Goal: Task Accomplishment & Management: Complete application form

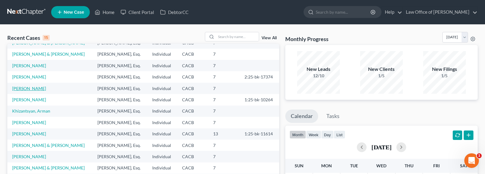
scroll to position [68, 0]
click at [235, 35] on input "search" at bounding box center [237, 36] width 43 height 9
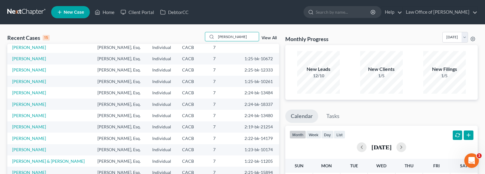
scroll to position [0, 0]
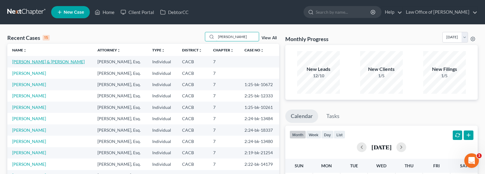
type input "[PERSON_NAME]"
click at [37, 61] on link "[PERSON_NAME] & [PERSON_NAME]" at bounding box center [48, 61] width 72 height 5
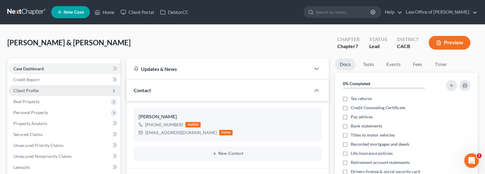
click at [28, 88] on span "Client Profile" at bounding box center [25, 90] width 25 height 5
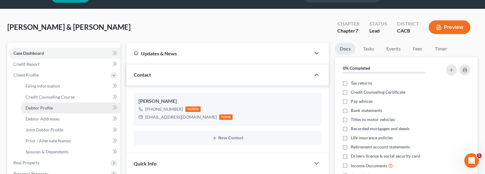
scroll to position [16, 0]
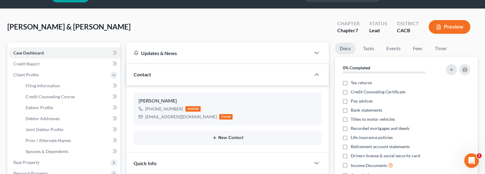
click at [226, 138] on button "New Contact" at bounding box center [227, 137] width 178 height 5
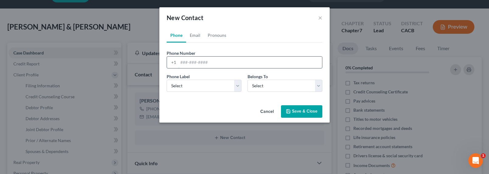
click at [193, 62] on input "tel" at bounding box center [250, 63] width 144 height 12
type input "8"
click at [188, 63] on input "8188222792" at bounding box center [250, 63] width 144 height 12
type input "[PHONE_NUMBER]"
click at [176, 88] on select "Select Mobile Home Work Other" at bounding box center [204, 86] width 75 height 12
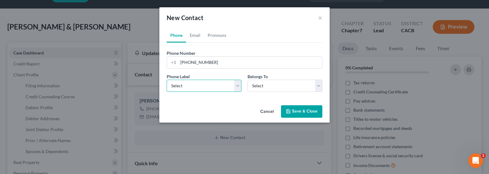
select select "0"
click at [167, 80] on select "Select Mobile Home Work Other" at bounding box center [204, 86] width 75 height 12
click at [265, 84] on select "Select Client Spouse Other" at bounding box center [285, 86] width 75 height 12
select select "0"
click at [248, 80] on select "Select Client Spouse Other" at bounding box center [285, 86] width 75 height 12
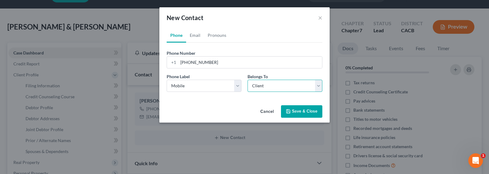
select select "0"
click at [193, 35] on link "Email" at bounding box center [195, 35] width 18 height 15
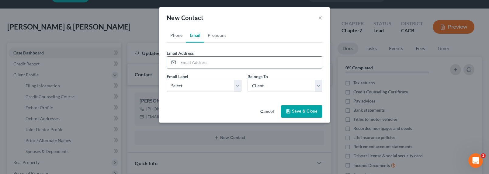
click at [200, 64] on input "email" at bounding box center [250, 63] width 144 height 12
type input "[EMAIL_ADDRESS][DOMAIN_NAME]"
click at [204, 86] on select "Select Home Work Other" at bounding box center [204, 86] width 75 height 12
select select "0"
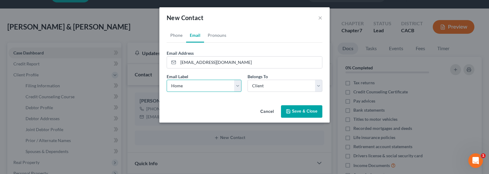
click at [167, 80] on select "Select Home Work Other" at bounding box center [204, 86] width 75 height 12
click at [310, 116] on button "Save & Close" at bounding box center [301, 111] width 41 height 13
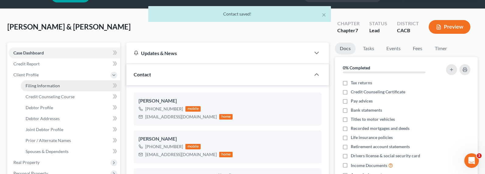
click at [34, 83] on span "Filing Information" at bounding box center [43, 85] width 34 height 5
select select "1"
select select "0"
select select "4"
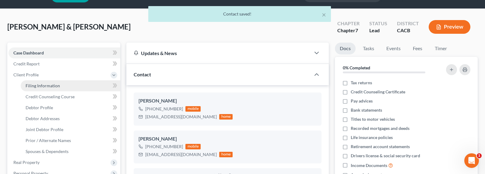
select select "1"
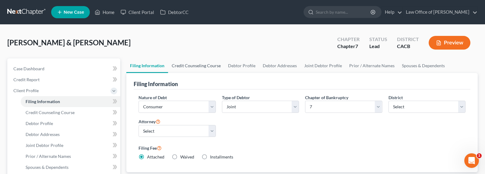
click at [201, 68] on link "Credit Counseling Course" at bounding box center [196, 65] width 56 height 15
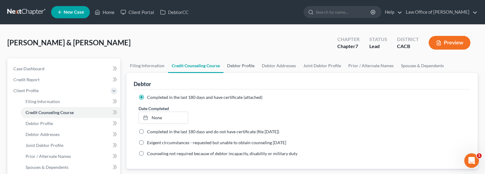
click at [243, 59] on link "Debtor Profile" at bounding box center [240, 65] width 35 height 15
select select "1"
select select "2"
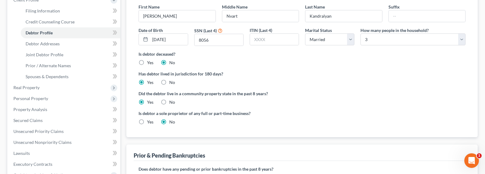
scroll to position [68, 0]
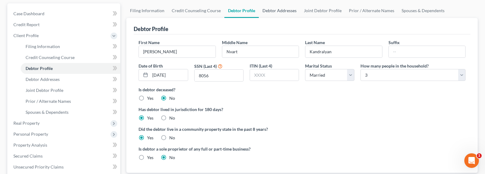
click at [277, 6] on link "Debtor Addresses" at bounding box center [279, 10] width 41 height 15
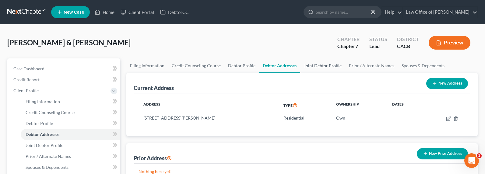
click at [319, 67] on link "Joint Debtor Profile" at bounding box center [322, 65] width 45 height 15
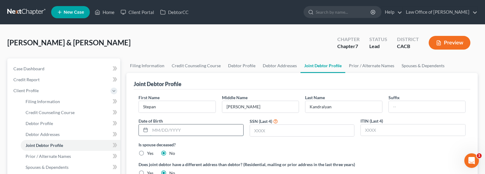
click at [168, 128] on input "text" at bounding box center [196, 130] width 93 height 12
type input "[DATE]"
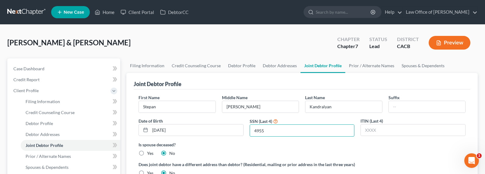
type input "4955"
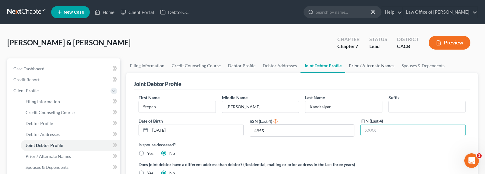
click at [374, 64] on link "Prior / Alternate Names" at bounding box center [371, 65] width 53 height 15
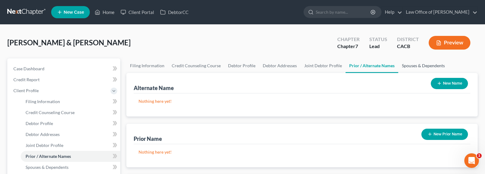
click at [411, 66] on link "Spouses & Dependents" at bounding box center [423, 65] width 50 height 15
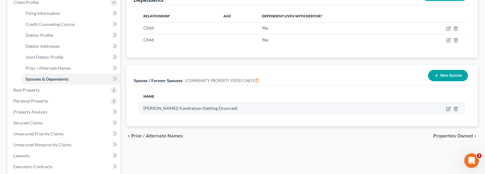
scroll to position [80, 0]
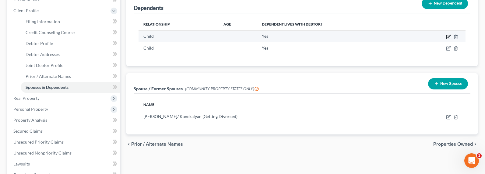
click at [447, 36] on icon "button" at bounding box center [448, 36] width 5 height 5
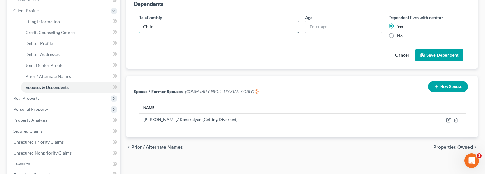
drag, startPoint x: 167, startPoint y: 28, endPoint x: 145, endPoint y: 26, distance: 22.6
click at [145, 26] on input "Child" at bounding box center [219, 27] width 160 height 12
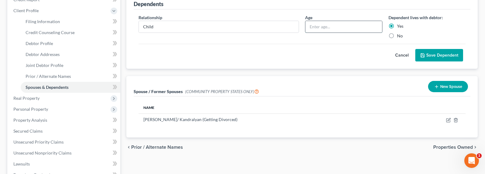
click at [334, 26] on input "text" at bounding box center [343, 27] width 76 height 12
type input "5"
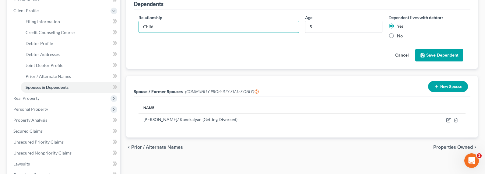
drag, startPoint x: 211, startPoint y: 27, endPoint x: 130, endPoint y: 27, distance: 80.6
click at [130, 27] on div "Dependents Relationship * Child Age [DEMOGRAPHIC_DATA] Dependent lives with deb…" at bounding box center [301, 31] width 351 height 76
type input "Son"
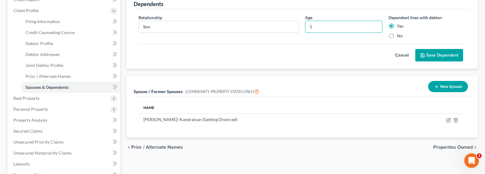
click at [430, 55] on button "Save Dependent" at bounding box center [439, 55] width 48 height 13
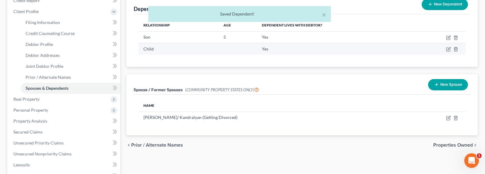
scroll to position [79, 0]
click at [447, 50] on icon "button" at bounding box center [448, 49] width 5 height 5
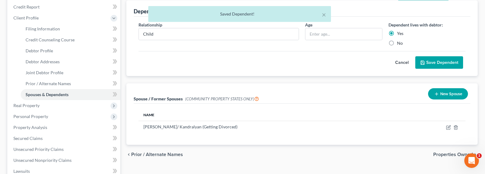
scroll to position [67, 0]
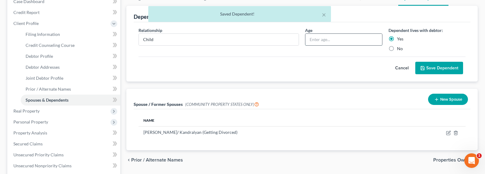
click at [321, 43] on input "text" at bounding box center [343, 40] width 76 height 12
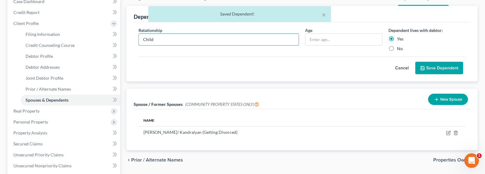
drag, startPoint x: 241, startPoint y: 43, endPoint x: 118, endPoint y: 41, distance: 123.2
click at [118, 41] on div "Petition Navigation Case Dashboard Payments Invoices Payments Payments Credit R…" at bounding box center [242, 150] width 476 height 319
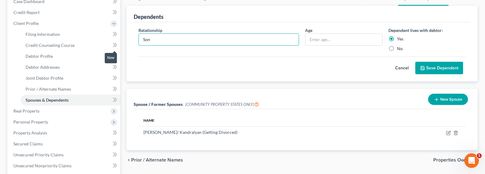
type input "Son"
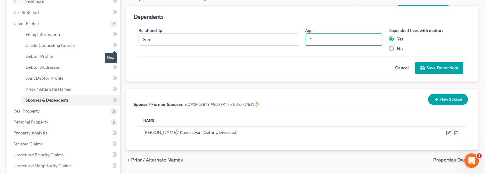
type input "1"
click at [443, 67] on button "Save Dependent" at bounding box center [439, 68] width 48 height 13
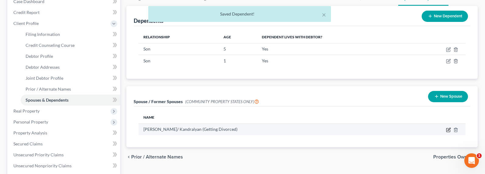
click at [447, 130] on icon "button" at bounding box center [448, 129] width 3 height 3
select select "1"
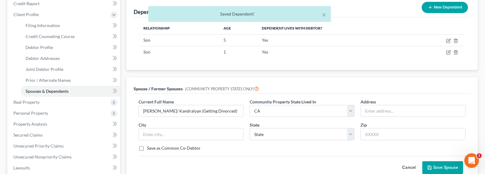
scroll to position [81, 0]
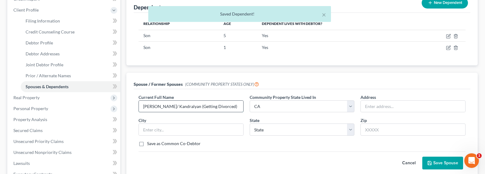
drag, startPoint x: 227, startPoint y: 106, endPoint x: 140, endPoint y: 100, distance: 86.9
click at [140, 101] on input "[PERSON_NAME]/ Kandralyan (Getting Divorced)" at bounding box center [191, 107] width 104 height 12
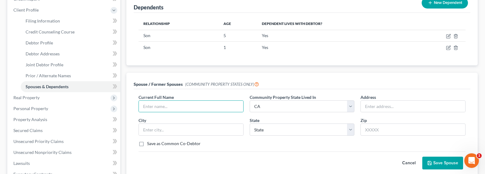
drag, startPoint x: 413, startPoint y: 164, endPoint x: 409, endPoint y: 160, distance: 5.6
click at [413, 163] on button "Cancel" at bounding box center [408, 163] width 27 height 12
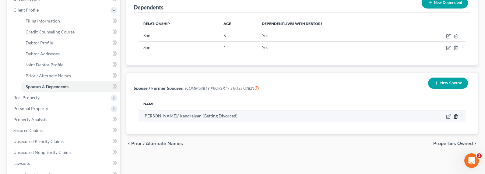
click at [455, 116] on icon "button" at bounding box center [455, 116] width 5 height 5
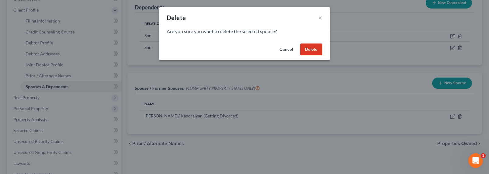
click at [309, 50] on button "Delete" at bounding box center [311, 50] width 22 height 12
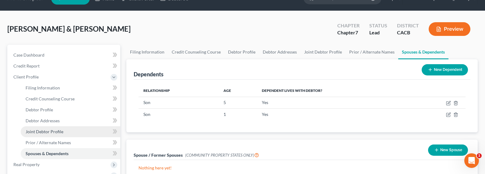
scroll to position [71, 0]
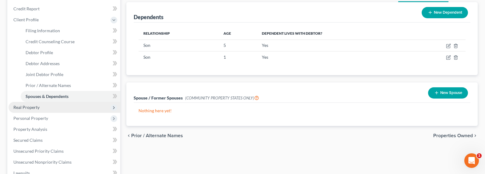
click at [26, 107] on span "Real Property" at bounding box center [26, 107] width 26 height 5
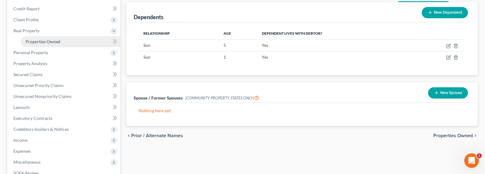
click at [37, 42] on span "Properties Owned" at bounding box center [43, 41] width 35 height 5
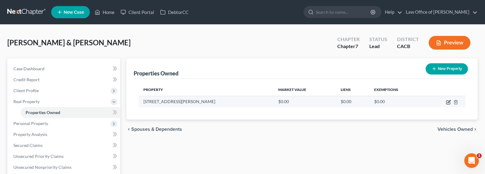
click at [448, 101] on icon "button" at bounding box center [448, 102] width 5 height 5
select select "4"
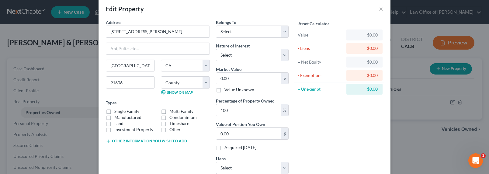
scroll to position [13, 0]
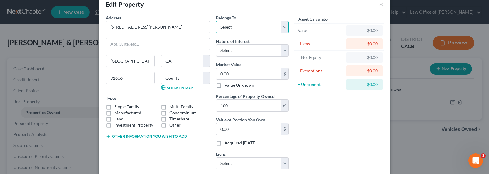
click at [236, 23] on select "Select Debtor 1 Only Debtor 2 Only Debtor 1 And Debtor 2 Only At Least One Of T…" at bounding box center [252, 27] width 73 height 12
select select "3"
click at [216, 21] on select "Select Debtor 1 Only Debtor 2 Only Debtor 1 And Debtor 2 Only At Least One Of T…" at bounding box center [252, 27] width 73 height 12
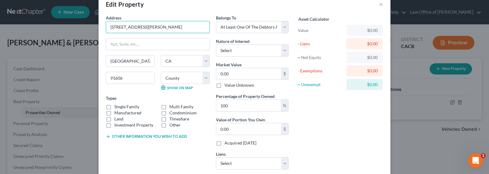
drag, startPoint x: 146, startPoint y: 28, endPoint x: 98, endPoint y: 30, distance: 48.4
click at [99, 30] on div "Address * 11843 [GEOGRAPHIC_DATA] [GEOGRAPHIC_DATA] [US_STATE][GEOGRAPHIC_DATA]…" at bounding box center [245, 100] width 292 height 171
type input "j"
type input "[STREET_ADDRESS][PERSON_NAME]"
type input "91601"
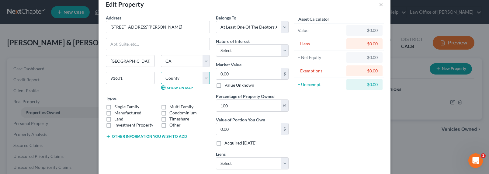
select select "18"
click at [114, 110] on label "Manufactured" at bounding box center [127, 113] width 27 height 6
click at [117, 110] on input "Manufactured" at bounding box center [119, 112] width 4 height 4
click at [114, 113] on label "Manufactured" at bounding box center [127, 113] width 27 height 6
click at [117, 113] on input "Manufactured" at bounding box center [119, 112] width 4 height 4
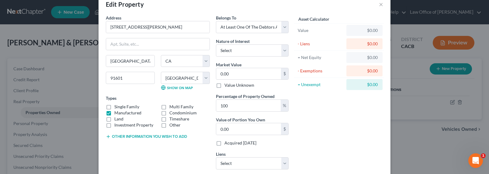
checkbox input "false"
click at [114, 108] on label "Single Family" at bounding box center [126, 107] width 25 height 6
click at [117, 108] on input "Single Family" at bounding box center [119, 106] width 4 height 4
checkbox input "true"
click at [131, 137] on button "Other information you wish to add" at bounding box center [146, 136] width 81 height 5
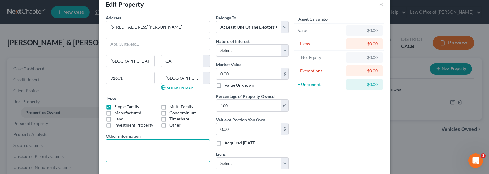
click at [134, 154] on textarea at bounding box center [158, 150] width 104 height 23
type textarea "Owned jointly with sister (debtor & estate own 50%)"
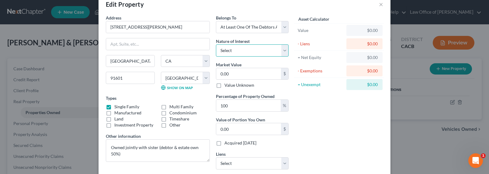
click at [230, 52] on select "Select Fee Simple Joint Tenant Life Estate Equitable Interest Future Interest T…" at bounding box center [252, 50] width 73 height 12
select select "1"
click at [216, 44] on select "Select Fee Simple Joint Tenant Life Estate Equitable Interest Future Interest T…" at bounding box center [252, 50] width 73 height 12
click at [228, 75] on input "0.00" at bounding box center [248, 74] width 65 height 12
drag, startPoint x: 149, startPoint y: 30, endPoint x: 89, endPoint y: 26, distance: 60.6
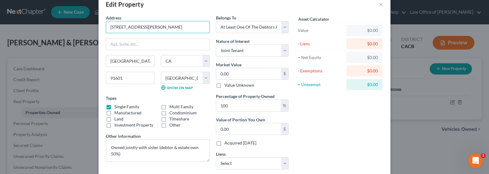
click at [89, 26] on div "Edit Property × Address * [GEOGRAPHIC_DATA][PERSON_NAME] [GEOGRAPHIC_DATA] [US_…" at bounding box center [244, 87] width 489 height 174
click at [238, 71] on input "0.00" at bounding box center [248, 74] width 65 height 12
type input "8"
type input "8.00"
type input "82"
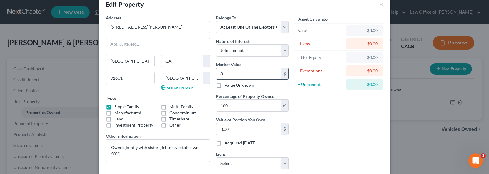
type input "82.00"
type input "820"
type input "820.00"
drag, startPoint x: 237, startPoint y: 79, endPoint x: 237, endPoint y: 75, distance: 3.7
click at [237, 76] on input "820" at bounding box center [248, 74] width 65 height 12
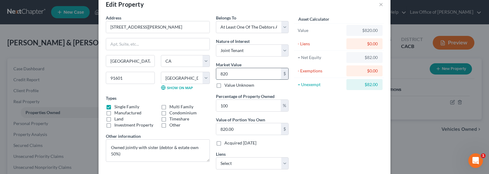
click at [237, 75] on input "820" at bounding box center [248, 74] width 65 height 12
type input "8200"
type input "8,200.00"
type input "8,2000"
type input "82,000.00"
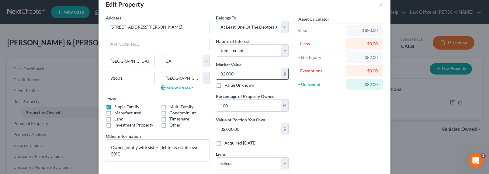
type input "82,0000"
type input "820,000.00"
type input "820,000"
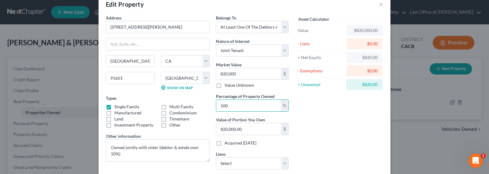
drag, startPoint x: 232, startPoint y: 107, endPoint x: 213, endPoint y: 103, distance: 19.5
click at [213, 104] on div "Belongs To * Select Debtor 1 Only Debtor 2 Only Debtor 1 And Debtor 2 Only At L…" at bounding box center [252, 95] width 79 height 160
type input "5"
type input "41,000.00"
type input "50"
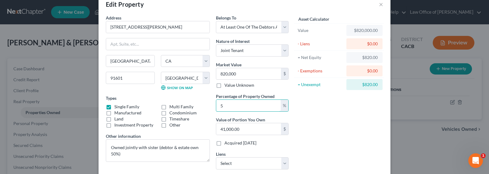
type input "410,000.00"
type input "50"
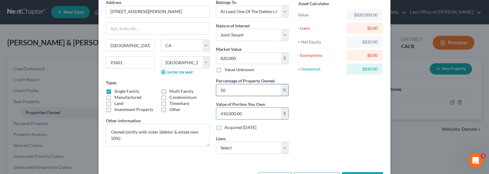
scroll to position [52, 0]
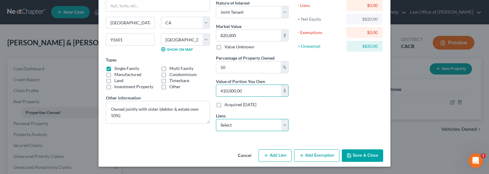
click at [229, 128] on select "Select American Honda Finance - $25,777.00 Toyota Motor Credit Corporation - $2…" at bounding box center [252, 125] width 73 height 12
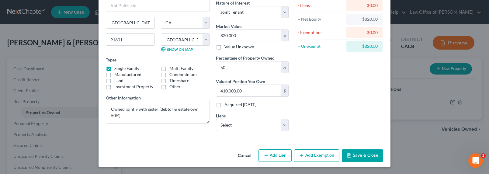
click at [307, 157] on button "Add Exemption" at bounding box center [316, 155] width 45 height 13
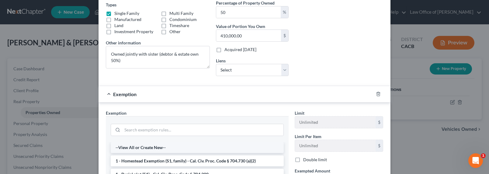
scroll to position [128, 0]
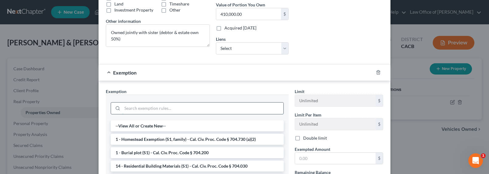
click at [150, 110] on input "search" at bounding box center [202, 109] width 161 height 12
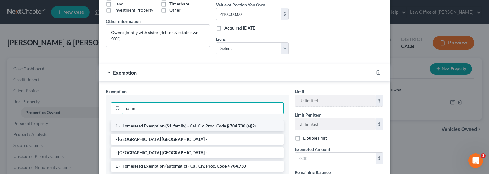
type input "home"
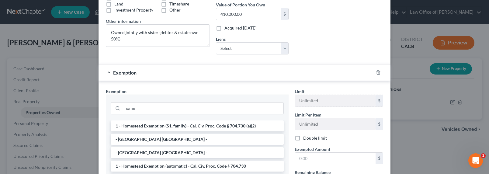
drag, startPoint x: 157, startPoint y: 124, endPoint x: 161, endPoint y: 126, distance: 4.2
click at [157, 124] on li "1 - Homestead Exemption (S1, family) - Cal. Civ. Proc. Code § 704.730 (a)(2)" at bounding box center [197, 125] width 173 height 11
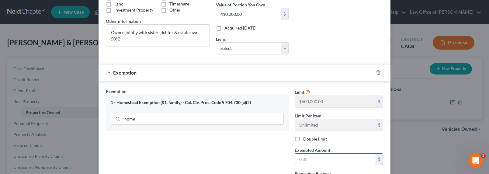
click at [317, 161] on input "text" at bounding box center [335, 160] width 81 height 12
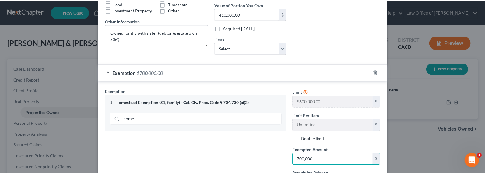
scroll to position [186, 0]
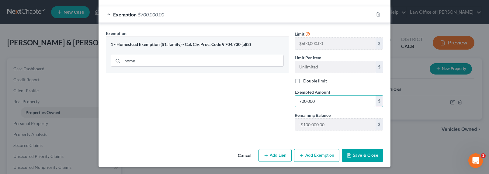
type input "700,000"
click at [358, 153] on button "Save & Close" at bounding box center [362, 155] width 41 height 13
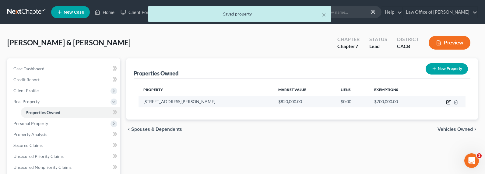
click at [449, 101] on icon "button" at bounding box center [448, 102] width 5 height 5
select select "4"
select select "18"
select select "3"
select select "1"
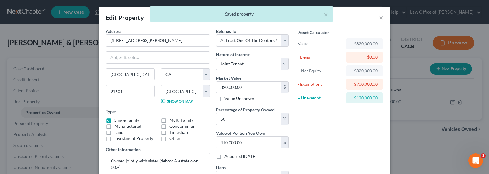
click at [378, 18] on div "× Saved property" at bounding box center [241, 15] width 489 height 19
click at [378, 17] on div "× Saved property" at bounding box center [241, 15] width 489 height 19
click at [326, 16] on button "×" at bounding box center [326, 14] width 4 height 7
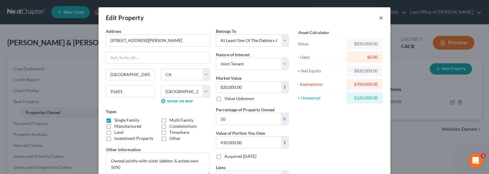
click at [379, 19] on button "×" at bounding box center [381, 17] width 4 height 7
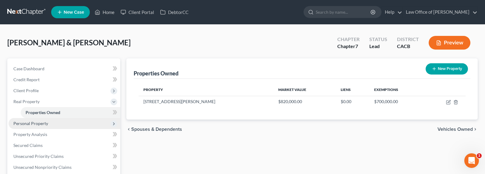
click at [30, 123] on span "Personal Property" at bounding box center [30, 123] width 35 height 5
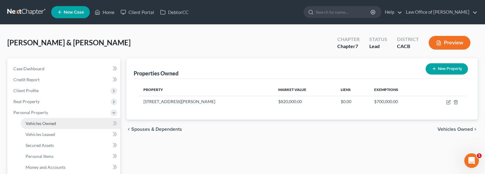
click at [39, 123] on span "Vehicles Owned" at bounding box center [41, 123] width 30 height 5
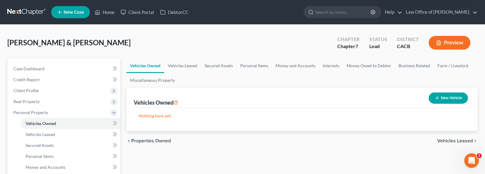
click at [217, 37] on div "[PERSON_NAME] & [PERSON_NAME] Upgraded Chapter Chapter 7 Status Lead District C…" at bounding box center [242, 45] width 470 height 26
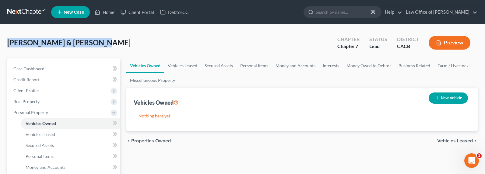
drag, startPoint x: 95, startPoint y: 43, endPoint x: 9, endPoint y: 43, distance: 86.7
click at [9, 43] on span "[PERSON_NAME] & [PERSON_NAME]" at bounding box center [68, 42] width 123 height 9
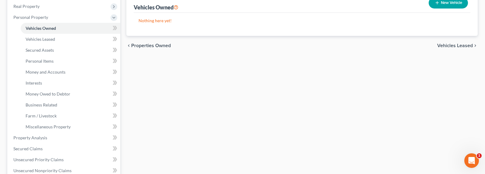
scroll to position [226, 0]
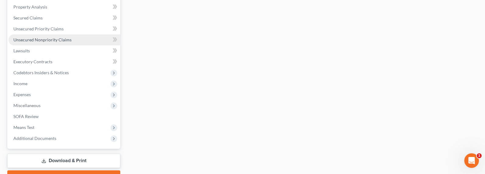
click at [46, 40] on span "Unsecured Nonpriority Claims" at bounding box center [42, 39] width 58 height 5
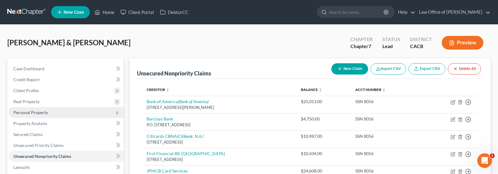
click at [37, 112] on span "Personal Property" at bounding box center [30, 112] width 35 height 5
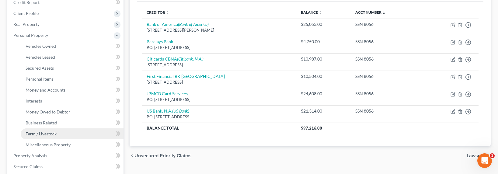
scroll to position [89, 0]
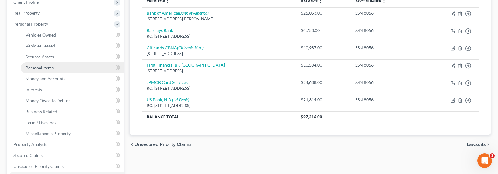
click at [44, 67] on span "Personal Items" at bounding box center [40, 67] width 28 height 5
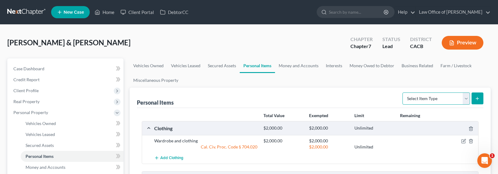
click at [421, 97] on select "Select Item Type Clothing Collectibles Of Value Electronics Firearms Household …" at bounding box center [436, 98] width 68 height 12
select select "jewelry"
click at [403, 92] on select "Select Item Type Clothing Collectibles Of Value Electronics Firearms Household …" at bounding box center [436, 98] width 68 height 12
click at [477, 102] on button "submit" at bounding box center [478, 98] width 12 height 12
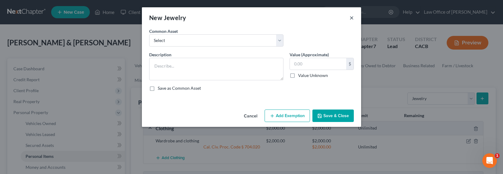
click at [349, 18] on button "×" at bounding box center [351, 17] width 4 height 7
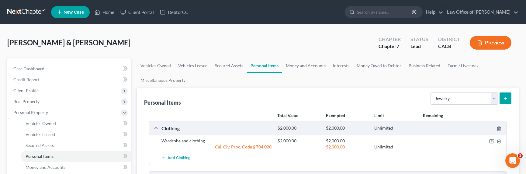
click at [336, 78] on ul "Vehicles Owned Vehicles Leased Secured Assets Personal Items Money and Accounts…" at bounding box center [328, 72] width 382 height 29
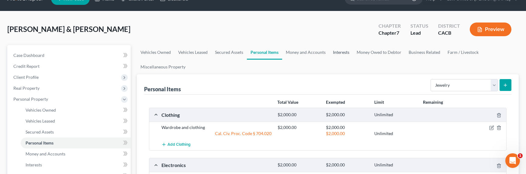
click at [343, 52] on link "Interests" at bounding box center [341, 52] width 24 height 15
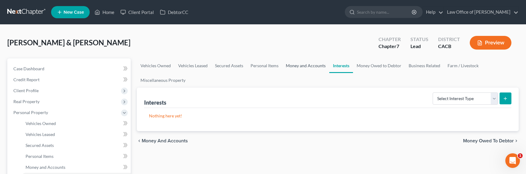
click at [306, 67] on link "Money and Accounts" at bounding box center [305, 65] width 47 height 15
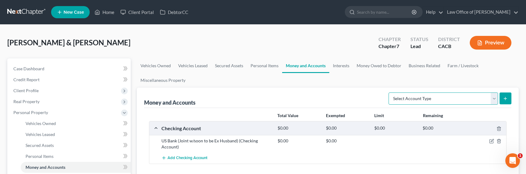
click at [427, 100] on select "Select Account Type Brokerage Cash on Hand Certificates of Deposit Checking Acc…" at bounding box center [444, 98] width 110 height 12
click at [338, 67] on link "Interests" at bounding box center [341, 65] width 24 height 15
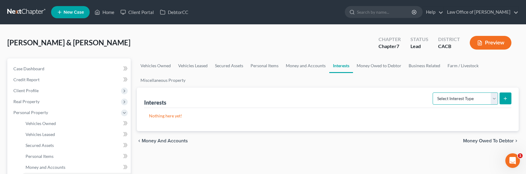
click at [461, 102] on select "Select Interest Type 401K Annuity Bond Education IRA Government Bond Government…" at bounding box center [465, 98] width 65 height 12
click at [308, 65] on link "Money and Accounts" at bounding box center [305, 65] width 47 height 15
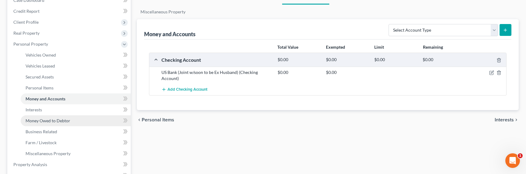
scroll to position [199, 0]
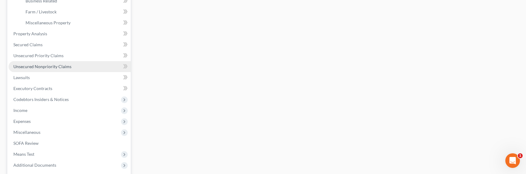
click at [47, 67] on span "Unsecured Nonpriority Claims" at bounding box center [42, 66] width 58 height 5
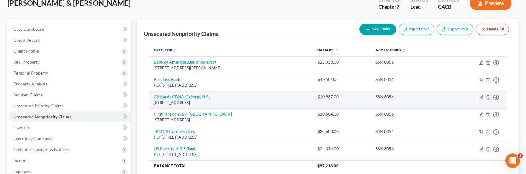
scroll to position [62, 0]
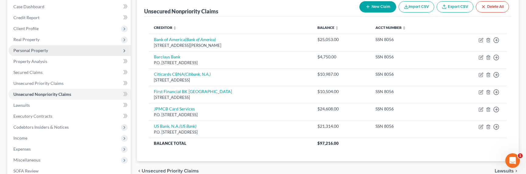
click at [26, 54] on span "Personal Property" at bounding box center [70, 50] width 122 height 11
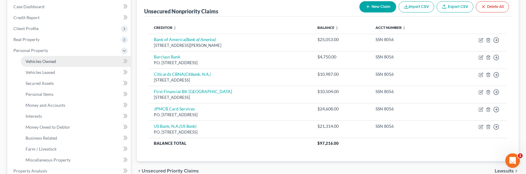
click at [51, 60] on span "Vehicles Owned" at bounding box center [41, 61] width 30 height 5
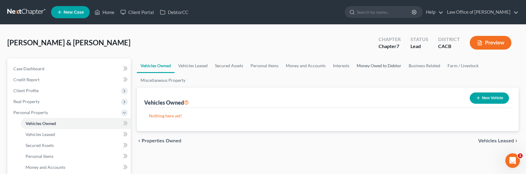
click at [370, 64] on link "Money Owed to Debtor" at bounding box center [379, 65] width 52 height 15
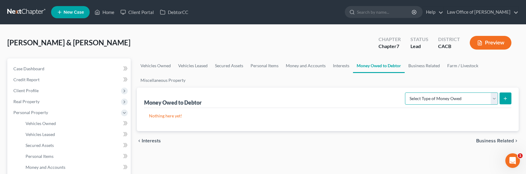
click at [420, 99] on select "Select Type of Money Owed Accounts Receivable Alimony Child Support Claims Agai…" at bounding box center [451, 98] width 93 height 12
select select "claims_against_third_parties"
click at [406, 92] on select "Select Type of Money Owed Accounts Receivable Alimony Child Support Claims Agai…" at bounding box center [451, 98] width 93 height 12
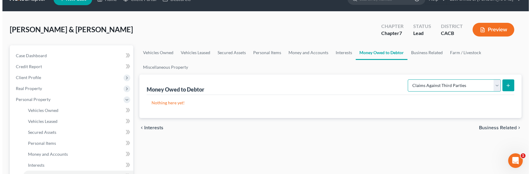
scroll to position [13, 0]
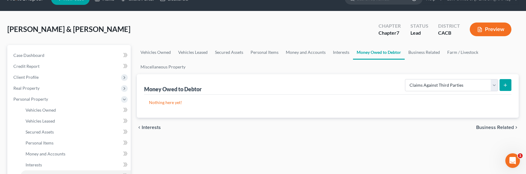
click at [489, 83] on button "submit" at bounding box center [506, 85] width 12 height 12
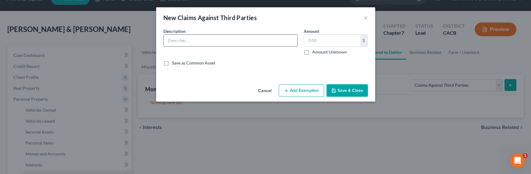
click at [186, 37] on input "text" at bounding box center [231, 41] width 134 height 12
type input "Personal Injury Case (Car and body injury)"
click at [315, 89] on button "Add Exemption" at bounding box center [301, 90] width 45 height 13
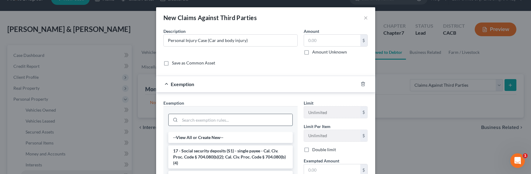
click at [199, 122] on input "search" at bounding box center [236, 120] width 113 height 12
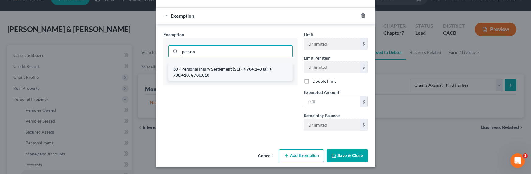
type input "person"
click at [250, 70] on li "30 - Personal Injury Settlement (S1) - § 704.140 (a); § 708.410; § 706.010" at bounding box center [230, 72] width 124 height 17
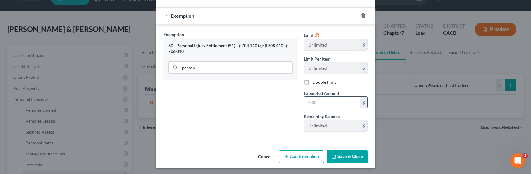
click at [322, 103] on input "text" at bounding box center [332, 103] width 56 height 12
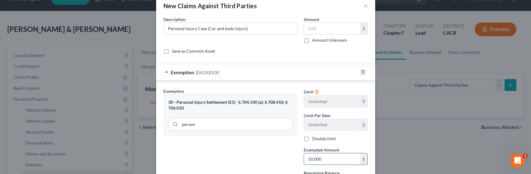
scroll to position [0, 0]
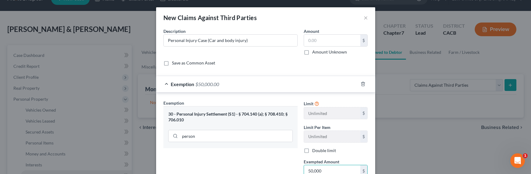
type input "50,000"
click at [320, 53] on label "Amount Unknown" at bounding box center [329, 52] width 35 height 6
click at [319, 53] on input "Amount Unknown" at bounding box center [317, 51] width 4 height 4
checkbox input "true"
type input "0.00"
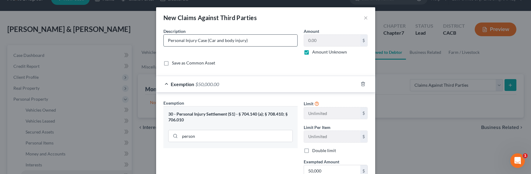
click at [250, 43] on input "Personal Injury Case (Car and body injury)" at bounding box center [231, 41] width 134 height 12
drag, startPoint x: 270, startPoint y: 42, endPoint x: 246, endPoint y: 39, distance: 23.9
click at [246, 39] on input "Personal Injury Case (Car and body injury). Attorney" at bounding box center [231, 41] width 134 height 12
click at [254, 39] on input "Personal Injury Case (Car and body injury). Attorney" at bounding box center [231, 41] width 134 height 12
drag, startPoint x: 264, startPoint y: 43, endPoint x: 247, endPoint y: 41, distance: 17.4
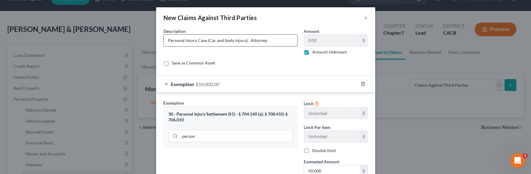
click at [247, 41] on input "Personal Injury Case (Car and body injury). Attorney" at bounding box center [231, 41] width 134 height 12
click at [263, 44] on input "Personal Injury Case (Car and body injury). Attorney" at bounding box center [231, 41] width 134 height 12
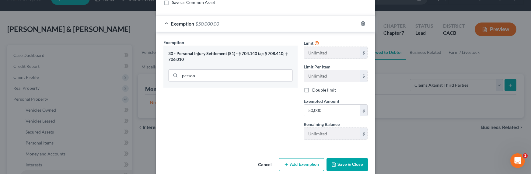
scroll to position [70, 0]
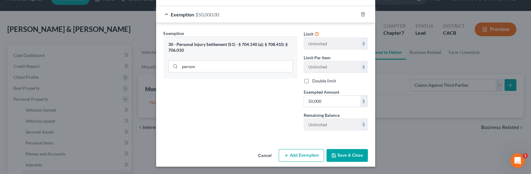
type input "Personal Injury Case (Car and body injury). Attorney [PERSON_NAME]"
click at [341, 158] on button "Save & Close" at bounding box center [346, 155] width 41 height 13
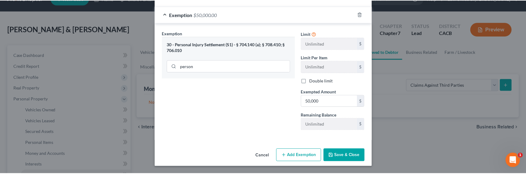
scroll to position [0, 0]
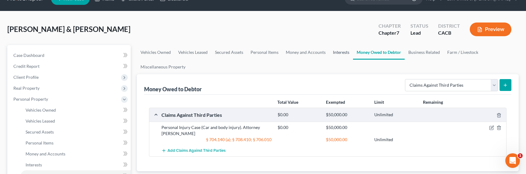
click at [337, 53] on link "Interests" at bounding box center [341, 52] width 24 height 15
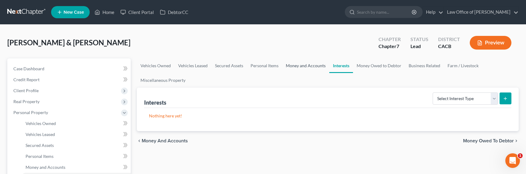
click at [305, 65] on link "Money and Accounts" at bounding box center [305, 65] width 47 height 15
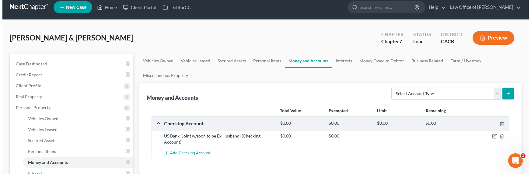
scroll to position [57, 0]
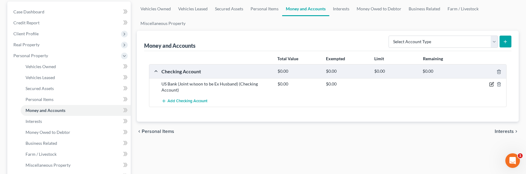
click at [489, 85] on icon "button" at bounding box center [491, 84] width 5 height 5
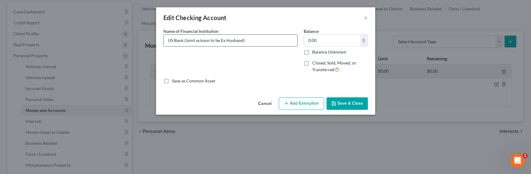
click at [220, 41] on input "US Bank (Joint w/soon to be Ex Husband)" at bounding box center [231, 41] width 134 height 12
drag, startPoint x: 249, startPoint y: 43, endPoint x: 184, endPoint y: 42, distance: 64.5
click at [184, 42] on input "US Bank (Joint w/soon to be Ex Husband)" at bounding box center [231, 41] width 134 height 12
click at [170, 41] on input "US Bank - Joint Bank Account" at bounding box center [231, 41] width 134 height 12
type input "U.S. Bank - Joint Bank Account"
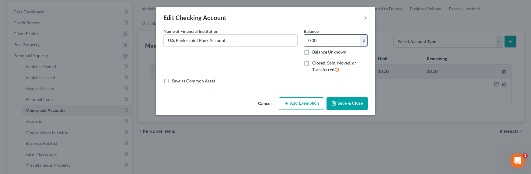
click at [322, 41] on input "0.00" at bounding box center [332, 41] width 56 height 12
click at [294, 106] on button "Add Exemption" at bounding box center [301, 103] width 45 height 13
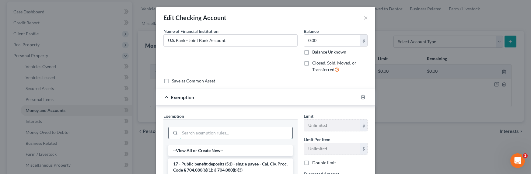
click at [247, 130] on input "search" at bounding box center [236, 133] width 113 height 12
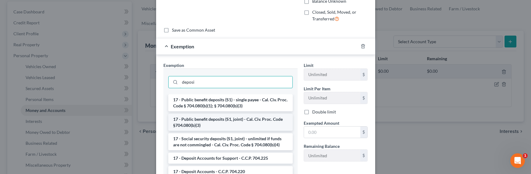
scroll to position [62, 0]
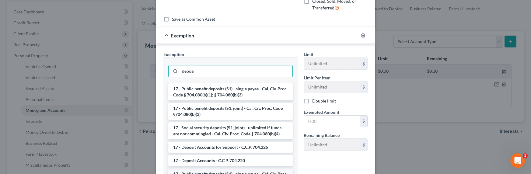
type input "deposi"
drag, startPoint x: 209, startPoint y: 170, endPoint x: 209, endPoint y: 166, distance: 4.0
click at [209, 169] on li "17 - Public benefit deposits (S1) - single payee - Cal. Civ. Proc. Code § 704.0…" at bounding box center [230, 177] width 124 height 17
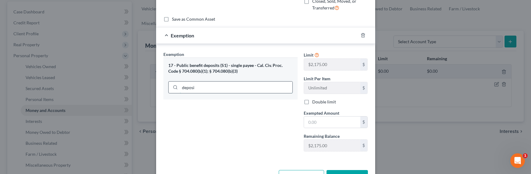
click at [214, 85] on input "deposi" at bounding box center [236, 88] width 113 height 12
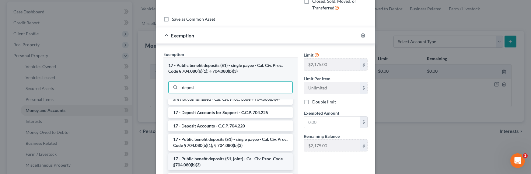
scroll to position [62, 0]
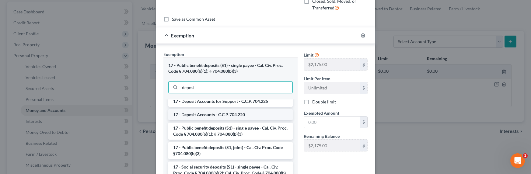
click at [202, 115] on li "17 - Deposit Accounts - C.C.P. 704.220" at bounding box center [230, 114] width 124 height 11
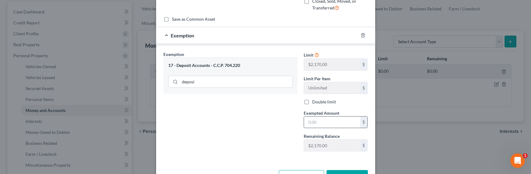
click at [306, 121] on input "text" at bounding box center [332, 123] width 56 height 12
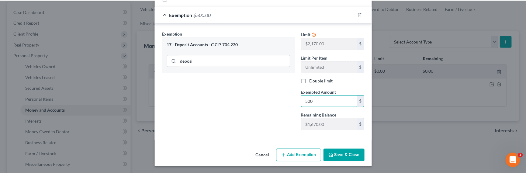
scroll to position [83, 0]
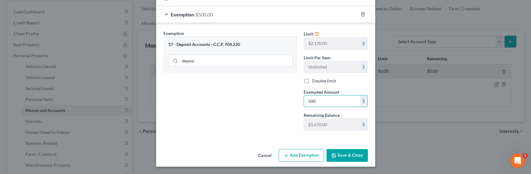
type input "500"
click at [341, 154] on button "Save & Close" at bounding box center [346, 155] width 41 height 13
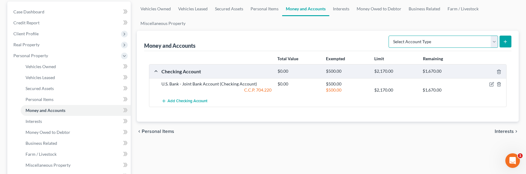
click at [449, 40] on select "Select Account Type Brokerage Cash on Hand Certificates of Deposit Checking Acc…" at bounding box center [444, 42] width 110 height 12
select select "checking"
click at [390, 36] on select "Select Account Type Brokerage Cash on Hand Certificates of Deposit Checking Acc…" at bounding box center [444, 42] width 110 height 12
click at [489, 43] on button "submit" at bounding box center [506, 42] width 12 height 12
click at [489, 39] on button "submit" at bounding box center [506, 42] width 12 height 12
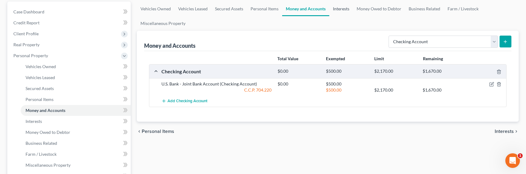
click at [337, 7] on link "Interests" at bounding box center [341, 9] width 24 height 15
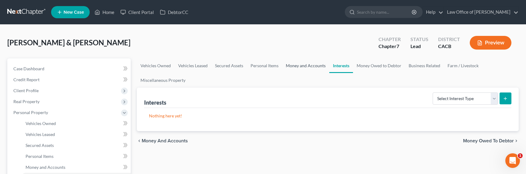
click at [304, 69] on link "Money and Accounts" at bounding box center [305, 65] width 47 height 15
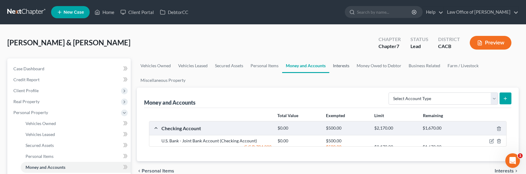
click at [336, 66] on link "Interests" at bounding box center [341, 65] width 24 height 15
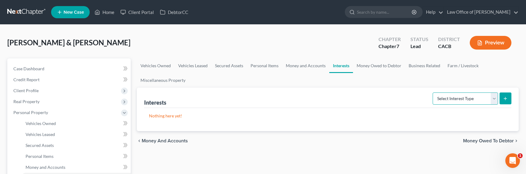
click at [446, 97] on select "Select Interest Type 401K Annuity Bond Education IRA Government Bond Government…" at bounding box center [465, 98] width 65 height 12
click at [301, 69] on link "Money and Accounts" at bounding box center [305, 65] width 47 height 15
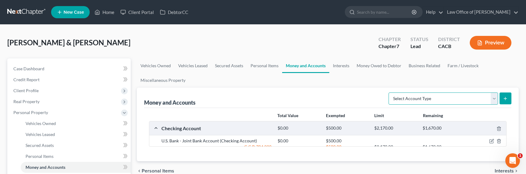
click at [439, 99] on select "Select Account Type Brokerage Cash on Hand Certificates of Deposit Checking Acc…" at bounding box center [444, 98] width 110 height 12
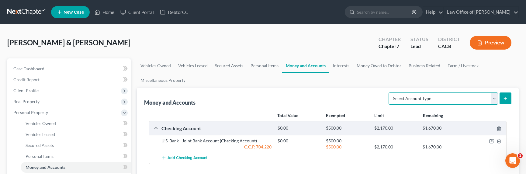
select select "checking"
click at [390, 92] on select "Select Account Type Brokerage Cash on Hand Certificates of Deposit Checking Acc…" at bounding box center [444, 98] width 110 height 12
click at [489, 97] on line "submit" at bounding box center [506, 98] width 0 height 3
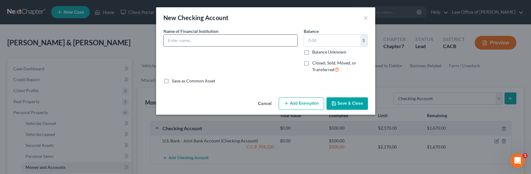
click at [204, 40] on input "text" at bounding box center [231, 41] width 134 height 12
type input "[PERSON_NAME] Fargo - Debtor 1"
type input "7,000"
click at [301, 104] on button "Add Exemption" at bounding box center [301, 103] width 45 height 13
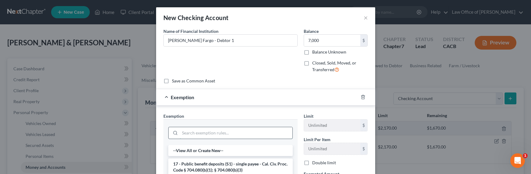
click at [210, 135] on input "search" at bounding box center [236, 133] width 113 height 12
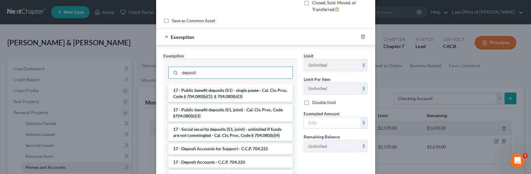
scroll to position [68, 0]
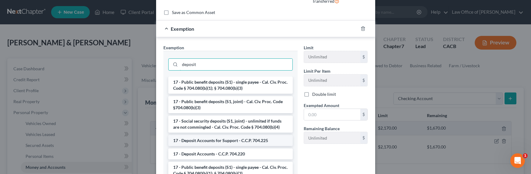
type input "deposit"
click at [214, 142] on li "17 - Deposit Accounts for Support - C.C.P. 704.225" at bounding box center [230, 140] width 124 height 11
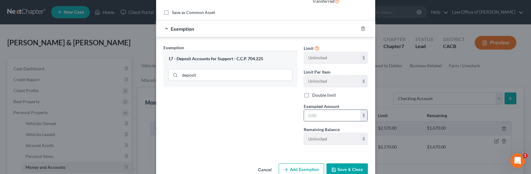
click at [331, 116] on input "text" at bounding box center [332, 116] width 56 height 12
type input "7,000"
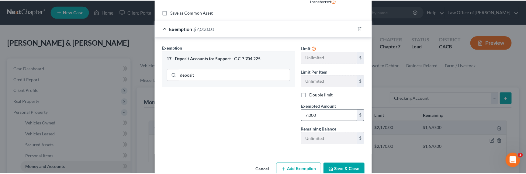
scroll to position [71, 0]
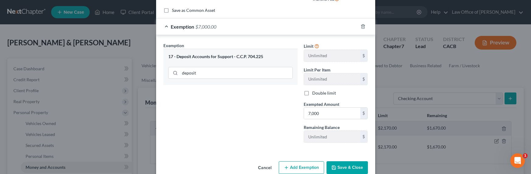
click at [349, 165] on button "Save & Close" at bounding box center [346, 167] width 41 height 13
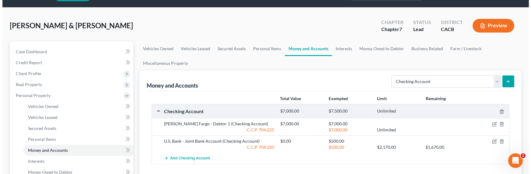
scroll to position [62, 0]
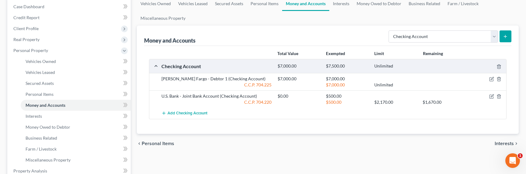
click at [489, 34] on icon "submit" at bounding box center [505, 36] width 5 height 5
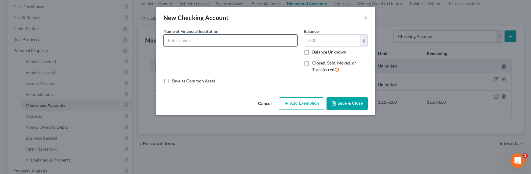
click at [221, 38] on input "text" at bounding box center [231, 41] width 134 height 12
type input "U.S. Bank - Debtor 2 (2x Accounts)"
type input "1,500"
click at [299, 101] on button "Add Exemption" at bounding box center [301, 103] width 45 height 13
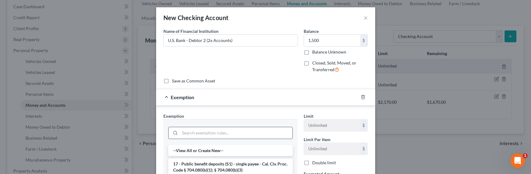
click at [237, 132] on input "search" at bounding box center [236, 133] width 113 height 12
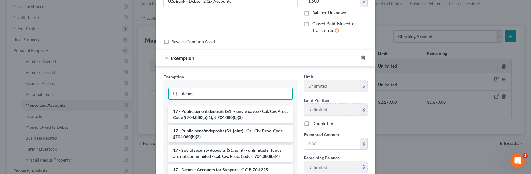
scroll to position [62, 0]
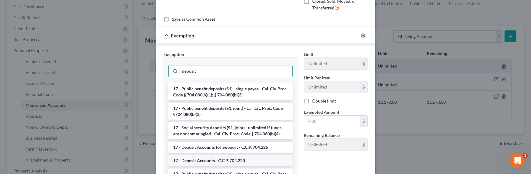
type input "deposit"
click at [211, 159] on li "17 - Deposit Accounts - C.C.P. 704.220" at bounding box center [230, 160] width 124 height 11
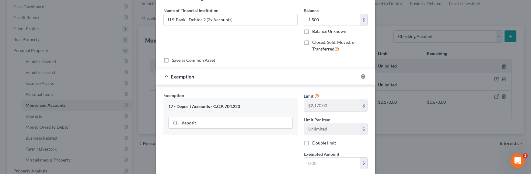
scroll to position [57, 0]
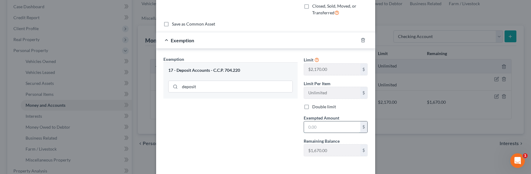
click at [324, 128] on input "text" at bounding box center [332, 127] width 56 height 12
type input "1,500"
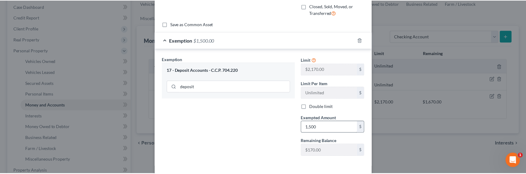
scroll to position [83, 0]
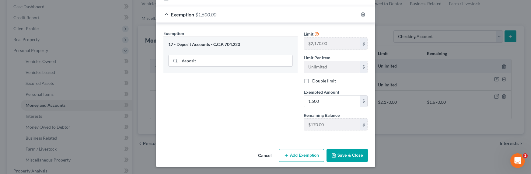
click at [347, 152] on button "Save & Close" at bounding box center [346, 155] width 41 height 13
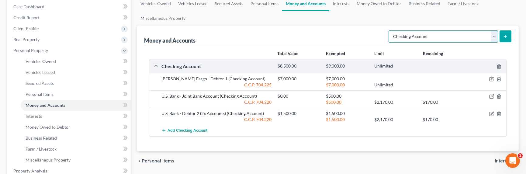
click at [408, 36] on select "Select Account Type Brokerage Cash on Hand Certificates of Deposit Checking Acc…" at bounding box center [444, 36] width 110 height 12
click at [341, 2] on link "Interests" at bounding box center [341, 3] width 24 height 15
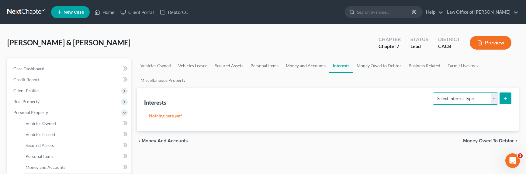
click at [442, 100] on select "Select Interest Type 401K Annuity Bond Education IRA Government Bond Government…" at bounding box center [465, 98] width 65 height 12
select select "ira"
click at [434, 92] on select "Select Interest Type 401K Annuity Bond Education IRA Government Bond Government…" at bounding box center [465, 98] width 65 height 12
click at [489, 97] on icon "submit" at bounding box center [505, 98] width 5 height 5
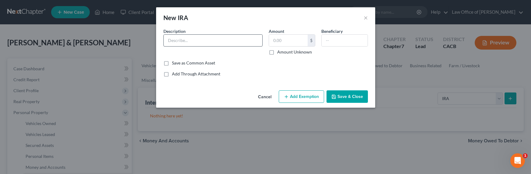
click at [239, 46] on div "Description *" at bounding box center [212, 41] width 105 height 27
click at [238, 43] on input "text" at bounding box center [213, 41] width 99 height 12
type input "IRA First Citizen Bank"
type input "1,000"
type input "Next Kin"
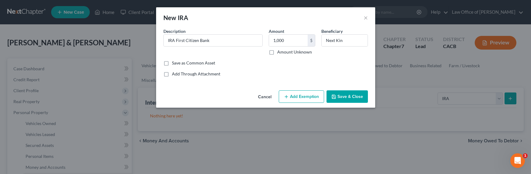
click at [293, 96] on button "Add Exemption" at bounding box center [301, 96] width 45 height 13
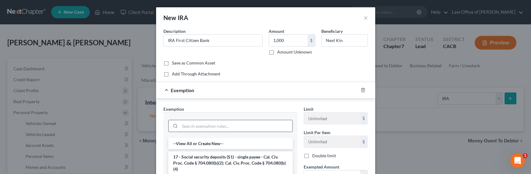
click at [214, 125] on input "search" at bounding box center [236, 126] width 113 height 12
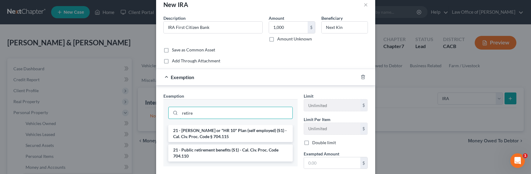
scroll to position [13, 0]
type input "retire"
drag, startPoint x: 225, startPoint y: 132, endPoint x: 228, endPoint y: 131, distance: 3.4
click at [225, 132] on li "21 - [PERSON_NAME] or "HR 10" Plan (self employed) (S1) - Cal. Civ. Proc. Code …" at bounding box center [230, 133] width 124 height 17
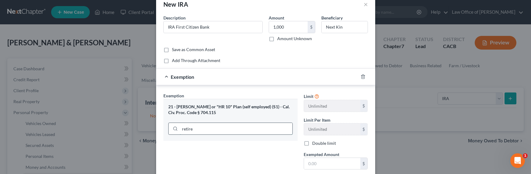
click at [206, 132] on input "retire" at bounding box center [236, 129] width 113 height 12
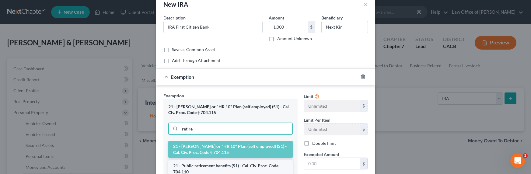
click at [193, 166] on li "21 - Public retirement benefits (S1) - Cal. Civ. Proc. Code 704.110" at bounding box center [230, 168] width 124 height 17
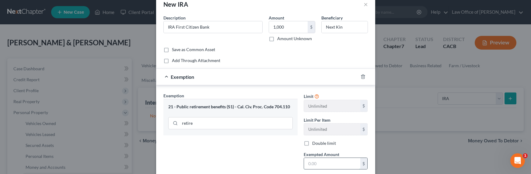
click at [315, 165] on input "text" at bounding box center [332, 164] width 56 height 12
type input "1,000"
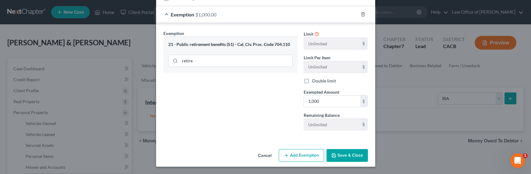
click at [347, 157] on button "Save & Close" at bounding box center [346, 155] width 41 height 13
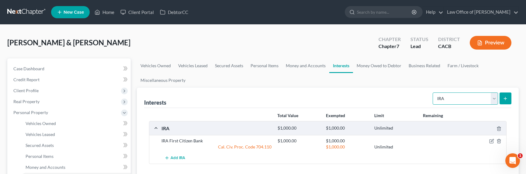
click at [447, 96] on select "Select Interest Type 401K Annuity Bond Education IRA Government Bond Government…" at bounding box center [465, 98] width 65 height 12
select select "401k"
click at [434, 92] on select "Select Interest Type 401K Annuity Bond Education IRA Government Bond Government…" at bounding box center [465, 98] width 65 height 12
click at [489, 99] on icon "submit" at bounding box center [505, 98] width 5 height 5
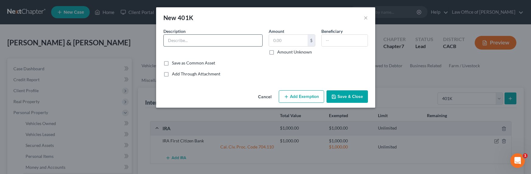
click at [224, 42] on input "text" at bounding box center [213, 41] width 99 height 12
type input "R"
type input "Employer 401(k)"
type input "100,000"
type input "Next Kin"
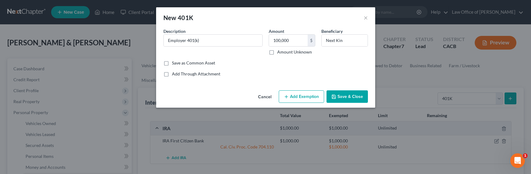
drag, startPoint x: 293, startPoint y: 96, endPoint x: 280, endPoint y: 99, distance: 14.1
click at [294, 96] on button "Add Exemption" at bounding box center [301, 96] width 45 height 13
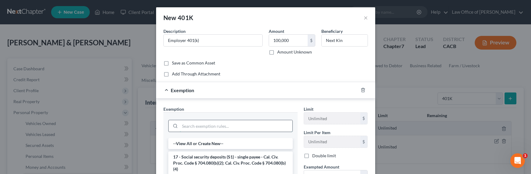
click at [217, 125] on input "search" at bounding box center [236, 126] width 113 height 12
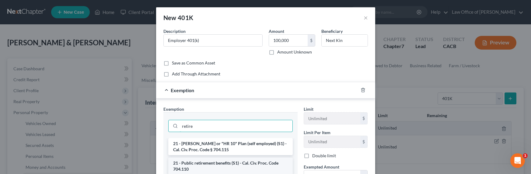
type input "retire"
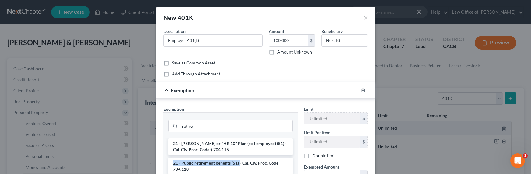
drag, startPoint x: 237, startPoint y: 164, endPoint x: 316, endPoint y: 152, distance: 80.0
click at [300, 156] on div "Exemption Set must be selected for CA. Exemption * retire 21 - [PERSON_NAME] or…" at bounding box center [265, 158] width 211 height 105
click at [242, 166] on li "21 - Public retirement benefits (S1) - Cal. Civ. Proc. Code 704.110" at bounding box center [230, 166] width 124 height 17
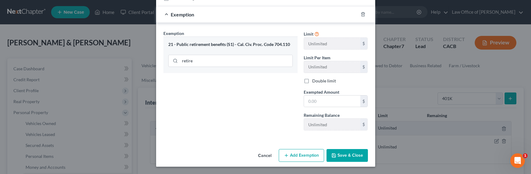
click at [316, 94] on span "Exempted Amount" at bounding box center [322, 91] width 36 height 5
click at [317, 103] on input "text" at bounding box center [332, 102] width 56 height 12
type input "100,000"
click at [355, 155] on button "Save & Close" at bounding box center [346, 155] width 41 height 13
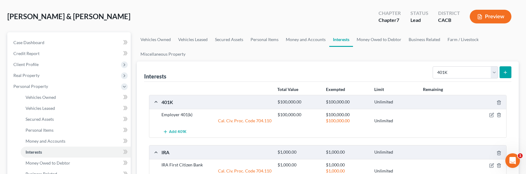
scroll to position [0, 0]
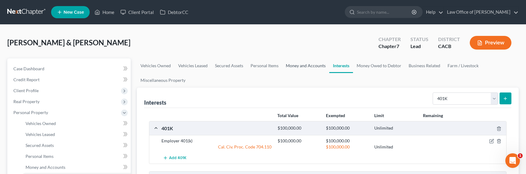
click at [308, 66] on link "Money and Accounts" at bounding box center [305, 65] width 47 height 15
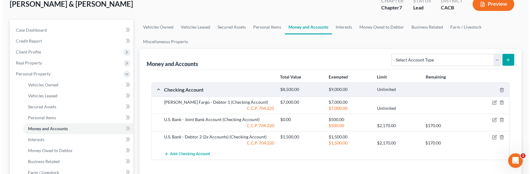
scroll to position [68, 0]
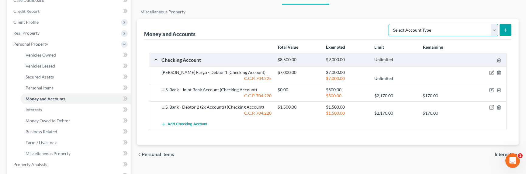
click at [458, 33] on select "Select Account Type Brokerage Cash on Hand Certificates of Deposit Checking Acc…" at bounding box center [444, 30] width 110 height 12
click at [390, 24] on select "Select Account Type Brokerage Cash on Hand Certificates of Deposit Checking Acc…" at bounding box center [444, 30] width 110 height 12
click at [489, 28] on icon "submit" at bounding box center [505, 30] width 5 height 5
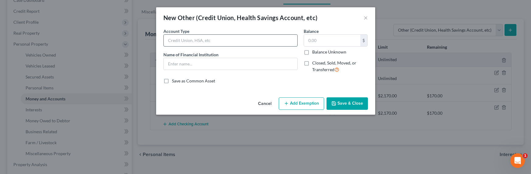
click at [273, 42] on input "text" at bounding box center [231, 41] width 134 height 12
click at [365, 15] on button "×" at bounding box center [366, 17] width 4 height 7
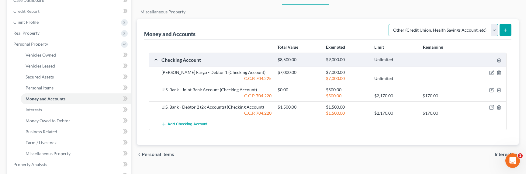
click at [442, 30] on select "Select Account Type Brokerage Cash on Hand Certificates of Deposit Checking Acc…" at bounding box center [444, 30] width 110 height 12
select select "safe_deposit_box"
click at [390, 24] on select "Select Account Type Brokerage Cash on Hand Certificates of Deposit Checking Acc…" at bounding box center [444, 30] width 110 height 12
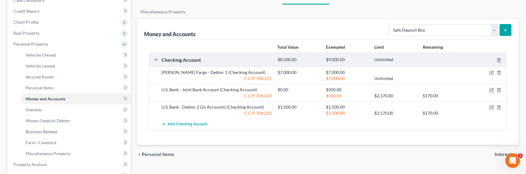
click at [489, 27] on button "submit" at bounding box center [506, 30] width 12 height 12
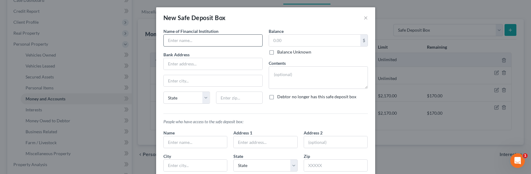
click at [225, 40] on input "text" at bounding box center [213, 41] width 99 height 12
type input "U.S. Bank"
click at [298, 40] on input "text" at bounding box center [314, 41] width 91 height 12
click at [284, 73] on textarea at bounding box center [318, 77] width 99 height 23
type textarea "2x Safe Deposit Boxes"
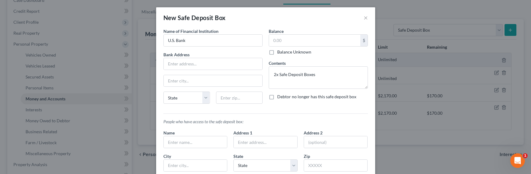
click at [285, 54] on label "Balance Unknown" at bounding box center [294, 52] width 34 height 6
click at [284, 53] on input "Balance Unknown" at bounding box center [282, 51] width 4 height 4
checkbox input "true"
type input "0.00"
click at [216, 67] on input "text" at bounding box center [213, 64] width 99 height 12
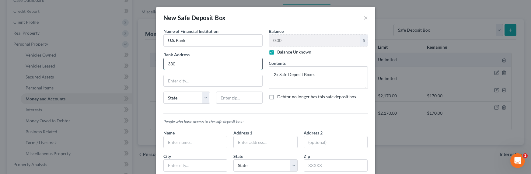
type input "[STREET_ADDRESS]"
type input "91203"
type input "[GEOGRAPHIC_DATA]"
select select "4"
click at [332, 79] on textarea "2x Safe Deposit Boxes" at bounding box center [318, 77] width 99 height 23
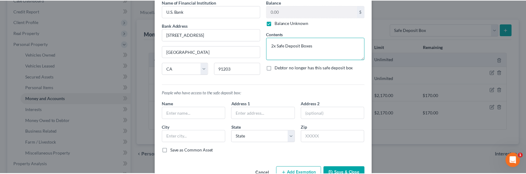
scroll to position [47, 0]
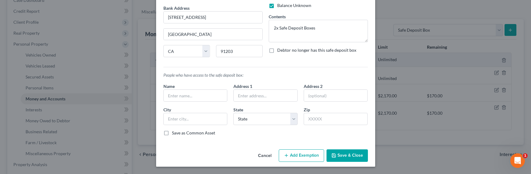
click at [348, 159] on button "Save & Close" at bounding box center [346, 155] width 41 height 13
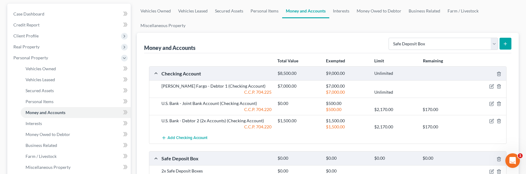
scroll to position [0, 0]
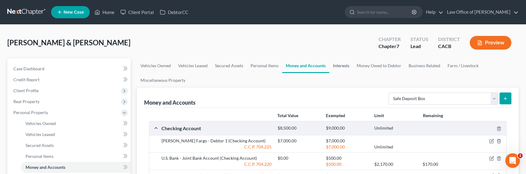
click at [340, 65] on link "Interests" at bounding box center [341, 65] width 24 height 15
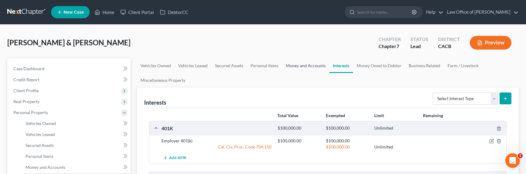
click at [305, 64] on link "Money and Accounts" at bounding box center [305, 65] width 47 height 15
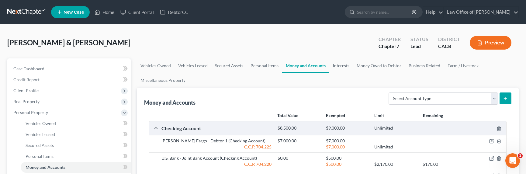
click at [341, 63] on link "Interests" at bounding box center [341, 65] width 24 height 15
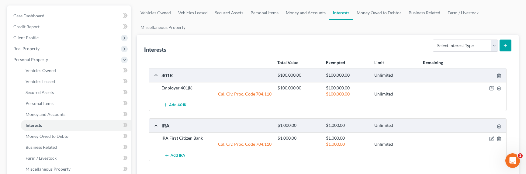
scroll to position [48, 0]
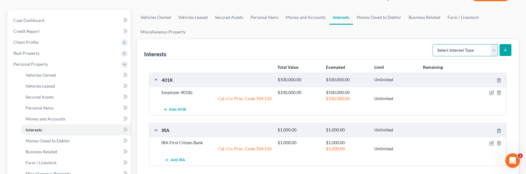
click at [451, 51] on select "Select Interest Type 401K Annuity Bond Education IRA Government Bond Government…" at bounding box center [465, 50] width 65 height 12
select select "term_life_insurance"
click at [434, 44] on select "Select Interest Type 401K Annuity Bond Education IRA Government Bond Government…" at bounding box center [465, 50] width 65 height 12
click at [489, 53] on button "submit" at bounding box center [506, 50] width 12 height 12
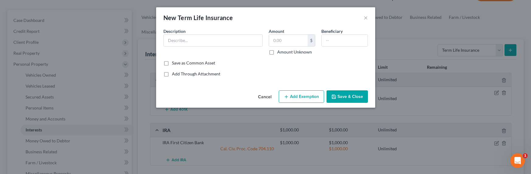
click at [233, 49] on div "Description *" at bounding box center [212, 41] width 105 height 27
click at [235, 44] on input "text" at bounding box center [213, 41] width 99 height 12
type input "Employer Term Life Insurance"
drag, startPoint x: 301, startPoint y: 54, endPoint x: 305, endPoint y: 48, distance: 6.7
click at [301, 53] on label "Amount Unknown" at bounding box center [294, 52] width 35 height 6
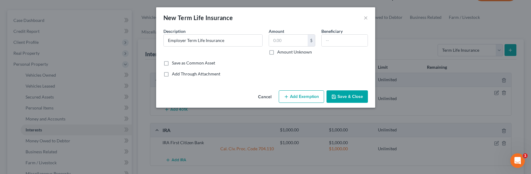
click at [284, 53] on input "Amount Unknown" at bounding box center [282, 51] width 4 height 4
checkbox input "true"
click at [329, 39] on input "text" at bounding box center [345, 41] width 46 height 12
type input "Next Kin"
click at [363, 95] on button "Save & Close" at bounding box center [346, 96] width 41 height 13
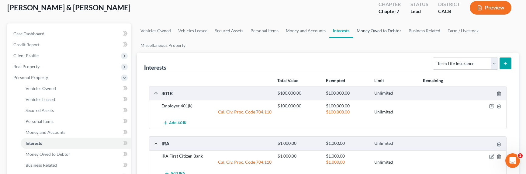
click at [361, 33] on link "Money Owed to Debtor" at bounding box center [379, 30] width 52 height 15
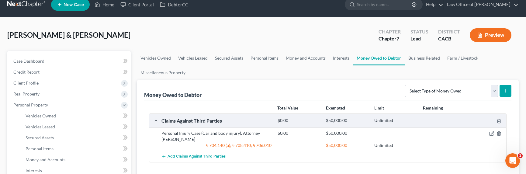
scroll to position [11, 0]
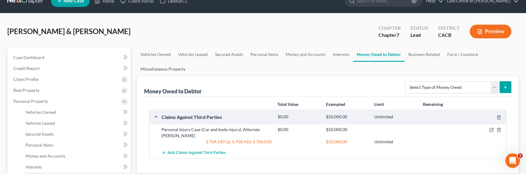
click at [152, 70] on link "Miscellaneous Property" at bounding box center [163, 69] width 52 height 15
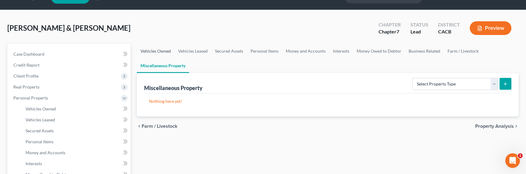
click at [158, 52] on link "Vehicles Owned" at bounding box center [156, 51] width 38 height 15
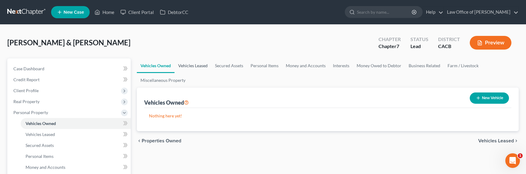
drag, startPoint x: 187, startPoint y: 66, endPoint x: 181, endPoint y: 66, distance: 6.1
click at [187, 66] on link "Vehicles Leased" at bounding box center [193, 65] width 37 height 15
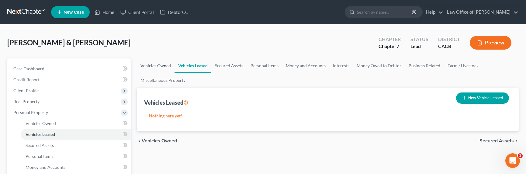
click at [159, 65] on link "Vehicles Owned" at bounding box center [156, 65] width 38 height 15
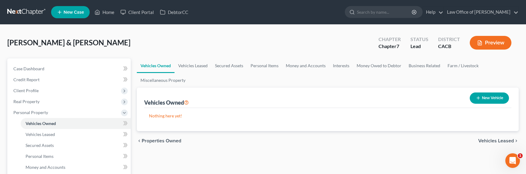
click at [489, 99] on button "New Vehicle" at bounding box center [489, 97] width 39 height 11
select select "0"
select select "2"
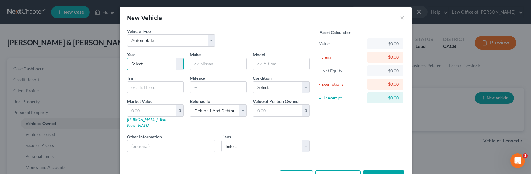
click at [158, 65] on select "Select 2026 2025 2024 2023 2022 2021 2020 2019 2018 2017 2016 2015 2014 2013 20…" at bounding box center [155, 64] width 57 height 12
select select "3"
click at [127, 58] on select "Select 2026 2025 2024 2023 2022 2021 2020 2019 2018 2017 2016 2015 2014 2013 20…" at bounding box center [155, 64] width 57 height 12
click at [217, 58] on input "text" at bounding box center [218, 64] width 56 height 12
type input "Honda"
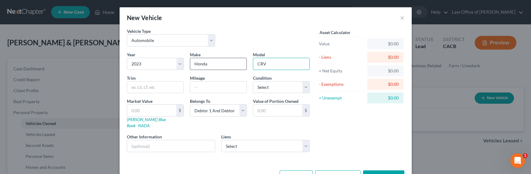
type input "CRV"
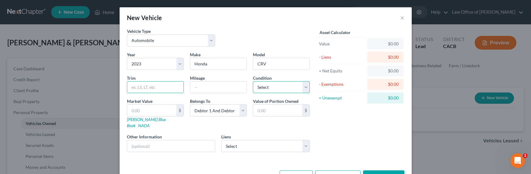
click at [261, 89] on select "Select Excellent Very Good Good Fair Poor" at bounding box center [281, 87] width 57 height 12
select select "2"
click at [253, 81] on select "Select Excellent Very Good Good Fair Poor" at bounding box center [281, 87] width 57 height 12
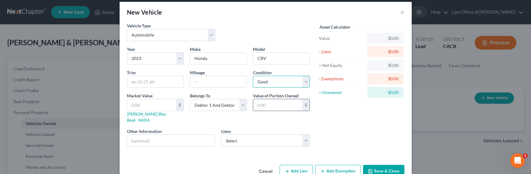
scroll to position [15, 0]
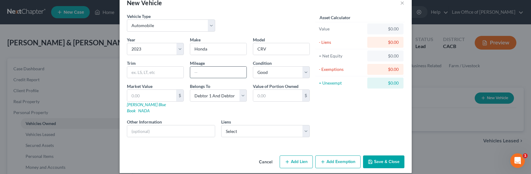
click at [215, 73] on input "text" at bounding box center [218, 73] width 56 height 12
click at [333, 103] on div "Asset Calculator Value $0.00 - Liens $0.00 = Net Equity $0.00 - Exemptions $0.0…" at bounding box center [360, 77] width 95 height 129
click at [216, 75] on input "text" at bounding box center [218, 73] width 56 height 12
click at [192, 71] on input "text" at bounding box center [218, 73] width 56 height 12
type input "33,000"
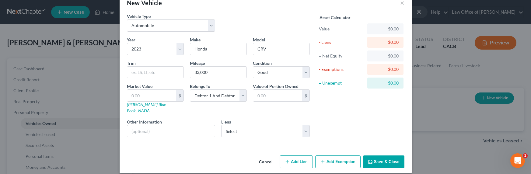
click at [304, 156] on button "Add Lien" at bounding box center [296, 161] width 33 height 13
select select "2"
select select "0"
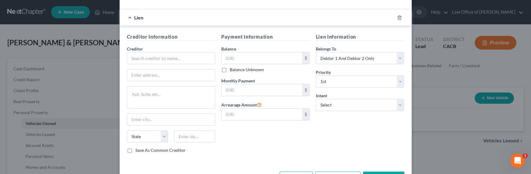
scroll to position [169, 0]
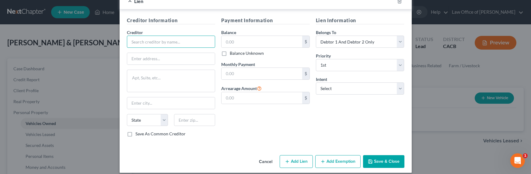
click at [178, 37] on input "text" at bounding box center [171, 42] width 89 height 12
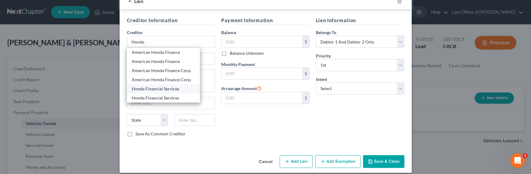
click at [159, 86] on div "Honda Financial Services" at bounding box center [163, 89] width 63 height 6
type input "Honda Financial Services"
type input "PO Box 168088"
type input "[PERSON_NAME]"
select select "45"
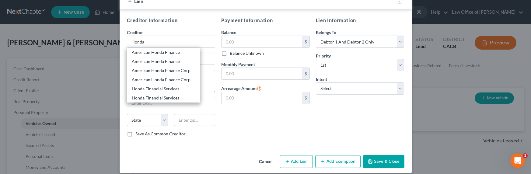
type input "75016"
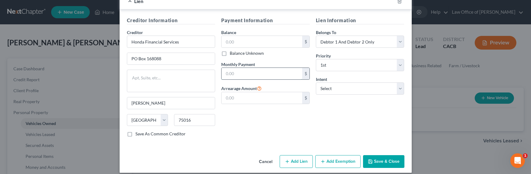
click at [264, 68] on input "text" at bounding box center [261, 74] width 81 height 12
type input "617"
click at [335, 84] on select "Select Surrender Redeem Reaffirm Avoid Other" at bounding box center [360, 88] width 89 height 12
select select "2"
click at [316, 82] on select "Select Surrender Redeem Reaffirm Avoid Other" at bounding box center [360, 88] width 89 height 12
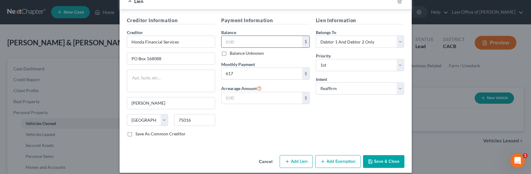
click at [248, 36] on input "text" at bounding box center [261, 42] width 81 height 12
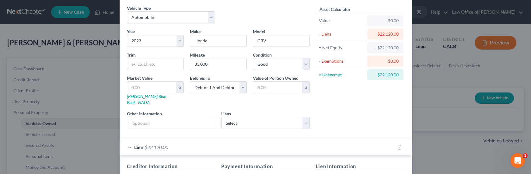
scroll to position [0, 0]
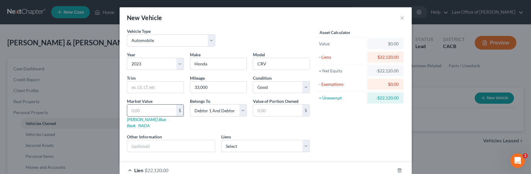
type input "22,120"
click at [145, 112] on input "text" at bounding box center [151, 111] width 49 height 12
type input "2"
type input "2.00"
type input "26"
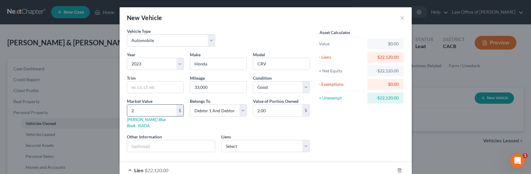
type input "26.00"
type input "260"
type input "260.00"
type input "2600"
type input "2,600.00"
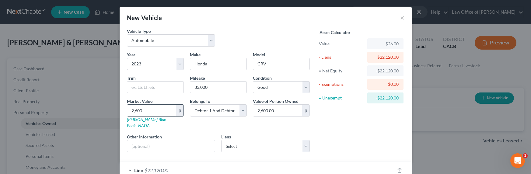
type input "2,6000"
type input "26,000.00"
type input "26,000"
click at [177, 141] on input "text" at bounding box center [171, 146] width 88 height 12
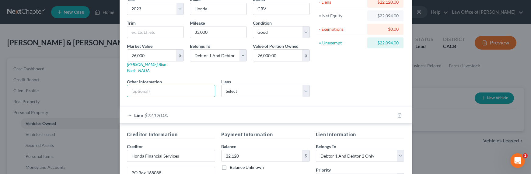
scroll to position [169, 0]
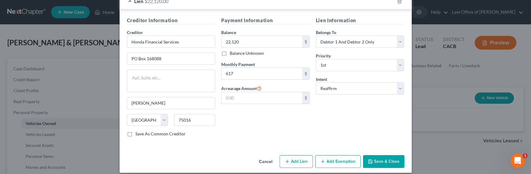
click at [335, 157] on button "Add Exemption" at bounding box center [337, 161] width 45 height 13
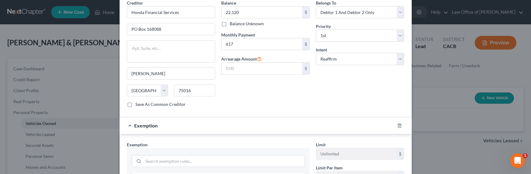
scroll to position [327, 0]
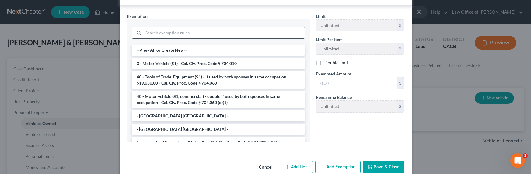
click at [159, 27] on input "search" at bounding box center [223, 33] width 161 height 12
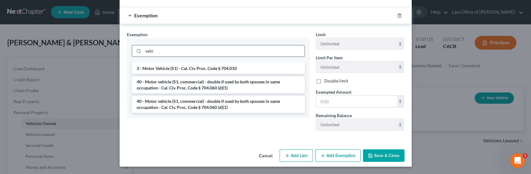
scroll to position [303, 0]
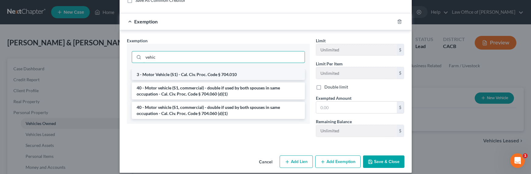
type input "vehic"
click at [199, 69] on li "3 - Motor Vehicle (S1) - Cal. Civ. Proc. Code § 704.010" at bounding box center [218, 74] width 173 height 11
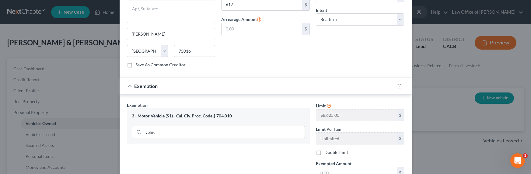
scroll to position [304, 0]
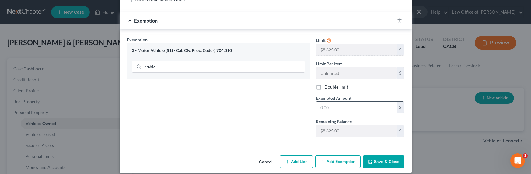
click at [334, 102] on input "text" at bounding box center [356, 108] width 81 height 12
type input "3,888"
click at [391, 155] on button "Save & Close" at bounding box center [383, 161] width 41 height 13
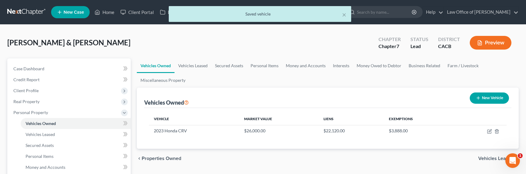
click at [480, 96] on icon "button" at bounding box center [478, 98] width 5 height 5
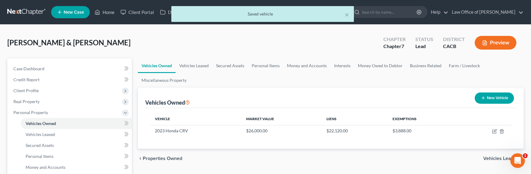
select select "0"
select select "2"
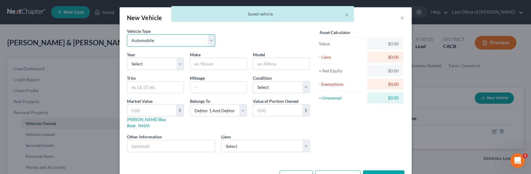
click at [174, 40] on select "Select Automobile Truck Trailer Watercraft Aircraft Motor Home Atv Other Vehicle" at bounding box center [171, 40] width 89 height 12
click at [155, 66] on select "Select 2026 2025 2024 2023 2022 2021 2020 2019 2018 2017 2016 2015 2014 2013 20…" at bounding box center [155, 64] width 57 height 12
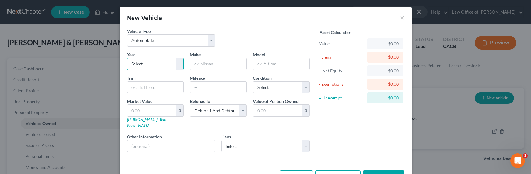
select select "2"
click at [127, 58] on select "Select 2026 2025 2024 2023 2022 2021 2020 2019 2018 2017 2016 2015 2014 2013 20…" at bounding box center [155, 64] width 57 height 12
click at [207, 65] on input "text" at bounding box center [218, 64] width 56 height 12
type input "Toyota"
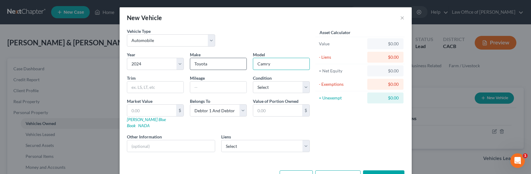
type input "Camry"
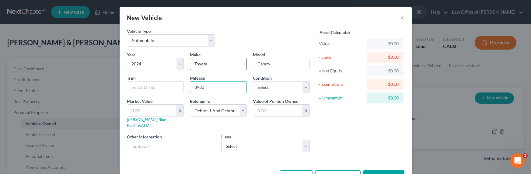
type input "8930"
select select "1"
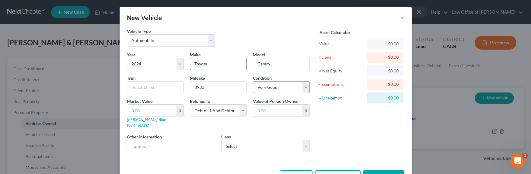
click at [253, 81] on select "Select Excellent Very Good Good Fair Poor" at bounding box center [281, 87] width 57 height 12
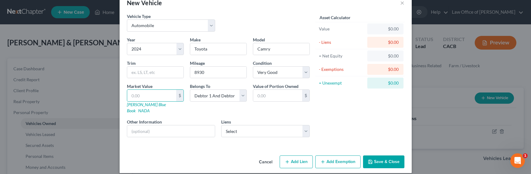
click at [296, 156] on button "Add Lien" at bounding box center [296, 161] width 33 height 13
select select "2"
select select "0"
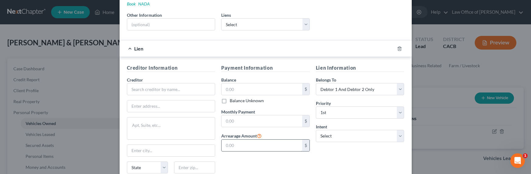
scroll to position [137, 0]
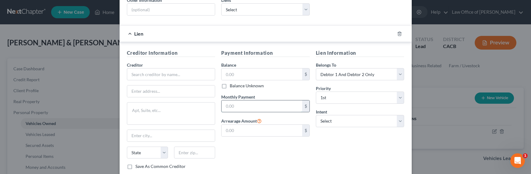
click at [233, 101] on input "text" at bounding box center [261, 106] width 81 height 12
click at [235, 70] on input "text" at bounding box center [261, 74] width 81 height 12
type input "20,620"
click at [254, 100] on input "text" at bounding box center [261, 106] width 81 height 12
type input "431"
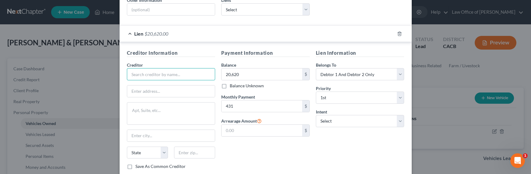
click at [135, 70] on input "text" at bounding box center [171, 74] width 89 height 12
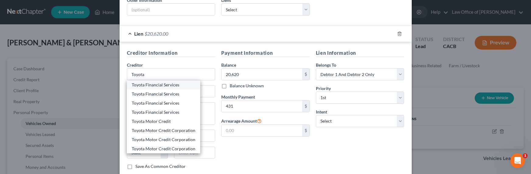
click at [148, 82] on div "Toyota Financial Services" at bounding box center [164, 85] width 64 height 6
type input "Toyota Financial Services"
type input "P.O. Box 4102"
type input "[PERSON_NAME] Stream"
select select "14"
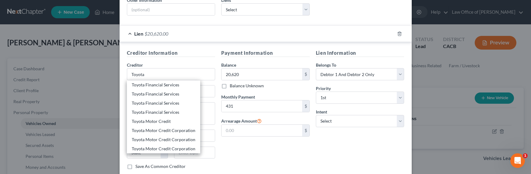
type input "60197"
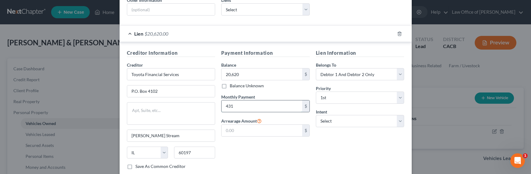
click at [226, 100] on input "431" at bounding box center [261, 106] width 81 height 12
click at [228, 100] on input "431" at bounding box center [261, 106] width 81 height 12
click at [226, 100] on input "431" at bounding box center [261, 106] width 81 height 12
type input "441"
click at [330, 117] on select "Select Surrender Redeem Reaffirm Avoid Other" at bounding box center [360, 121] width 89 height 12
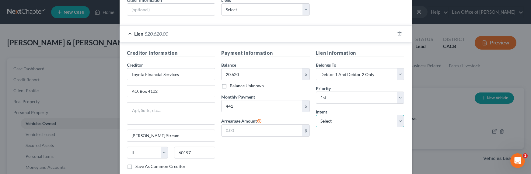
select select "2"
click at [316, 115] on select "Select Surrender Redeem Reaffirm Avoid Other" at bounding box center [360, 121] width 89 height 12
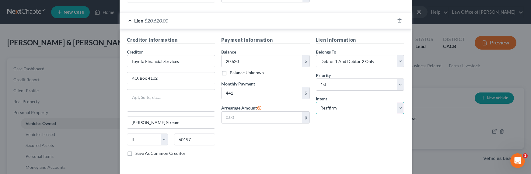
scroll to position [169, 0]
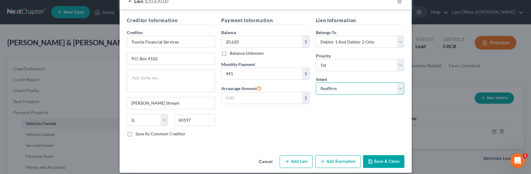
click at [329, 85] on select "Select Surrender Redeem Reaffirm Avoid Other" at bounding box center [360, 88] width 89 height 12
click at [381, 155] on button "Save & Close" at bounding box center [383, 161] width 41 height 13
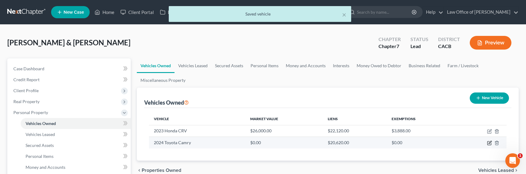
click at [489, 143] on icon "button" at bounding box center [490, 142] width 3 height 3
select select "0"
select select "2"
select select "1"
select select "2"
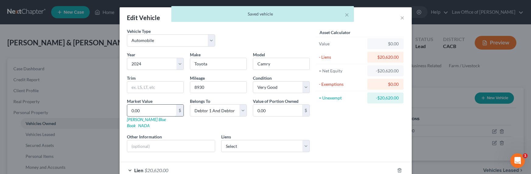
click at [152, 112] on input "0.00" at bounding box center [151, 111] width 49 height 12
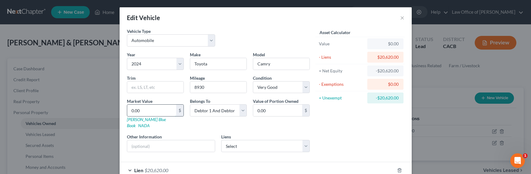
type input "2"
type input "2.00"
type input "22"
type input "22.00"
type input "220"
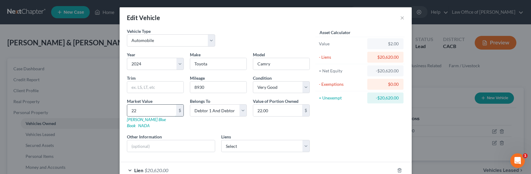
type input "220.00"
type input "2200"
type input "2,200.00"
type input "2,2000"
type input "22,000.00"
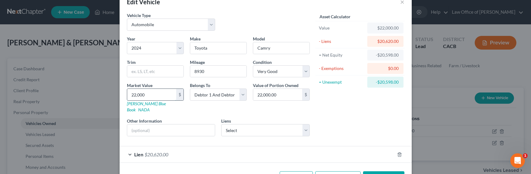
scroll to position [32, 0]
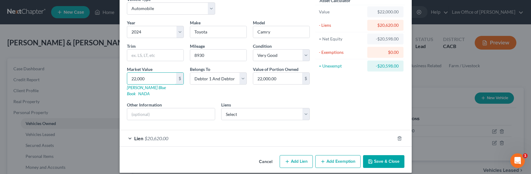
type input "22,000"
click at [350, 155] on button "Add Exemption" at bounding box center [337, 161] width 45 height 13
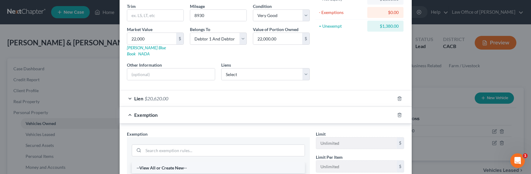
scroll to position [100, 0]
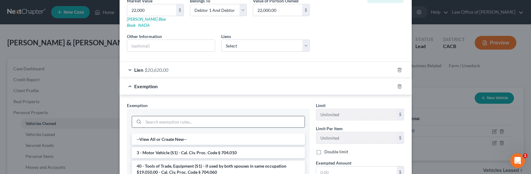
click at [185, 117] on input "search" at bounding box center [223, 122] width 161 height 12
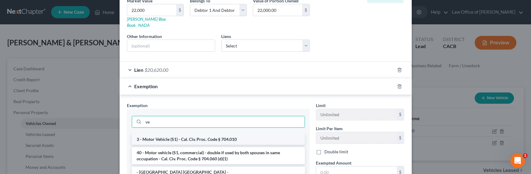
type input "ve"
click at [159, 134] on li "3 - Motor Vehicle (S1) - Cal. Civ. Proc. Code § 704.010" at bounding box center [218, 139] width 173 height 11
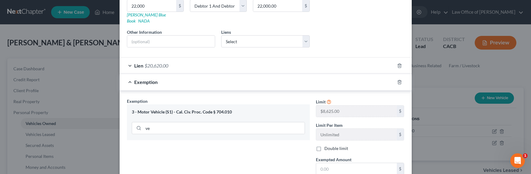
scroll to position [141, 0]
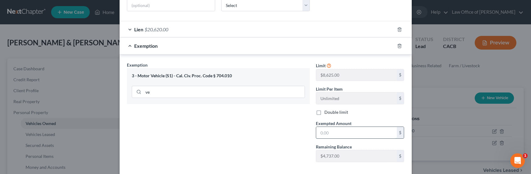
click at [335, 127] on input "text" at bounding box center [356, 133] width 81 height 12
type input "1,380"
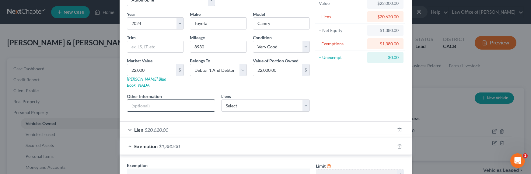
scroll to position [35, 0]
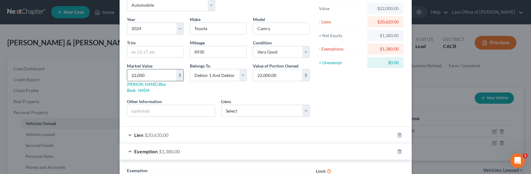
click at [133, 74] on input "22,000" at bounding box center [151, 75] width 49 height 12
click at [134, 76] on input "22,000" at bounding box center [151, 75] width 49 height 12
click at [132, 77] on input "22,000" at bounding box center [151, 75] width 49 height 12
type input "23,000"
type input "23,000.00"
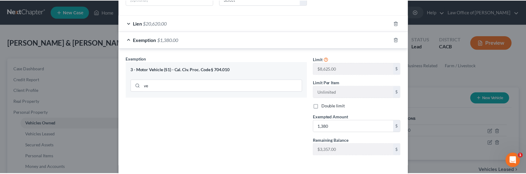
scroll to position [166, 0]
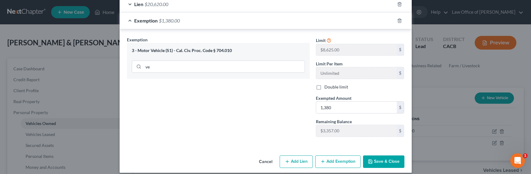
type input "23,000"
drag, startPoint x: 401, startPoint y: 155, endPoint x: 396, endPoint y: 153, distance: 5.1
click at [400, 155] on button "Save & Close" at bounding box center [383, 161] width 41 height 13
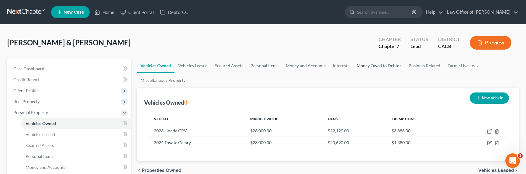
click at [385, 65] on link "Money Owed to Debtor" at bounding box center [379, 65] width 52 height 15
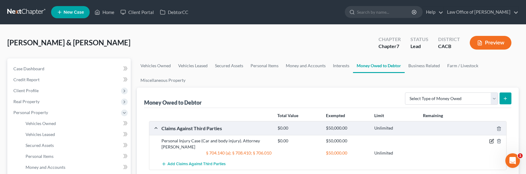
click at [489, 141] on icon "button" at bounding box center [492, 140] width 3 height 3
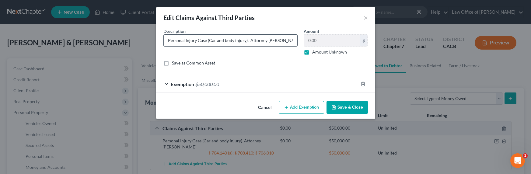
click at [221, 39] on input "Personal Injury Case (Car and body injury). Attorney [PERSON_NAME]" at bounding box center [231, 41] width 134 height 12
drag, startPoint x: 214, startPoint y: 41, endPoint x: 224, endPoint y: 34, distance: 11.3
click at [214, 41] on input "Personal Injury Case (Car and body injury). Attorney [PERSON_NAME]" at bounding box center [231, 41] width 134 height 12
type input "Personal Injury Case (Car Honda Civic Totaled and body injury). Attorney [PERSO…"
click at [352, 110] on button "Save & Close" at bounding box center [346, 107] width 41 height 13
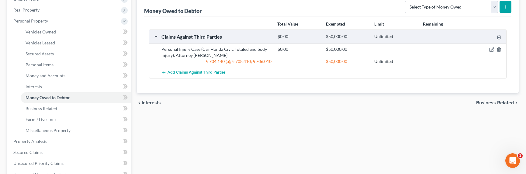
scroll to position [142, 0]
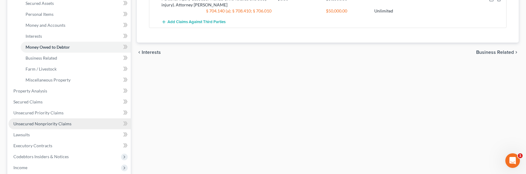
click at [44, 121] on span "Unsecured Nonpriority Claims" at bounding box center [42, 123] width 58 height 5
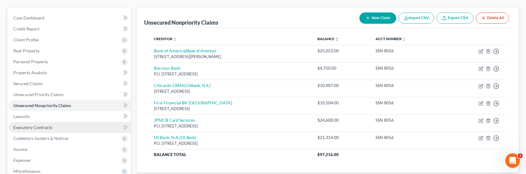
scroll to position [62, 0]
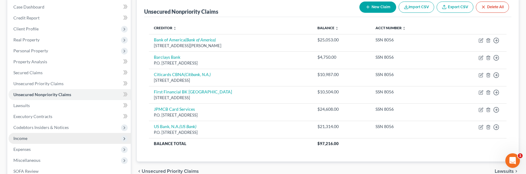
click at [18, 141] on span "Income" at bounding box center [70, 138] width 122 height 11
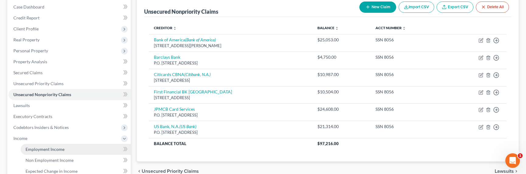
click at [31, 149] on span "Employment Income" at bounding box center [45, 149] width 39 height 5
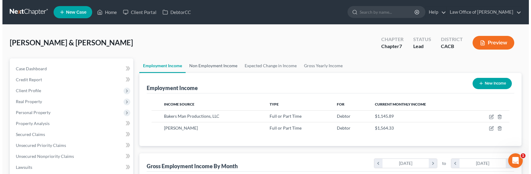
scroll to position [109, 216]
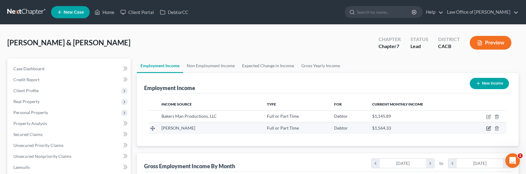
click at [488, 129] on icon "button" at bounding box center [488, 128] width 5 height 5
select select "0"
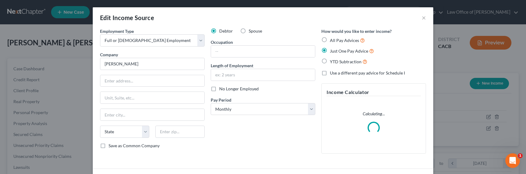
scroll to position [109, 218]
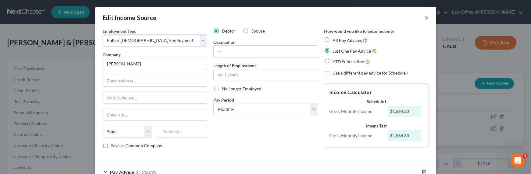
click at [424, 16] on button "×" at bounding box center [426, 17] width 4 height 7
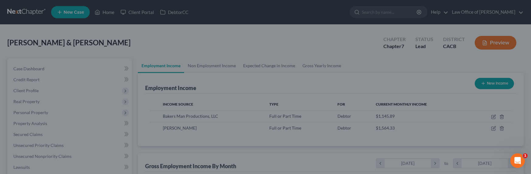
scroll to position [304110, 304003]
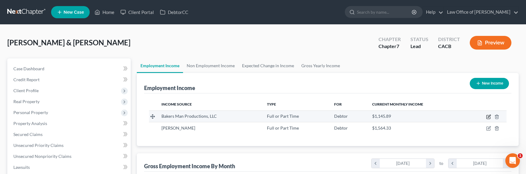
click at [489, 117] on icon "button" at bounding box center [488, 116] width 5 height 5
select select "0"
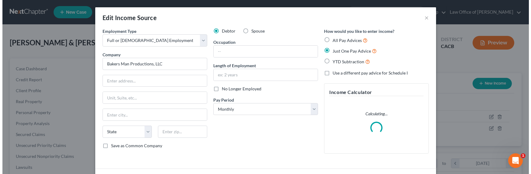
scroll to position [109, 218]
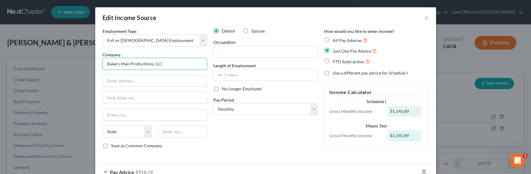
drag, startPoint x: 164, startPoint y: 64, endPoint x: 96, endPoint y: 59, distance: 68.7
click at [96, 59] on div "Employment Type * Select Full or [DEMOGRAPHIC_DATA] Employment Self Employment …" at bounding box center [265, 107] width 341 height 158
click at [228, 52] on input "text" at bounding box center [266, 52] width 104 height 12
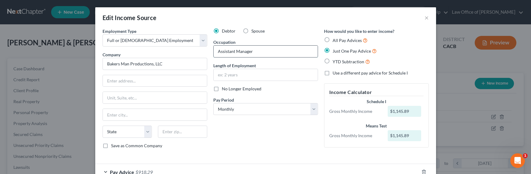
type input "Assistant Manager"
click at [157, 84] on input "text" at bounding box center [155, 81] width 104 height 12
paste input "[STREET_ADDRESS]"
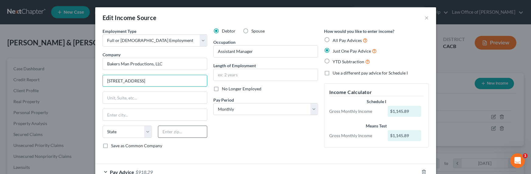
type input "[STREET_ADDRESS]"
click at [178, 132] on input "text" at bounding box center [182, 132] width 49 height 12
type input "90503"
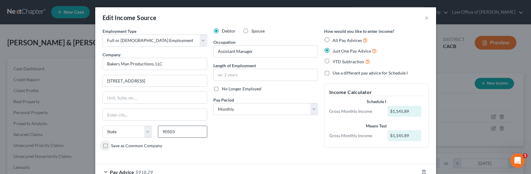
type input "Torrance"
select select "4"
drag, startPoint x: 159, startPoint y: 83, endPoint x: 200, endPoint y: 81, distance: 40.2
click at [200, 81] on input "[STREET_ADDRESS]" at bounding box center [155, 81] width 104 height 12
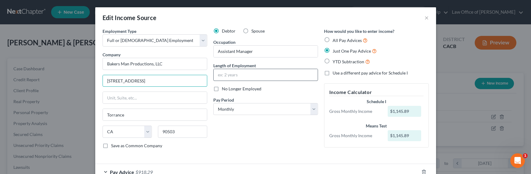
type input "[STREET_ADDRESS]"
click at [248, 75] on input "text" at bounding box center [266, 75] width 104 height 12
type input "3"
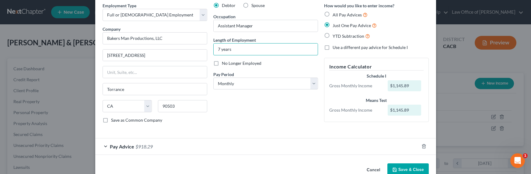
scroll to position [40, 0]
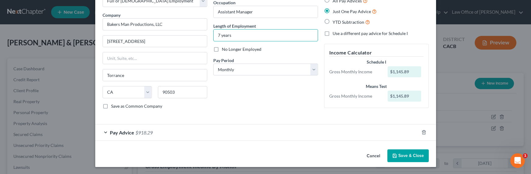
type input "7 years"
click at [193, 110] on div "Employment Type * Select Full or [DEMOGRAPHIC_DATA] Employment Self Employment …" at bounding box center [154, 51] width 111 height 126
click at [176, 132] on div "Pay Advice $918.29" at bounding box center [257, 132] width 324 height 16
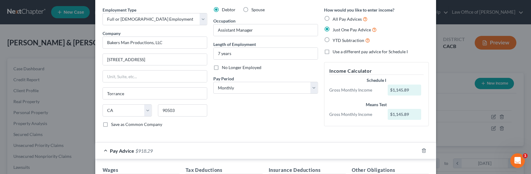
scroll to position [57, 0]
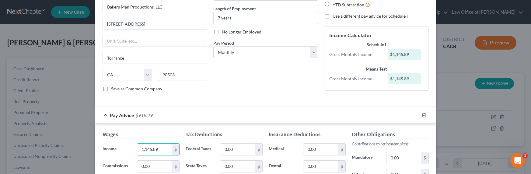
drag, startPoint x: 159, startPoint y: 150, endPoint x: 127, endPoint y: 148, distance: 31.7
click at [127, 148] on div "Income * 1,145.89 $" at bounding box center [140, 149] width 83 height 12
click at [238, 52] on select "Select Monthly Twice Monthly Every Other Week Weekly" at bounding box center [265, 52] width 105 height 12
select select "2"
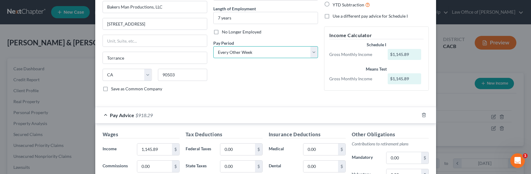
click at [213, 46] on select "Select Monthly Twice Monthly Every Other Week Weekly" at bounding box center [265, 52] width 105 height 12
click at [158, 147] on input "1,145.89" at bounding box center [154, 150] width 34 height 12
drag, startPoint x: 158, startPoint y: 148, endPoint x: 138, endPoint y: 148, distance: 20.4
click at [138, 148] on input "1,145.89" at bounding box center [154, 150] width 34 height 12
type input "2,510.63"
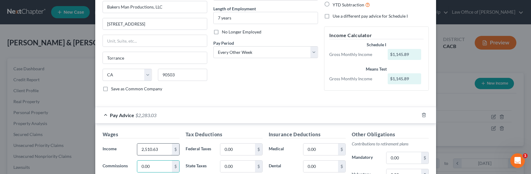
scroll to position [153, 0]
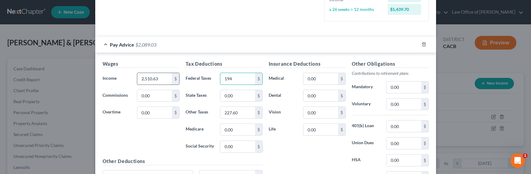
type input "194"
type input "155.56"
type input "36.41"
type input "98.44"
type input "30.13"
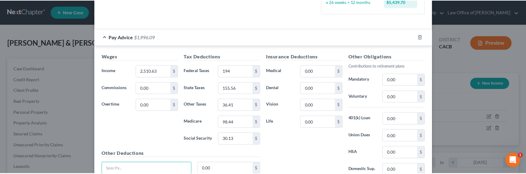
scroll to position [214, 0]
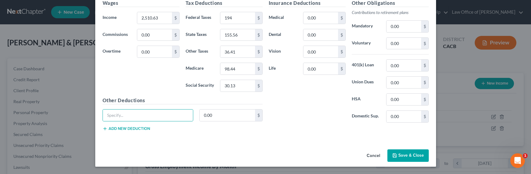
click at [393, 153] on icon "button" at bounding box center [394, 155] width 5 height 5
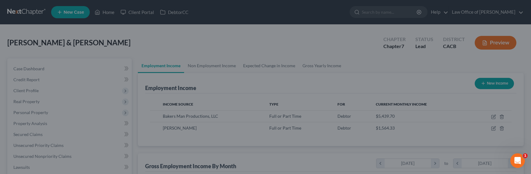
scroll to position [304110, 304003]
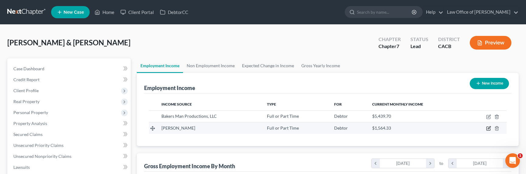
click at [489, 128] on icon "button" at bounding box center [488, 128] width 5 height 5
select select "0"
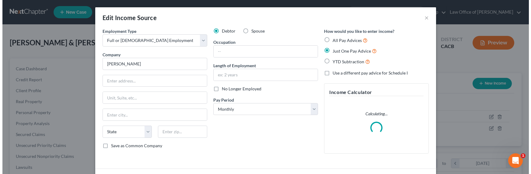
scroll to position [109, 218]
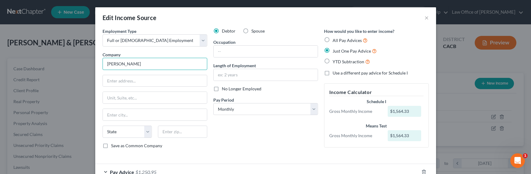
drag, startPoint x: 148, startPoint y: 63, endPoint x: 102, endPoint y: 63, distance: 45.6
click at [103, 63] on input "[PERSON_NAME]" at bounding box center [155, 64] width 105 height 12
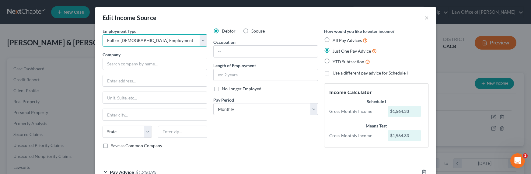
click at [137, 38] on select "Select Full or [DEMOGRAPHIC_DATA] Employment Self Employment" at bounding box center [155, 40] width 105 height 12
select select "1"
click at [103, 34] on select "Select Full or [DEMOGRAPHIC_DATA] Employment Self Employment" at bounding box center [155, 40] width 105 height 12
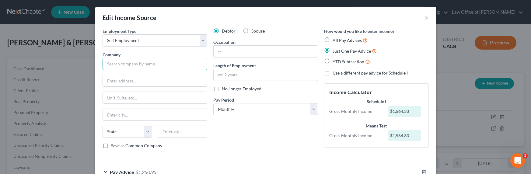
click at [132, 63] on input "text" at bounding box center [155, 64] width 105 height 12
drag, startPoint x: 149, startPoint y: 66, endPoint x: 90, endPoint y: 64, distance: 59.0
click at [90, 64] on div "Edit Income Source × Employment Type * Select Full or [DEMOGRAPHIC_DATA] Employ…" at bounding box center [265, 87] width 531 height 174
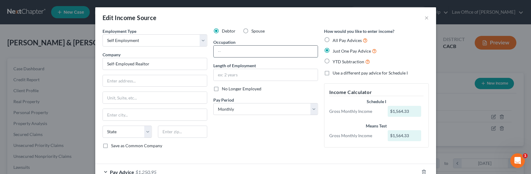
click at [238, 52] on input "text" at bounding box center [266, 52] width 104 height 12
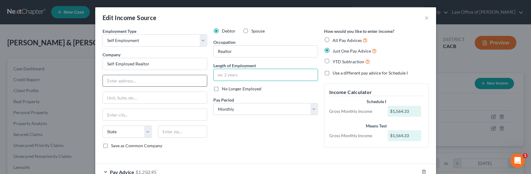
click at [145, 78] on input "text" at bounding box center [155, 81] width 104 height 12
click at [257, 78] on input "text" at bounding box center [266, 75] width 104 height 12
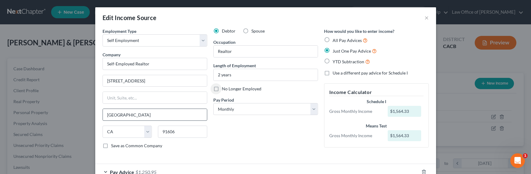
scroll to position [40, 0]
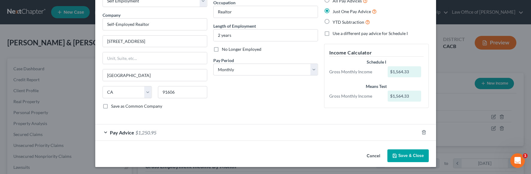
click at [150, 131] on span "$1,250.95" at bounding box center [145, 133] width 21 height 6
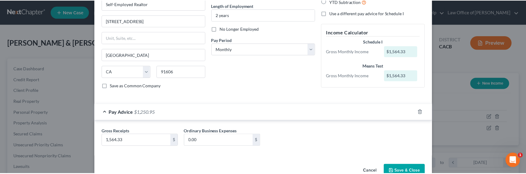
scroll to position [68, 0]
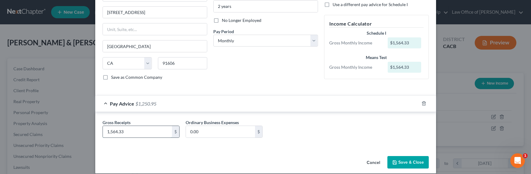
click at [130, 133] on input "1,564.33" at bounding box center [137, 132] width 69 height 12
click at [341, 146] on div "Gross Receipts 0 $ Ordinary Business Expenses 0.00 $" at bounding box center [265, 130] width 341 height 36
click at [417, 161] on button "Save & Close" at bounding box center [407, 162] width 41 height 13
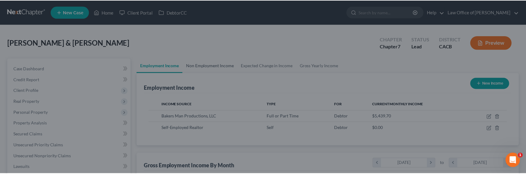
scroll to position [304110, 304003]
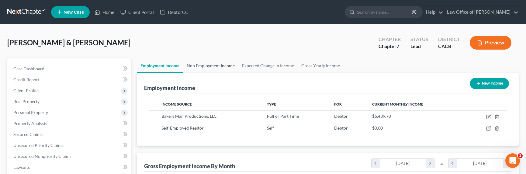
drag, startPoint x: 204, startPoint y: 66, endPoint x: 218, endPoint y: 67, distance: 14.7
click at [204, 65] on link "Non Employment Income" at bounding box center [210, 65] width 55 height 15
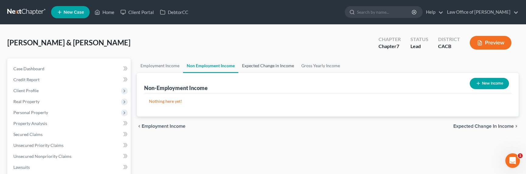
click at [254, 67] on link "Expected Change in Income" at bounding box center [268, 65] width 59 height 15
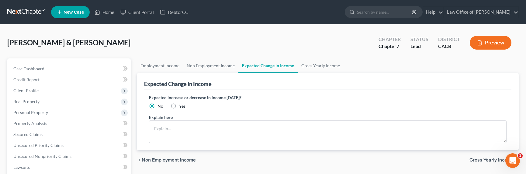
click at [180, 106] on span "Yes" at bounding box center [182, 105] width 6 height 5
click at [182, 106] on input "Yes" at bounding box center [184, 105] width 4 height 4
click at [185, 129] on textarea at bounding box center [328, 131] width 358 height 23
click at [326, 64] on link "Gross Yearly Income" at bounding box center [321, 65] width 46 height 15
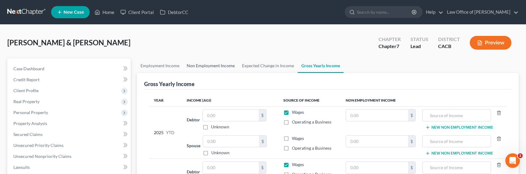
click at [211, 65] on link "Non Employment Income" at bounding box center [210, 65] width 55 height 15
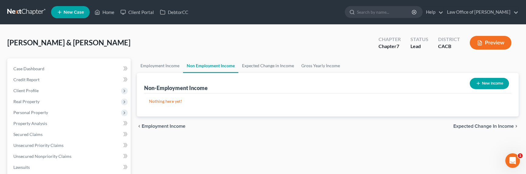
click at [480, 82] on button "New Income" at bounding box center [489, 83] width 39 height 11
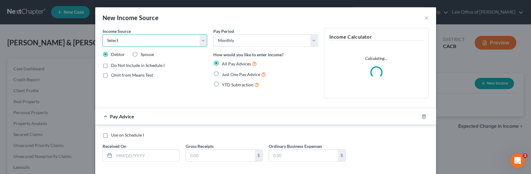
click at [150, 38] on select "Select Unemployment Disability (from employer) Pension Retirement Social Securi…" at bounding box center [155, 40] width 105 height 12
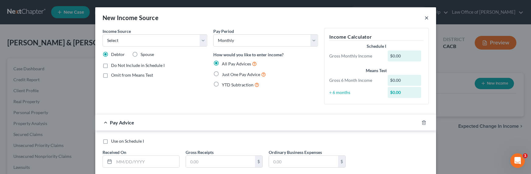
click at [424, 18] on button "×" at bounding box center [426, 17] width 4 height 7
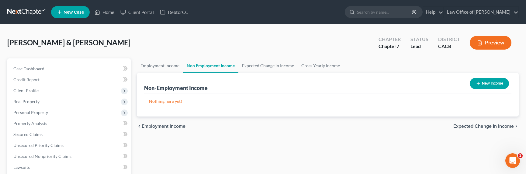
click at [479, 82] on icon "button" at bounding box center [478, 83] width 5 height 5
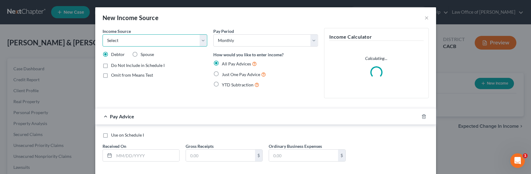
click at [142, 39] on select "Select Unemployment Disability (from employer) Pension Retirement Social Securi…" at bounding box center [155, 40] width 105 height 12
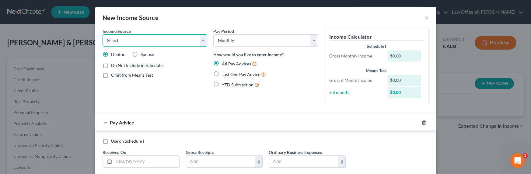
click at [177, 43] on select "Select Unemployment Disability (from employer) Pension Retirement Social Securi…" at bounding box center [155, 40] width 105 height 12
click at [424, 18] on button "×" at bounding box center [426, 17] width 4 height 7
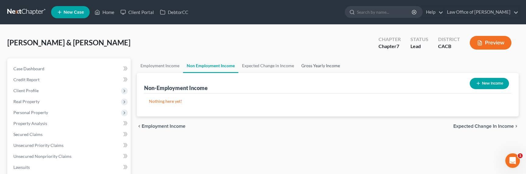
click at [313, 65] on link "Gross Yearly Income" at bounding box center [321, 65] width 46 height 15
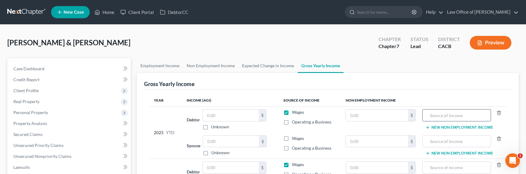
click at [448, 116] on input "text" at bounding box center [457, 116] width 62 height 12
click at [381, 117] on input "text" at bounding box center [377, 116] width 62 height 12
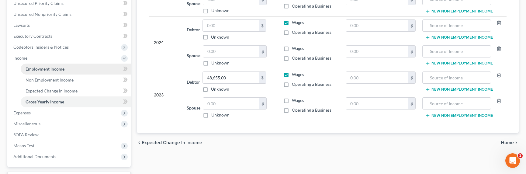
scroll to position [143, 0]
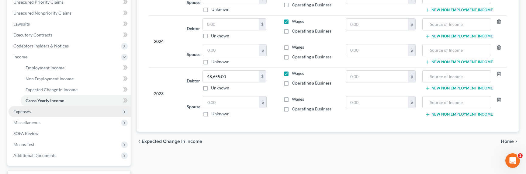
click at [26, 113] on span "Expenses" at bounding box center [21, 111] width 17 height 5
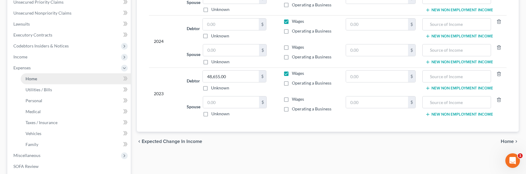
click at [32, 81] on span "Home" at bounding box center [32, 78] width 12 height 5
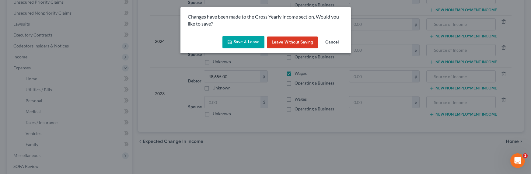
click at [245, 39] on button "Save & Leave" at bounding box center [243, 42] width 42 height 13
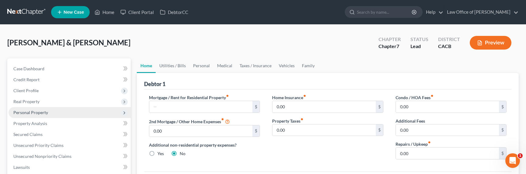
click at [24, 113] on span "Personal Property" at bounding box center [30, 112] width 35 height 5
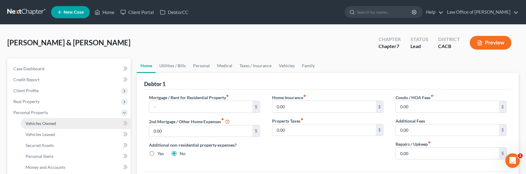
click at [36, 121] on span "Vehicles Owned" at bounding box center [41, 123] width 30 height 5
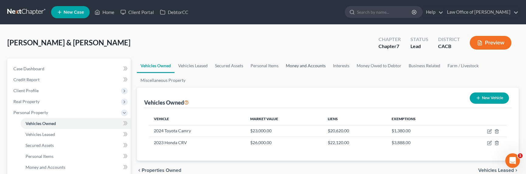
click at [313, 67] on link "Money and Accounts" at bounding box center [305, 65] width 47 height 15
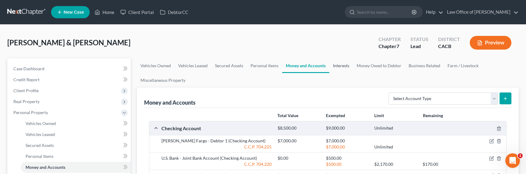
click at [342, 66] on link "Interests" at bounding box center [341, 65] width 24 height 15
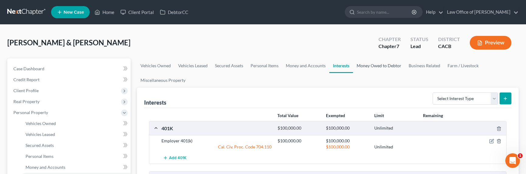
click at [376, 65] on link "Money Owed to Debtor" at bounding box center [379, 65] width 52 height 15
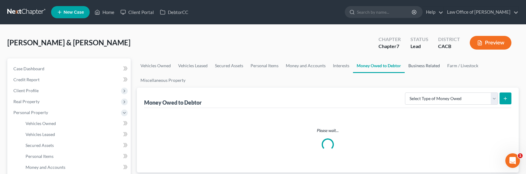
click at [429, 64] on link "Business Related" at bounding box center [424, 65] width 39 height 15
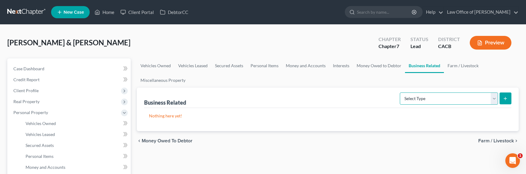
click at [444, 99] on select "Select Type Customer Lists Franchises Inventory Licenses Machinery Office Equip…" at bounding box center [449, 98] width 98 height 12
click at [400, 92] on select "Select Type Customer Lists Franchises Inventory Licenses Machinery Office Equip…" at bounding box center [449, 98] width 98 height 12
click at [489, 99] on line "submit" at bounding box center [505, 99] width 3 height 0
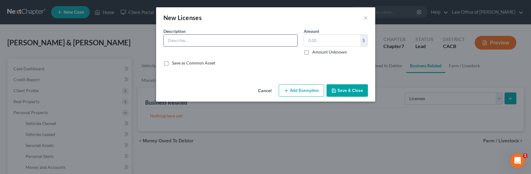
click at [194, 44] on input "text" at bounding box center [231, 41] width 134 height 12
click at [325, 53] on label "Amount Unknown" at bounding box center [329, 52] width 35 height 6
click at [319, 53] on input "Amount Unknown" at bounding box center [317, 51] width 4 height 4
click at [344, 88] on button "Save & Close" at bounding box center [346, 90] width 41 height 13
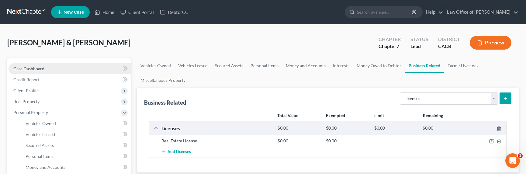
click at [27, 70] on span "Case Dashboard" at bounding box center [28, 68] width 31 height 5
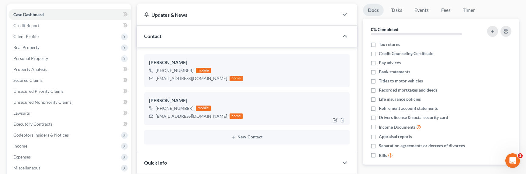
scroll to position [11, 0]
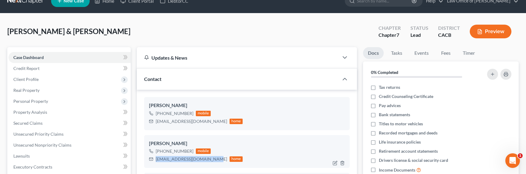
drag, startPoint x: 211, startPoint y: 159, endPoint x: 153, endPoint y: 158, distance: 57.5
click at [153, 158] on div "[EMAIL_ADDRESS][DOMAIN_NAME] home" at bounding box center [196, 159] width 94 height 8
copy div "[EMAIL_ADDRESS][DOMAIN_NAME]"
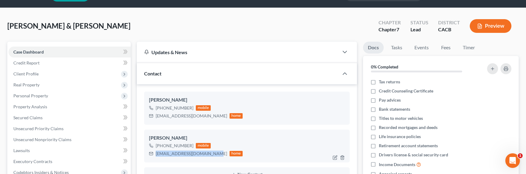
scroll to position [25, 0]
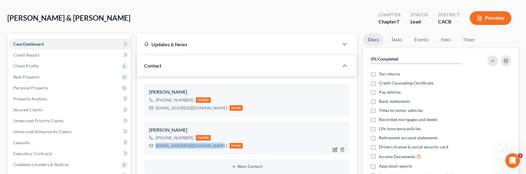
click at [333, 149] on icon "button" at bounding box center [335, 149] width 5 height 5
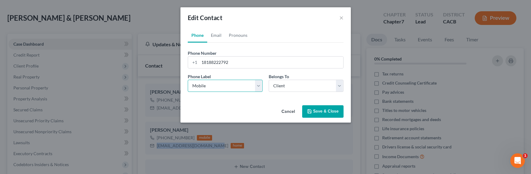
click at [215, 86] on select "Select Mobile Home Work Other" at bounding box center [225, 86] width 75 height 12
click at [188, 80] on select "Select Mobile Home Work Other" at bounding box center [225, 86] width 75 height 12
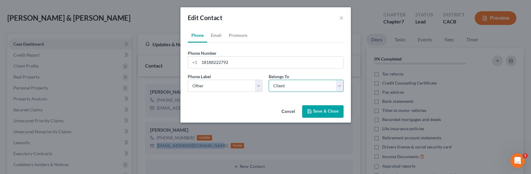
click at [289, 89] on select "Select Client Spouse Other" at bounding box center [306, 86] width 75 height 12
click at [269, 80] on select "Select Client Spouse Other" at bounding box center [306, 86] width 75 height 12
click at [284, 86] on select "Select Client Spouse Other" at bounding box center [306, 86] width 75 height 12
click at [269, 80] on select "Select Client Spouse Other" at bounding box center [306, 86] width 75 height 12
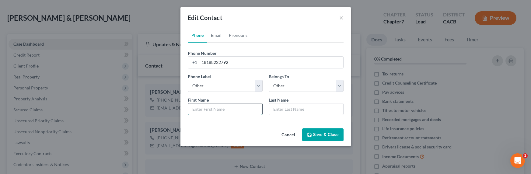
click at [211, 110] on input "text" at bounding box center [225, 109] width 74 height 12
click at [317, 134] on button "Save & Close" at bounding box center [322, 134] width 41 height 13
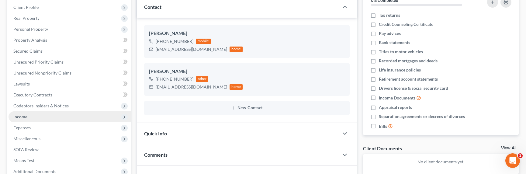
scroll to position [100, 0]
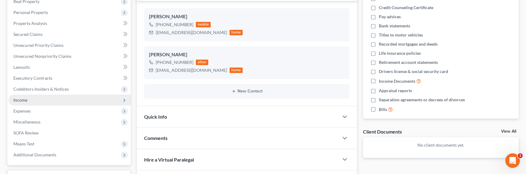
click at [26, 101] on span "Income" at bounding box center [20, 99] width 14 height 5
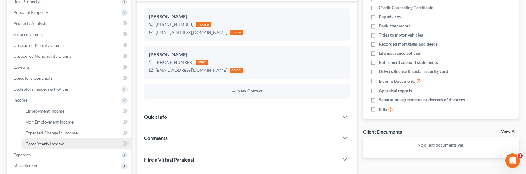
click at [47, 144] on span "Gross Yearly Income" at bounding box center [45, 143] width 39 height 5
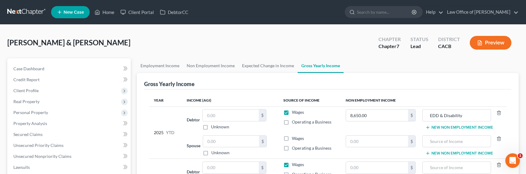
click at [461, 126] on button "New Non Employment Income" at bounding box center [460, 127] width 68 height 5
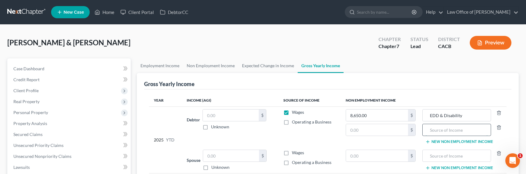
click at [453, 132] on input "text" at bounding box center [457, 130] width 62 height 12
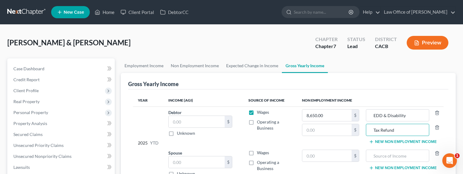
click at [29, 9] on link at bounding box center [26, 12] width 39 height 11
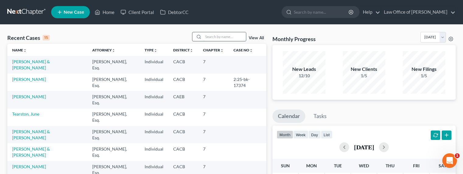
click at [224, 33] on input "search" at bounding box center [224, 36] width 43 height 9
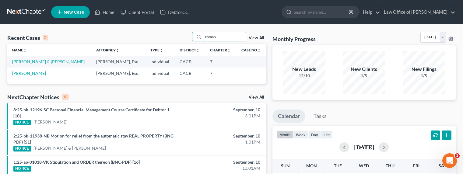
type input "roman"
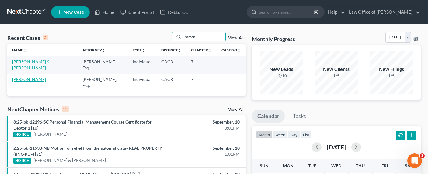
click at [29, 79] on link "[PERSON_NAME]" at bounding box center [29, 79] width 34 height 5
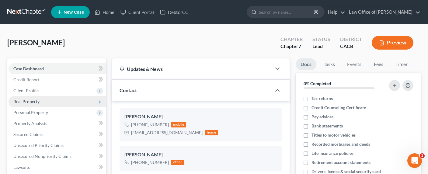
click at [30, 104] on span "Real Property" at bounding box center [58, 101] width 98 height 11
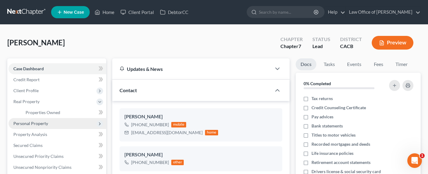
click at [39, 118] on span "Personal Property" at bounding box center [58, 123] width 98 height 11
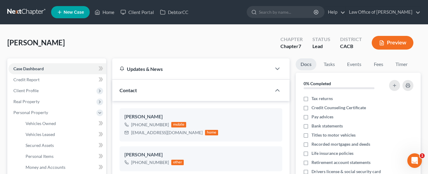
click at [39, 114] on span "Personal Property" at bounding box center [30, 112] width 35 height 5
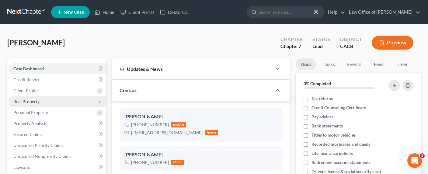
click at [33, 103] on span "Real Property" at bounding box center [26, 101] width 26 height 5
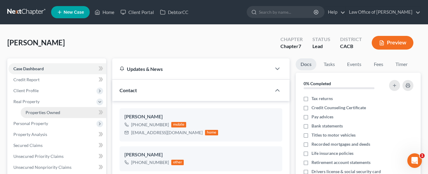
click at [34, 110] on span "Properties Owned" at bounding box center [43, 112] width 35 height 5
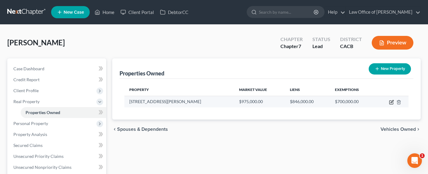
click at [391, 103] on icon "button" at bounding box center [392, 101] width 3 height 3
select select "4"
select select "1"
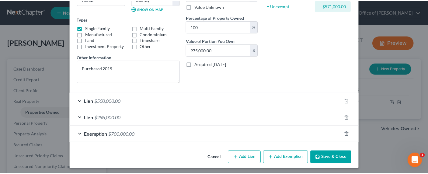
scroll to position [94, 0]
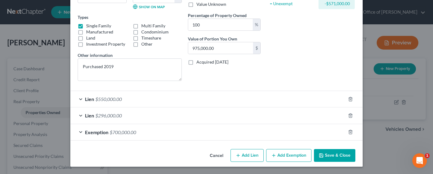
click at [333, 154] on button "Save & Close" at bounding box center [334, 155] width 41 height 13
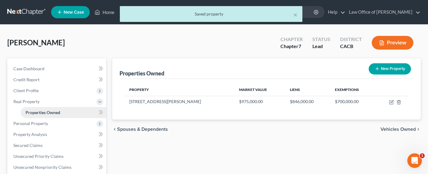
drag, startPoint x: 26, startPoint y: 124, endPoint x: 72, endPoint y: 112, distance: 47.4
click at [26, 124] on span "Personal Property" at bounding box center [30, 123] width 35 height 5
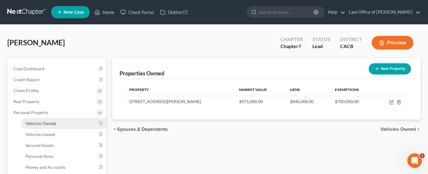
click at [33, 124] on span "Vehicles Owned" at bounding box center [41, 123] width 30 height 5
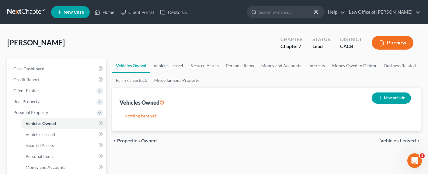
click at [163, 67] on link "Vehicles Leased" at bounding box center [168, 65] width 37 height 15
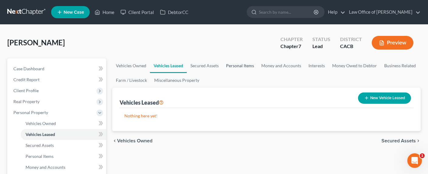
click at [235, 64] on link "Personal Items" at bounding box center [239, 65] width 35 height 15
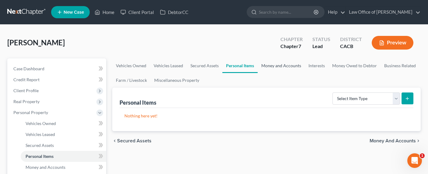
drag, startPoint x: 273, startPoint y: 65, endPoint x: 280, endPoint y: 66, distance: 7.0
click at [273, 65] on link "Money and Accounts" at bounding box center [281, 65] width 47 height 15
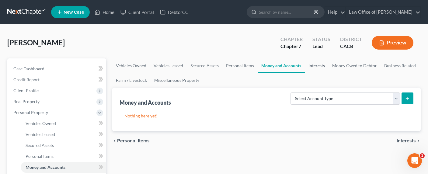
click at [308, 66] on link "Interests" at bounding box center [317, 65] width 24 height 15
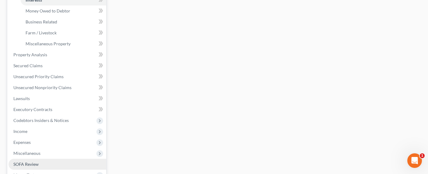
scroll to position [200, 0]
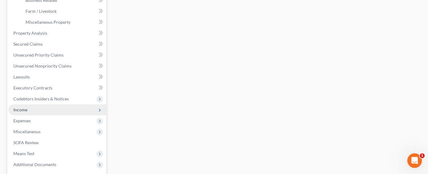
click at [24, 110] on span "Income" at bounding box center [20, 109] width 14 height 5
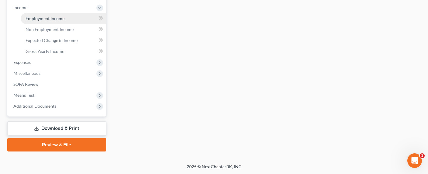
click at [37, 19] on span "Employment Income" at bounding box center [45, 18] width 39 height 5
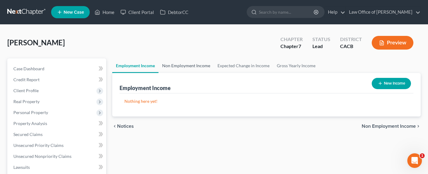
click at [182, 65] on link "Non Employment Income" at bounding box center [185, 65] width 55 height 15
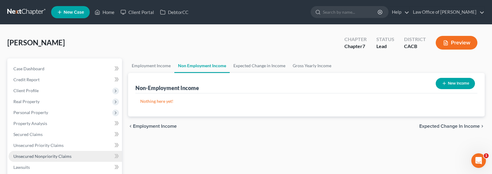
click at [44, 156] on span "Unsecured Nonpriority Claims" at bounding box center [42, 156] width 58 height 5
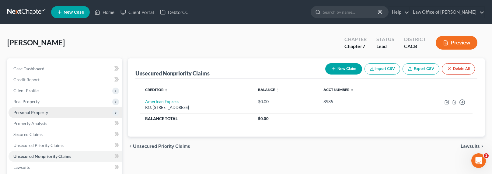
click at [26, 110] on span "Personal Property" at bounding box center [30, 112] width 35 height 5
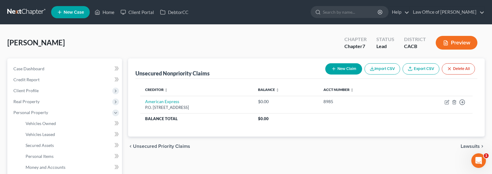
click at [333, 69] on icon "button" at bounding box center [333, 68] width 5 height 5
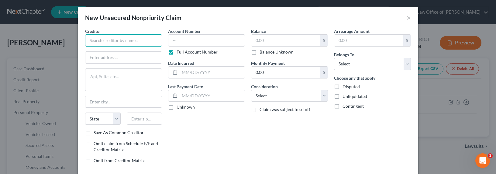
click at [116, 37] on input "text" at bounding box center [123, 40] width 77 height 12
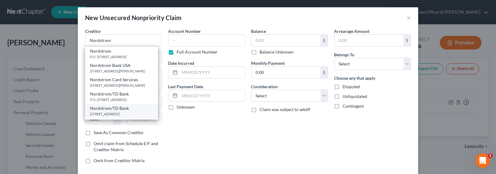
click at [123, 111] on div "Nordstrom/TD Bank" at bounding box center [121, 108] width 63 height 6
type input "Nordstrom/TD Bank"
type input "8502 E Princess Dr. Ste 150"
type input "Scottsdale"
select select "3"
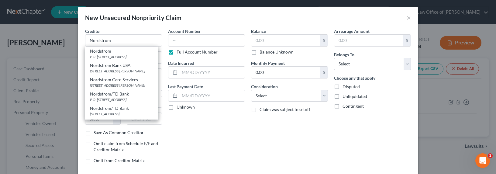
type input "85255"
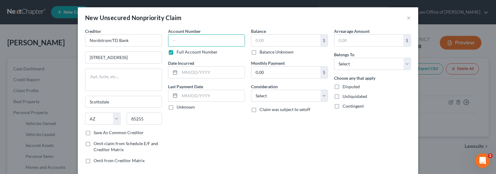
click at [175, 45] on input "text" at bounding box center [206, 40] width 77 height 12
type input "1757"
type input "2022"
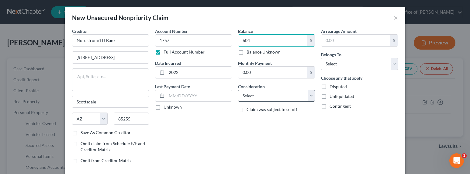
type input "604"
click at [251, 98] on select "Select Cable / Satellite Services Collection Agency Credit Card Debt Debt Couns…" at bounding box center [276, 96] width 77 height 12
select select "2"
click at [238, 90] on select "Select Cable / Satellite Services Collection Agency Credit Card Debt Debt Couns…" at bounding box center [276, 96] width 77 height 12
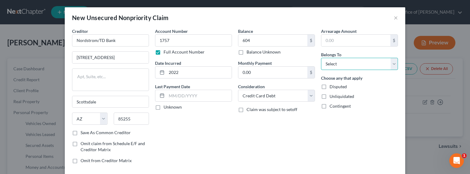
click at [349, 63] on select "Select Debtor 1 Only Debtor 2 Only Debtor 1 And Debtor 2 Only At Least One Of T…" at bounding box center [359, 64] width 77 height 12
select select "0"
click at [321, 58] on select "Select Debtor 1 Only Debtor 2 Only Debtor 1 And Debtor 2 Only At Least One Of T…" at bounding box center [359, 64] width 77 height 12
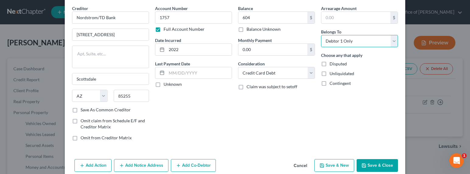
scroll to position [33, 0]
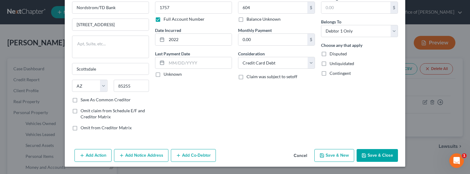
click at [330, 156] on button "Save & New" at bounding box center [335, 155] width 40 height 13
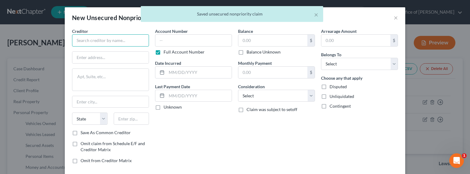
click at [82, 41] on input "text" at bounding box center [110, 40] width 77 height 12
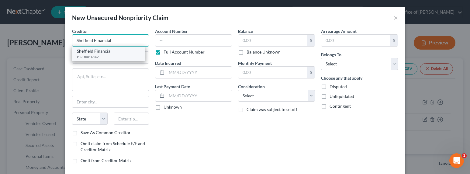
type input "Sheffield Financial"
click at [109, 53] on div "Sheffield Financial" at bounding box center [108, 51] width 63 height 6
type input "P.O. Box 1847"
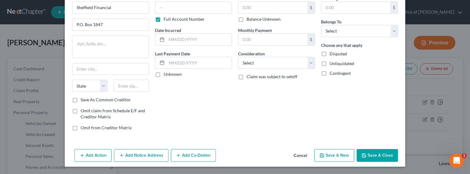
click at [154, 156] on button "Add Notice Address" at bounding box center [141, 155] width 54 height 13
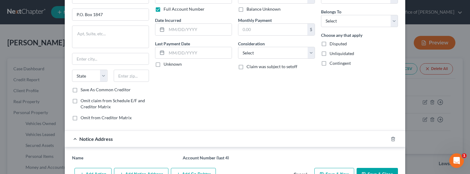
scroll to position [61, 0]
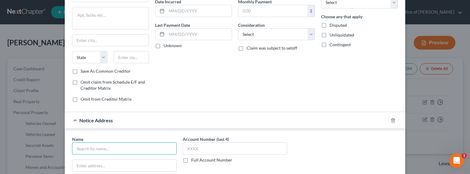
click at [103, 147] on input "text" at bounding box center [124, 148] width 105 height 12
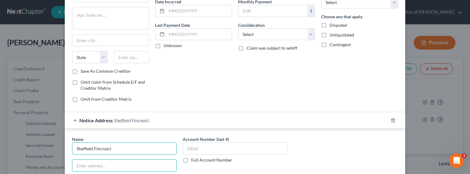
click at [124, 148] on input "Sheffield Fincnaicl" at bounding box center [124, 148] width 105 height 12
type input "Sheffield Financial"
type input "PO Box 849"
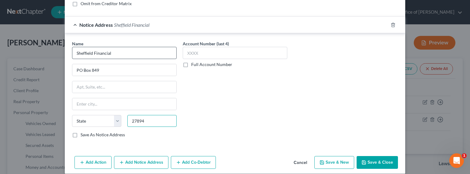
type input "27894"
type input "Wilson"
select select "28"
type input "5400"
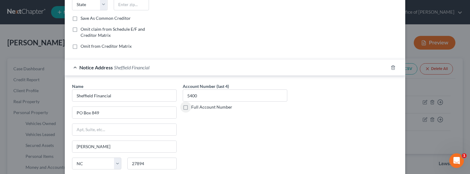
scroll to position [0, 0]
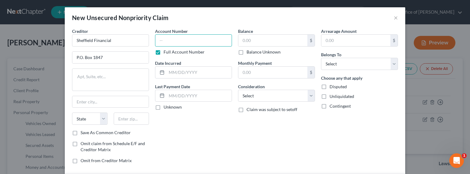
click at [188, 41] on input "text" at bounding box center [193, 40] width 77 height 12
type input "5400"
type input "2022"
type input "55,915"
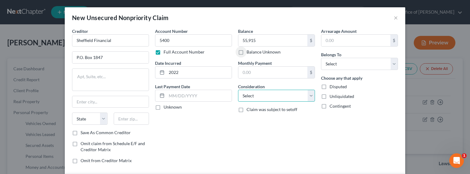
click at [252, 96] on select "Select Cable / Satellite Services Collection Agency Credit Card Debt Debt Couns…" at bounding box center [276, 96] width 77 height 12
select select "2"
click at [238, 90] on select "Select Cable / Satellite Services Collection Agency Credit Card Debt Debt Couns…" at bounding box center [276, 96] width 77 height 12
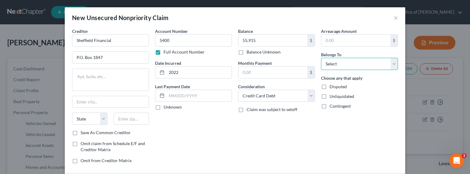
click at [340, 62] on select "Select Debtor 1 Only Debtor 2 Only Debtor 1 And Debtor 2 Only At Least One Of T…" at bounding box center [359, 64] width 77 height 12
select select "0"
click at [321, 58] on select "Select Debtor 1 Only Debtor 2 Only Debtor 1 And Debtor 2 Only At Least One Of T…" at bounding box center [359, 64] width 77 height 12
click at [282, 96] on select "Select Cable / Satellite Services Collection Agency Credit Card Debt Debt Couns…" at bounding box center [276, 96] width 77 height 12
select select "10"
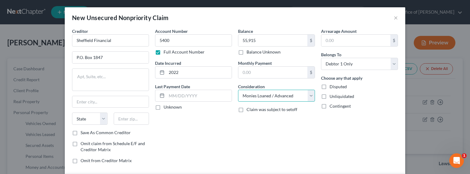
click at [238, 90] on select "Select Cable / Satellite Services Collection Agency Credit Card Debt Debt Couns…" at bounding box center [276, 96] width 77 height 12
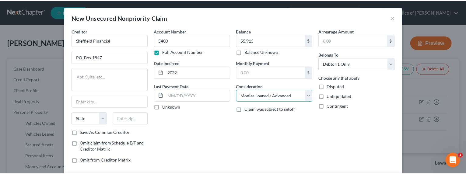
scroll to position [164, 0]
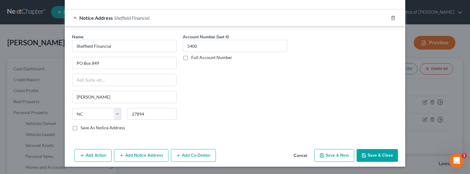
click at [376, 156] on button "Save & Close" at bounding box center [377, 155] width 41 height 13
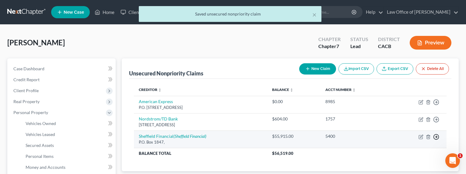
click at [436, 136] on polyline "button" at bounding box center [436, 137] width 1 height 2
click at [407, 143] on link "Move to D" at bounding box center [408, 141] width 51 height 10
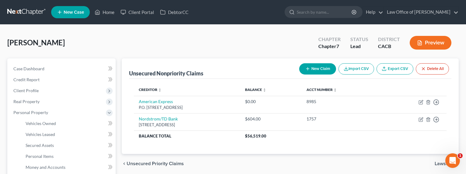
click at [316, 70] on button "New Claim" at bounding box center [317, 68] width 37 height 11
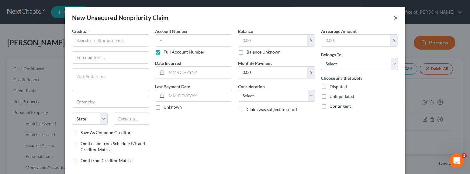
click at [394, 18] on button "×" at bounding box center [396, 17] width 4 height 7
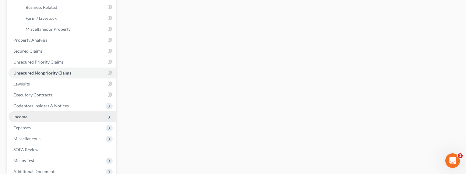
scroll to position [194, 0]
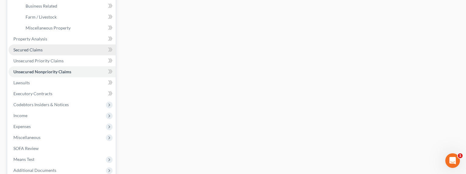
click at [28, 51] on span "Secured Claims" at bounding box center [27, 49] width 29 height 5
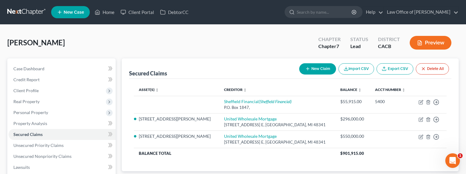
click at [316, 68] on button "New Claim" at bounding box center [317, 68] width 37 height 11
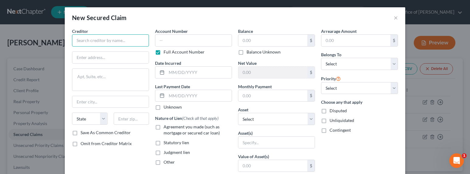
click at [121, 43] on input "text" at bounding box center [110, 40] width 77 height 12
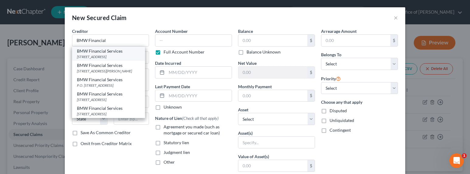
click at [105, 57] on div "1400 City View Dr., Columbus, OH 43215" at bounding box center [108, 56] width 63 height 5
type input "BMW Financial Services"
type input "1400 City View Dr."
type input "Columbus"
select select "36"
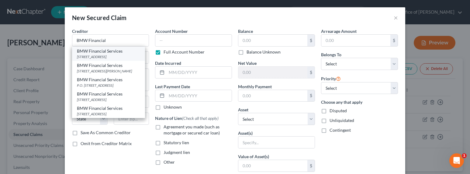
type input "43215"
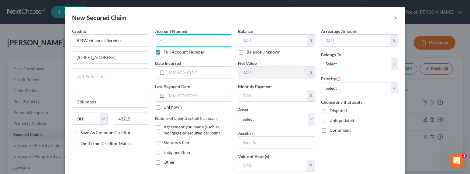
click at [189, 39] on input "text" at bounding box center [193, 40] width 77 height 12
type input "8102"
type input "2022"
click at [176, 128] on span "Agreement you made (such as mortgage or secured car loan)" at bounding box center [192, 129] width 56 height 11
click at [170, 128] on input "Agreement you made (such as mortgage or secured car loan)" at bounding box center [168, 126] width 4 height 4
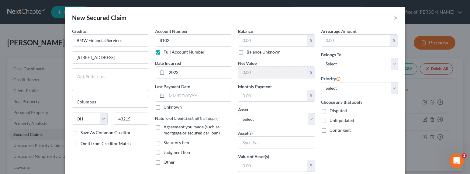
checkbox input "true"
drag, startPoint x: 251, startPoint y: 33, endPoint x: 251, endPoint y: 37, distance: 4.0
click at [251, 33] on label "Balance" at bounding box center [245, 31] width 15 height 6
click at [251, 37] on input "text" at bounding box center [273, 41] width 69 height 12
type input "46,363"
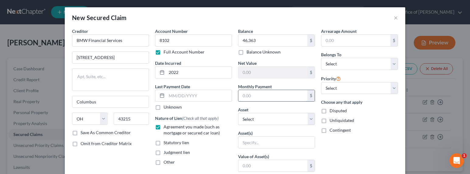
click at [260, 94] on input "text" at bounding box center [273, 96] width 69 height 12
type input "1,259"
click at [176, 91] on input "text" at bounding box center [199, 96] width 65 height 12
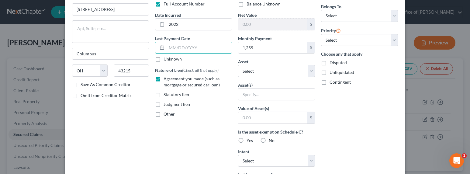
scroll to position [62, 0]
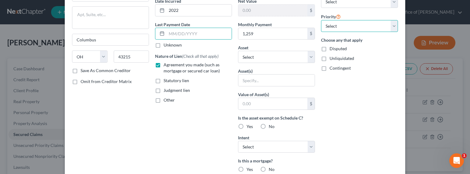
click at [347, 23] on select "Select 1st 2nd 3rd 4th 5th 6th 7th 8th 9th 10th 11th 12th 13th 14th 15th 16th 1…" at bounding box center [359, 26] width 77 height 12
select select "0"
click at [321, 20] on select "Select 1st 2nd 3rd 4th 5th 6th 7th 8th 9th 10th 11th 12th 13th 14th 15th 16th 1…" at bounding box center [359, 26] width 77 height 12
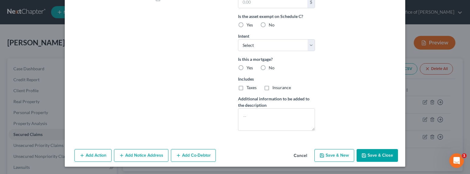
scroll to position [0, 0]
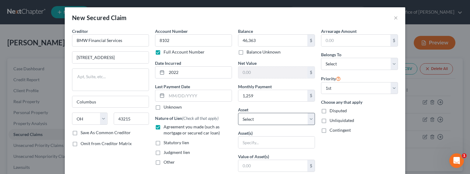
drag, startPoint x: 267, startPoint y: 127, endPoint x: 270, endPoint y: 123, distance: 4.6
click at [267, 125] on div "Balance 46,363.00 $ Balance Unknown Balance Undetermined 46,363 $ Balance Unkno…" at bounding box center [276, 163] width 83 height 271
click at [271, 122] on select "Select Other Multiple Assets 8341 Poole Ave - $975000.0" at bounding box center [276, 119] width 77 height 12
click at [238, 113] on select "Select Other Multiple Assets 8341 Poole Ave - $975000.0" at bounding box center [276, 119] width 77 height 12
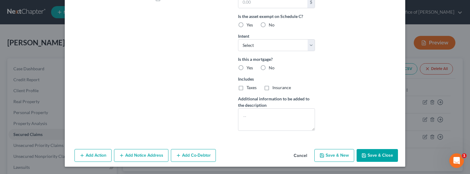
click at [381, 154] on button "Save & Close" at bounding box center [377, 155] width 41 height 13
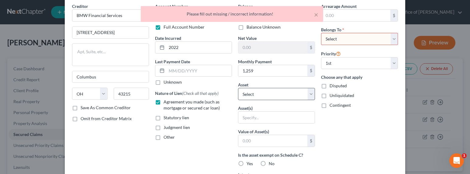
scroll to position [0, 0]
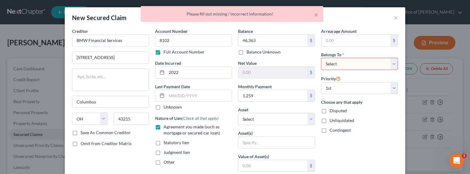
click at [335, 65] on select "Select Debtor 1 Only Debtor 2 Only Debtor 1 And Debtor 2 Only At Least One Of T…" at bounding box center [359, 64] width 77 height 12
select select "0"
click at [321, 58] on select "Select Debtor 1 Only Debtor 2 Only Debtor 1 And Debtor 2 Only At Least One Of T…" at bounding box center [359, 64] width 77 height 12
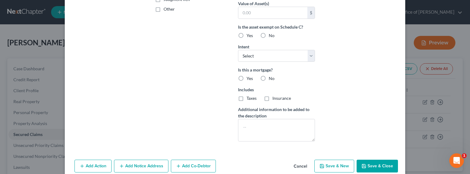
scroll to position [164, 0]
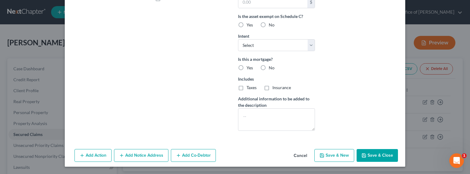
click at [375, 156] on button "Save & Close" at bounding box center [377, 155] width 41 height 13
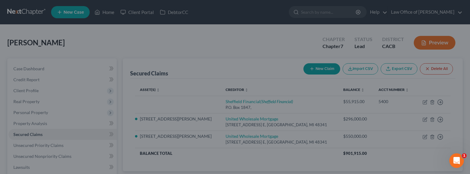
scroll to position [97, 0]
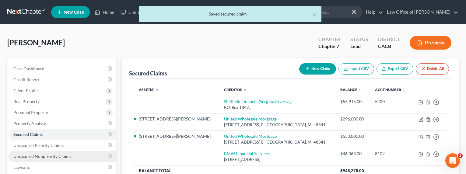
click at [39, 155] on span "Unsecured Nonpriority Claims" at bounding box center [42, 156] width 58 height 5
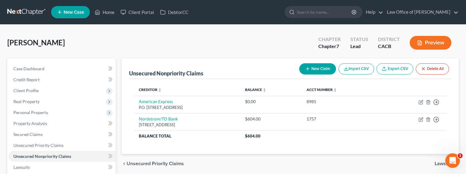
click at [311, 67] on button "New Claim" at bounding box center [317, 68] width 37 height 11
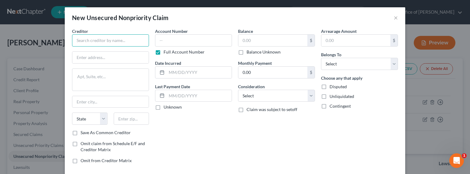
click at [89, 41] on input "text" at bounding box center [110, 40] width 77 height 12
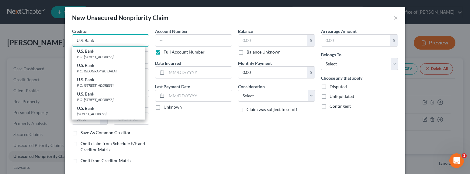
scroll to position [57, 0]
type input "U.S. Bank"
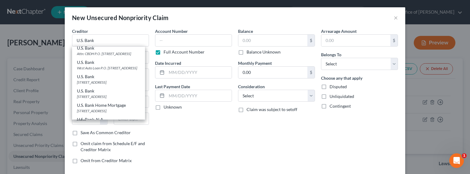
scroll to position [91, 0]
click at [104, 85] on div "U.S. Bank 800 Nicollet Mall, Minneapolis, MN 55402" at bounding box center [108, 78] width 73 height 14
type input "800 Nicollet Mall"
type input "Minneapolis"
select select "24"
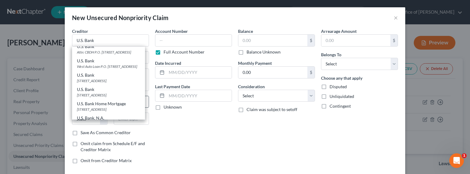
type input "55402"
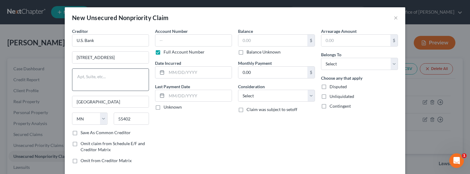
scroll to position [0, 0]
click at [167, 41] on input "text" at bounding box center [193, 40] width 77 height 12
type input "3786"
type input "2022"
type input "728"
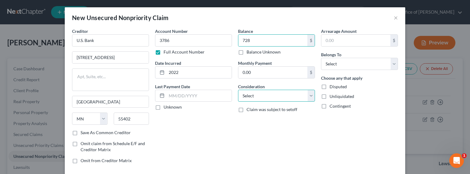
click at [261, 92] on select "Select Cable / Satellite Services Collection Agency Credit Card Debt Debt Couns…" at bounding box center [276, 96] width 77 height 12
select select "2"
click at [238, 90] on select "Select Cable / Satellite Services Collection Agency Credit Card Debt Debt Couns…" at bounding box center [276, 96] width 77 height 12
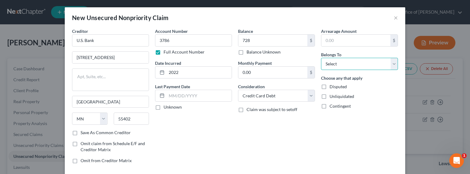
click at [325, 61] on select "Select Debtor 1 Only Debtor 2 Only Debtor 1 And Debtor 2 Only At Least One Of T…" at bounding box center [359, 64] width 77 height 12
select select "0"
click at [321, 58] on select "Select Debtor 1 Only Debtor 2 Only Debtor 1 And Debtor 2 Only At Least One Of T…" at bounding box center [359, 64] width 77 height 12
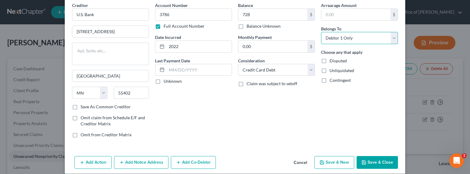
scroll to position [33, 0]
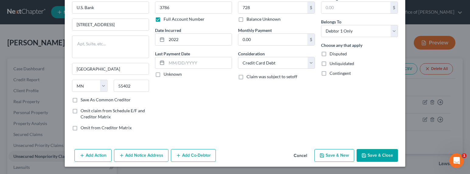
click at [367, 153] on button "Save & Close" at bounding box center [377, 155] width 41 height 13
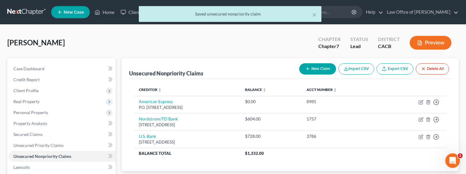
click at [312, 72] on button "New Claim" at bounding box center [317, 68] width 37 height 11
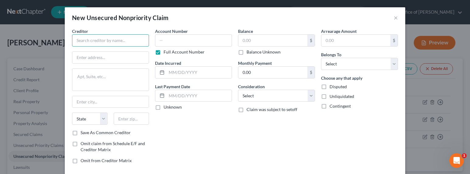
click at [115, 40] on input "text" at bounding box center [110, 40] width 77 height 12
type input "RTO Financial LLC"
type input "P"
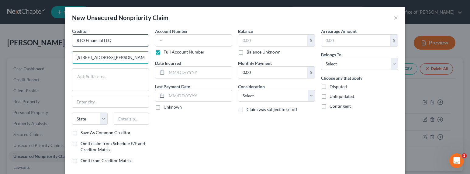
type input "104 Mauldin Rd. Suite I"
type input "29605"
type input "Greenville"
select select "42"
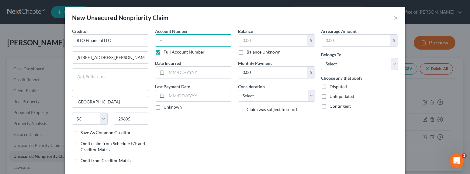
click at [163, 39] on input "text" at bounding box center [193, 40] width 77 height 12
type input "3947"
type input "2022"
type input "5,682"
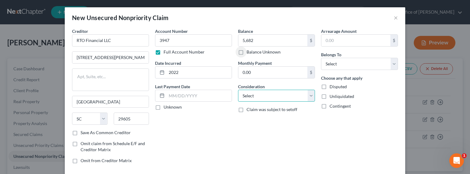
click at [273, 97] on select "Select Cable / Satellite Services Collection Agency Credit Card Debt Debt Couns…" at bounding box center [276, 96] width 77 height 12
select select "10"
click at [238, 90] on select "Select Cable / Satellite Services Collection Agency Credit Card Debt Debt Couns…" at bounding box center [276, 96] width 77 height 12
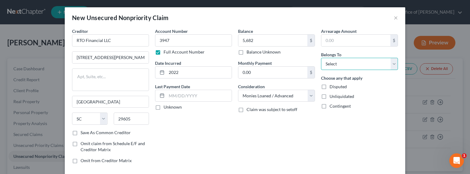
click at [329, 66] on select "Select Debtor 1 Only Debtor 2 Only Debtor 1 And Debtor 2 Only At Least One Of T…" at bounding box center [359, 64] width 77 height 12
select select "0"
click at [321, 58] on select "Select Debtor 1 Only Debtor 2 Only Debtor 1 And Debtor 2 Only At Least One Of T…" at bounding box center [359, 64] width 77 height 12
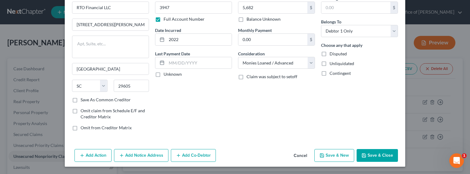
click at [330, 153] on button "Save & New" at bounding box center [335, 155] width 40 height 13
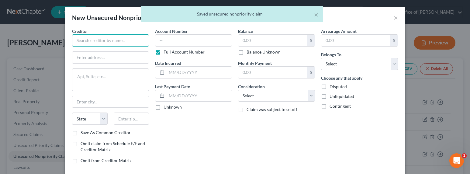
click at [103, 39] on input "text" at bounding box center [110, 40] width 77 height 12
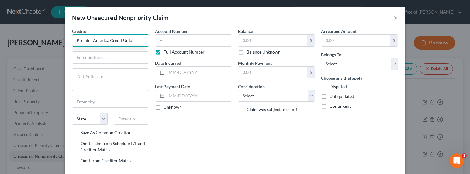
type input "Premier America Credit Union"
type input "19867 Praire St."
type input "91311"
type input "Chatsworth"
select select "4"
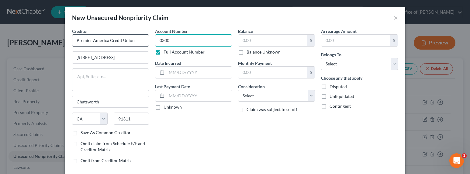
type input "0300"
type input "2022"
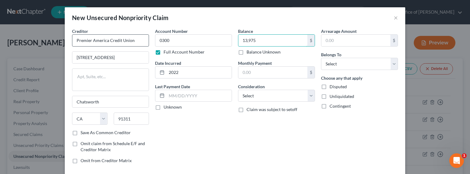
type input "13,975"
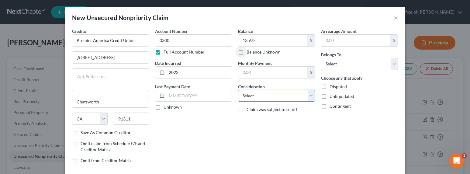
click at [264, 96] on select "Select Cable / Satellite Services Collection Agency Credit Card Debt Debt Couns…" at bounding box center [276, 96] width 77 height 12
select select "2"
click at [238, 90] on select "Select Cable / Satellite Services Collection Agency Credit Card Debt Debt Couns…" at bounding box center [276, 96] width 77 height 12
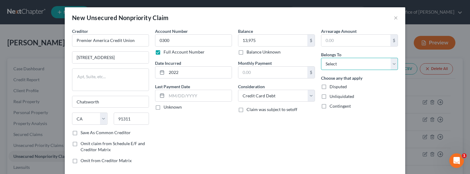
click at [327, 64] on select "Select Debtor 1 Only Debtor 2 Only Debtor 1 And Debtor 2 Only At Least One Of T…" at bounding box center [359, 64] width 77 height 12
select select "0"
click at [321, 58] on select "Select Debtor 1 Only Debtor 2 Only Debtor 1 And Debtor 2 Only At Least One Of T…" at bounding box center [359, 64] width 77 height 12
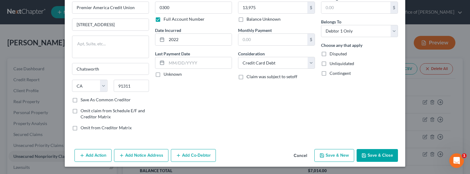
click at [338, 152] on button "Save & New" at bounding box center [335, 155] width 40 height 13
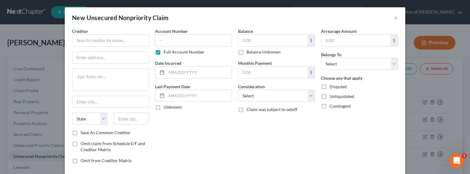
type input "13,975.00"
type input "0.00"
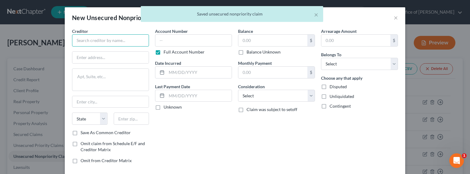
click at [124, 43] on input "text" at bounding box center [110, 40] width 77 height 12
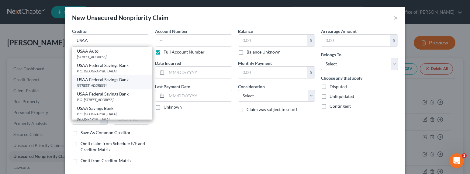
click at [113, 88] on div "10750 W lh 10 Usaa Building Bk P3 East, San Antonio, TX 78288-1600" at bounding box center [112, 85] width 70 height 5
type input "USAA Federal Savings Bank"
type input "10750 W lh 10 Usaa Building Bk P3 East"
type input "San Antonio"
select select "45"
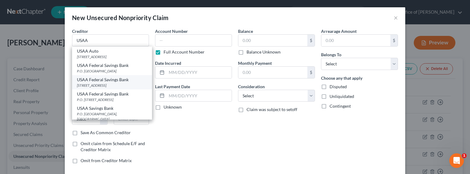
type input "78288-1600"
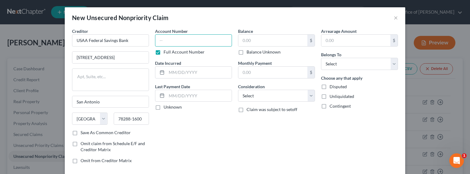
click at [169, 44] on input "text" at bounding box center [193, 40] width 77 height 12
type input "9796"
type input "2022"
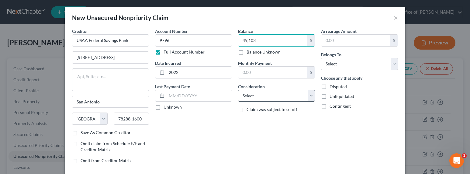
type input "49,103"
click at [259, 95] on select "Select Cable / Satellite Services Collection Agency Credit Card Debt Debt Couns…" at bounding box center [276, 96] width 77 height 12
select select "2"
click at [238, 90] on select "Select Cable / Satellite Services Collection Agency Credit Card Debt Debt Couns…" at bounding box center [276, 96] width 77 height 12
drag, startPoint x: 347, startPoint y: 57, endPoint x: 348, endPoint y: 60, distance: 3.1
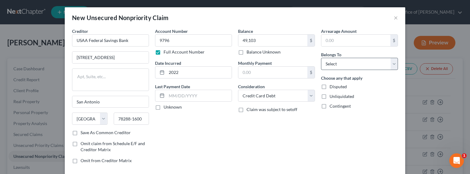
click at [348, 57] on div "Belongs To * Select Debtor 1 Only Debtor 2 Only Debtor 1 And Debtor 2 Only At L…" at bounding box center [359, 60] width 77 height 19
click at [347, 64] on select "Select Debtor 1 Only Debtor 2 Only Debtor 1 And Debtor 2 Only At Least One Of T…" at bounding box center [359, 64] width 77 height 12
select select "0"
click at [321, 58] on select "Select Debtor 1 Only Debtor 2 Only Debtor 1 And Debtor 2 Only At Least One Of T…" at bounding box center [359, 64] width 77 height 12
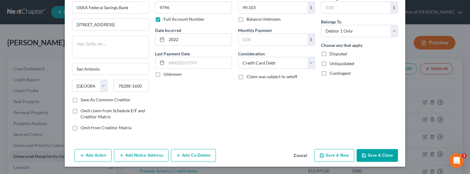
click at [326, 153] on button "Save & New" at bounding box center [335, 155] width 40 height 13
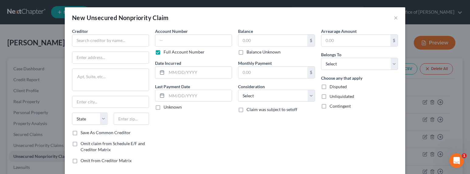
type input "49,103.00"
type input "0.00"
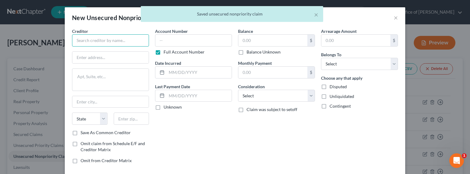
click at [110, 38] on input "text" at bounding box center [110, 40] width 77 height 12
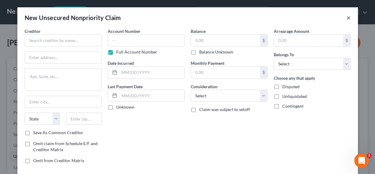
click at [347, 17] on button "×" at bounding box center [349, 17] width 4 height 7
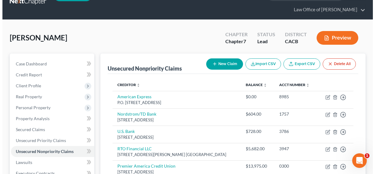
scroll to position [0, 0]
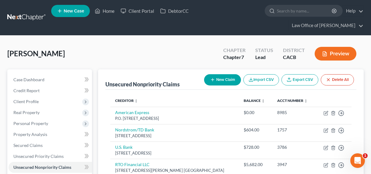
click at [210, 77] on icon "button" at bounding box center [212, 79] width 5 height 5
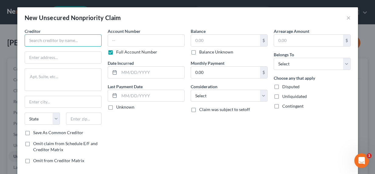
click at [76, 37] on input "text" at bounding box center [63, 40] width 77 height 12
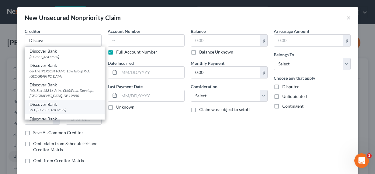
click at [59, 107] on div "Discover Bank" at bounding box center [65, 104] width 70 height 6
type input "Discover Bank"
type input "P.O. Box 30939"
type input "Salt Lake City"
select select "46"
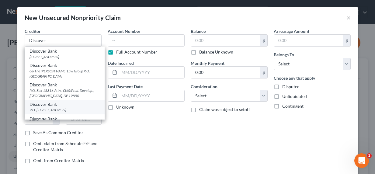
type input "84130"
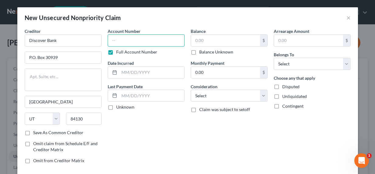
click at [166, 36] on input "text" at bounding box center [146, 40] width 77 height 12
type input "8587"
type input "2020"
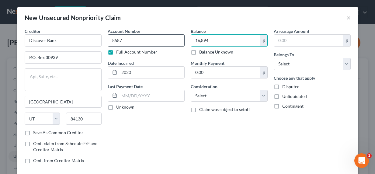
type input "16,894"
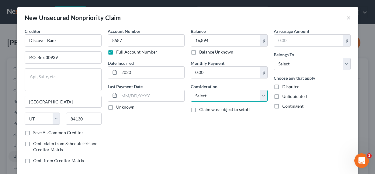
click at [216, 90] on select "Select Cable / Satellite Services Collection Agency Credit Card Debt Debt Couns…" at bounding box center [229, 96] width 77 height 12
select select "2"
click at [191, 90] on select "Select Cable / Satellite Services Collection Agency Credit Card Debt Debt Couns…" at bounding box center [229, 96] width 77 height 12
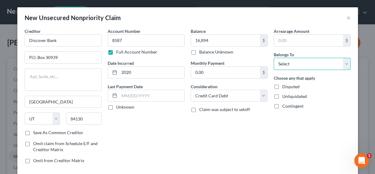
click at [287, 64] on select "Select Debtor 1 Only Debtor 2 Only Debtor 1 And Debtor 2 Only At Least One Of T…" at bounding box center [312, 64] width 77 height 12
select select "0"
click at [274, 58] on select "Select Debtor 1 Only Debtor 2 Only Debtor 1 And Debtor 2 Only At Least One Of T…" at bounding box center [312, 64] width 77 height 12
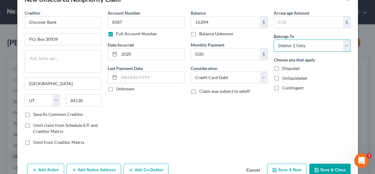
scroll to position [33, 0]
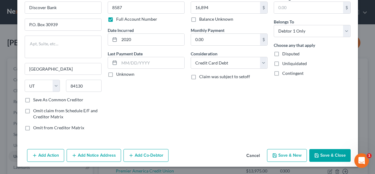
click at [290, 156] on button "Save & New" at bounding box center [287, 155] width 40 height 13
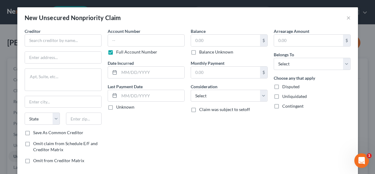
type input "16,894.00"
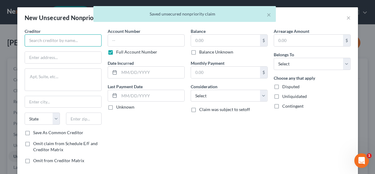
click at [57, 39] on input "text" at bounding box center [63, 40] width 77 height 12
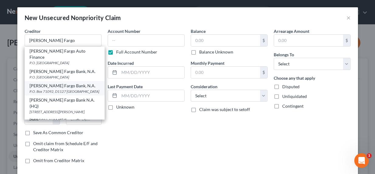
click at [68, 89] on div "P.O. Box 71092, D1127 028, Charlotte, NC 28272" at bounding box center [65, 91] width 70 height 5
type input "Wells Fargo Bank, N.A."
type input "P.O. Box 71092, D1127 028"
type input "Charlotte"
select select "28"
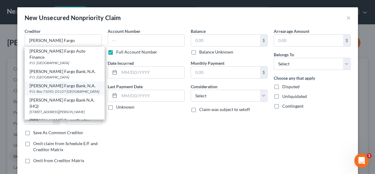
type input "28272"
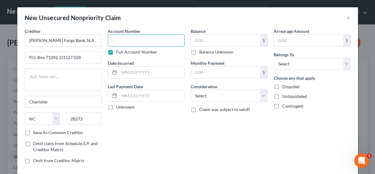
click at [122, 40] on input "text" at bounding box center [146, 40] width 77 height 12
type input "0001"
type input "2022"
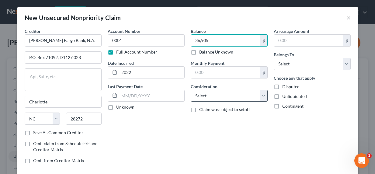
type input "36,905"
click at [214, 97] on select "Select Cable / Satellite Services Collection Agency Credit Card Debt Debt Couns…" at bounding box center [229, 96] width 77 height 12
select select "10"
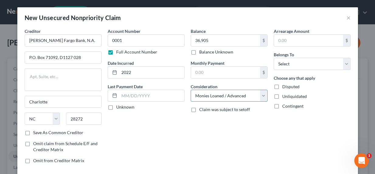
click at [191, 90] on select "Select Cable / Satellite Services Collection Agency Credit Card Debt Debt Couns…" at bounding box center [229, 96] width 77 height 12
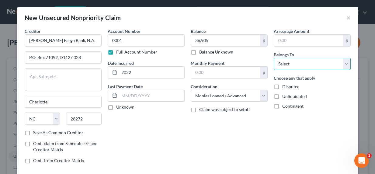
click at [291, 64] on select "Select Debtor 1 Only Debtor 2 Only Debtor 1 And Debtor 2 Only At Least One Of T…" at bounding box center [312, 64] width 77 height 12
select select "0"
click at [274, 58] on select "Select Debtor 1 Only Debtor 2 Only Debtor 1 And Debtor 2 Only At Least One Of T…" at bounding box center [312, 64] width 77 height 12
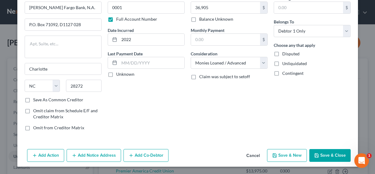
click at [283, 152] on button "Save & New" at bounding box center [287, 155] width 40 height 13
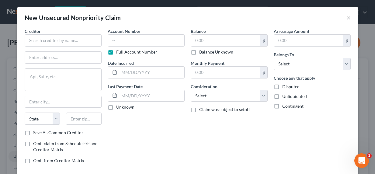
type input "36,905.00"
type input "0.00"
click at [52, 40] on input "text" at bounding box center [63, 40] width 77 height 12
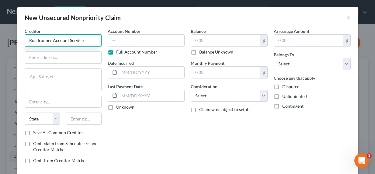
type input "Roadrunner Account Service"
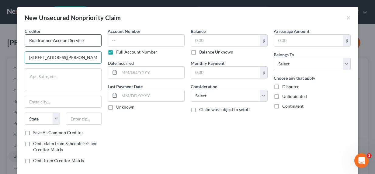
type input "5525 N. Macarthur Blvd."
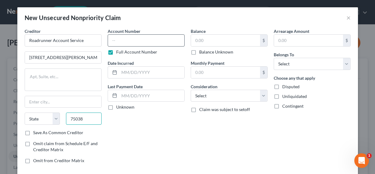
type input "75038"
type input "[PERSON_NAME]"
select select "45"
click at [130, 44] on input "text" at bounding box center [146, 40] width 77 height 12
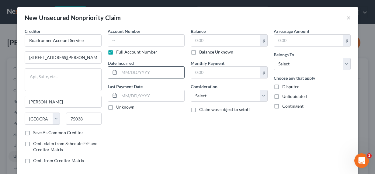
click at [140, 72] on input "text" at bounding box center [151, 73] width 65 height 12
click at [146, 38] on input "text" at bounding box center [146, 40] width 77 height 12
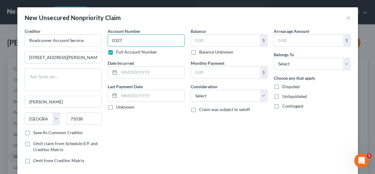
type input "0327"
type input "2022"
type input "14,006"
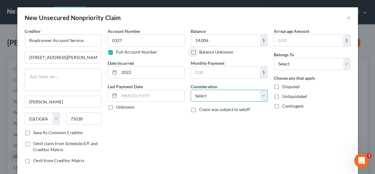
click at [209, 101] on select "Select Cable / Satellite Services Collection Agency Credit Card Debt Debt Couns…" at bounding box center [229, 96] width 77 height 12
select select "10"
click at [191, 90] on select "Select Cable / Satellite Services Collection Agency Credit Card Debt Debt Couns…" at bounding box center [229, 96] width 77 height 12
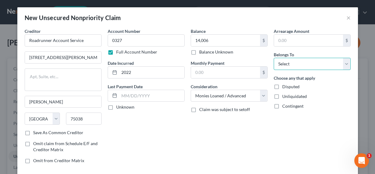
click at [288, 61] on select "Select Debtor 1 Only Debtor 2 Only Debtor 1 And Debtor 2 Only At Least One Of T…" at bounding box center [312, 64] width 77 height 12
select select "0"
click at [274, 58] on select "Select Debtor 1 Only Debtor 2 Only Debtor 1 And Debtor 2 Only At Least One Of T…" at bounding box center [312, 64] width 77 height 12
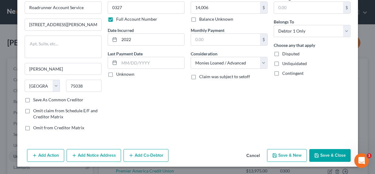
click at [288, 155] on button "Save & New" at bounding box center [287, 155] width 40 height 13
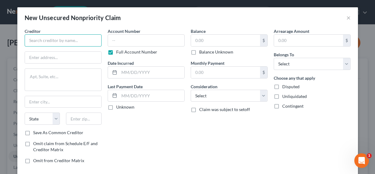
click at [72, 39] on input "text" at bounding box center [63, 40] width 77 height 12
type input "Diversified Adjustments"
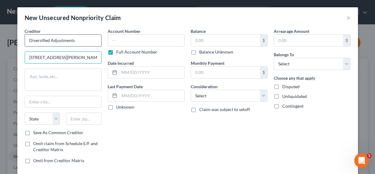
type input "600 Coon Rapids Blvd. NW"
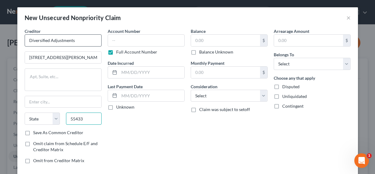
type input "55433"
type input "Minneapolis"
select select "24"
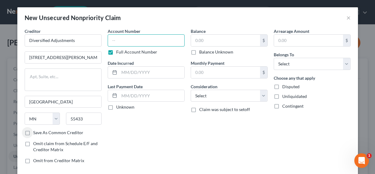
click at [147, 44] on input "text" at bounding box center [146, 40] width 77 height 12
type input "3224"
type input "2024"
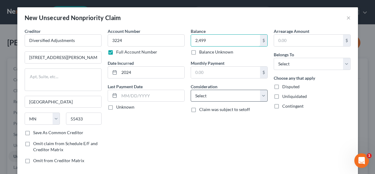
type input "2,499"
click at [200, 99] on select "Select Cable / Satellite Services Collection Agency Credit Card Debt Debt Couns…" at bounding box center [229, 96] width 77 height 12
select select "10"
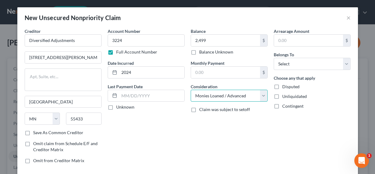
click at [191, 90] on select "Select Cable / Satellite Services Collection Agency Credit Card Debt Debt Couns…" at bounding box center [229, 96] width 77 height 12
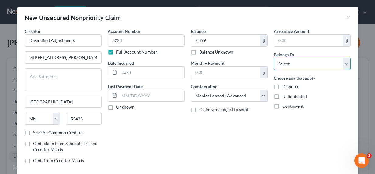
click at [302, 62] on select "Select Debtor 1 Only Debtor 2 Only Debtor 1 And Debtor 2 Only At Least One Of T…" at bounding box center [312, 64] width 77 height 12
select select "0"
click at [274, 58] on select "Select Debtor 1 Only Debtor 2 Only Debtor 1 And Debtor 2 Only At Least One Of T…" at bounding box center [312, 64] width 77 height 12
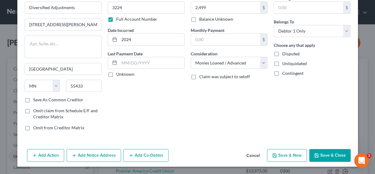
click at [315, 157] on icon "button" at bounding box center [317, 156] width 4 height 4
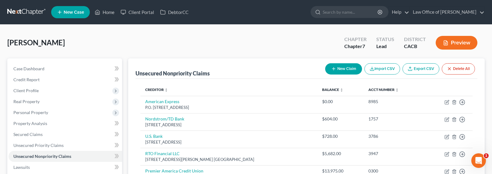
click at [30, 11] on link at bounding box center [26, 12] width 39 height 11
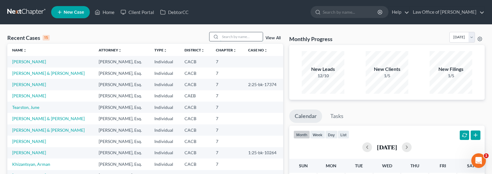
click at [232, 38] on input "search" at bounding box center [241, 36] width 43 height 9
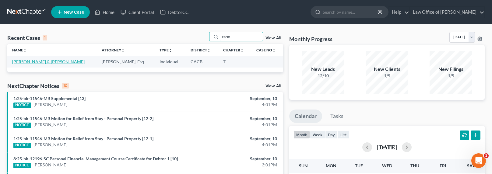
type input "carm"
drag, startPoint x: 32, startPoint y: 61, endPoint x: 88, endPoint y: 0, distance: 82.5
click at [37, 62] on link "[PERSON_NAME] & [PERSON_NAME]" at bounding box center [48, 61] width 72 height 5
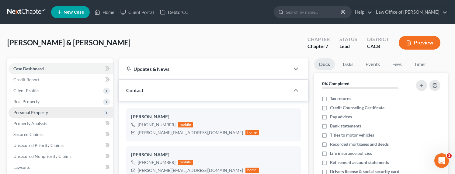
click at [30, 110] on span "Personal Property" at bounding box center [30, 112] width 35 height 5
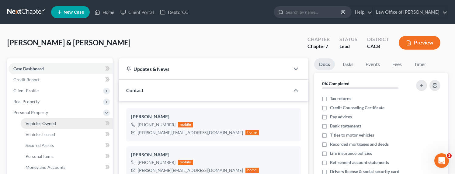
click at [37, 123] on span "Vehicles Owned" at bounding box center [41, 123] width 30 height 5
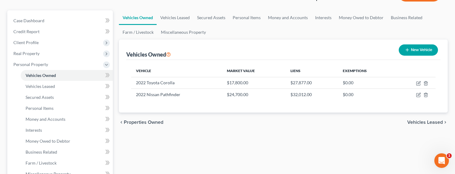
scroll to position [62, 0]
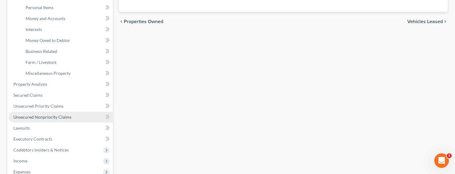
click at [45, 116] on span "Unsecured Nonpriority Claims" at bounding box center [42, 116] width 58 height 5
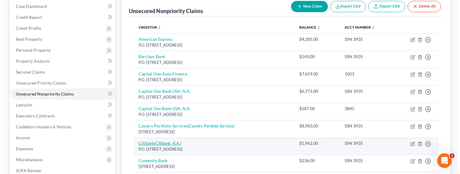
scroll to position [73, 0]
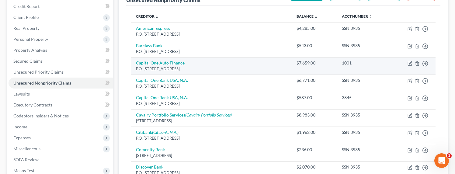
click at [171, 62] on link "Capital One Auto Finance" at bounding box center [160, 62] width 49 height 5
select select "45"
select select "14"
select select "1"
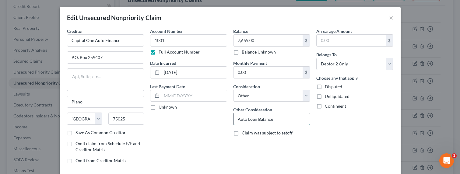
click at [266, 121] on input "Auto Loan Balance" at bounding box center [271, 119] width 76 height 12
drag, startPoint x: 278, startPoint y: 118, endPoint x: 221, endPoint y: 115, distance: 56.7
click at [221, 115] on div "Creditor * Capital One Auto Finance P.O. Box 259407 Plano State AL AK AR AZ CA …" at bounding box center [230, 98] width 332 height 141
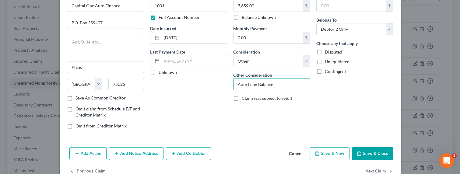
scroll to position [50, 0]
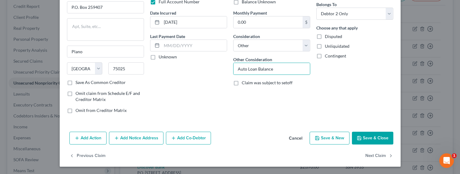
click at [80, 139] on button "Add Action" at bounding box center [87, 138] width 37 height 13
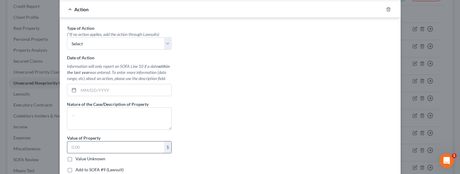
scroll to position [187, 0]
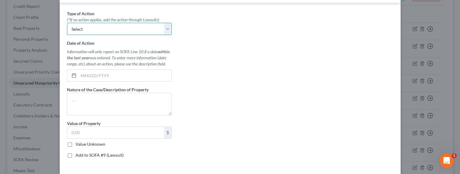
click at [79, 28] on select "Select Repossession Garnishment Foreclosure Personal Injury Attached, Seized, O…" at bounding box center [119, 29] width 105 height 12
select select "0"
click at [67, 23] on select "Select Repossession Garnishment Foreclosure Personal Injury Attached, Seized, O…" at bounding box center [119, 29] width 105 height 12
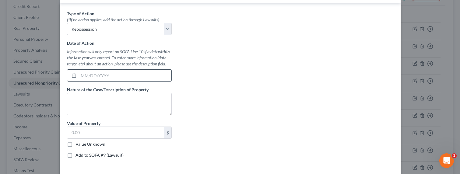
click at [88, 77] on input "text" at bounding box center [124, 76] width 93 height 12
type input "07/15/2025"
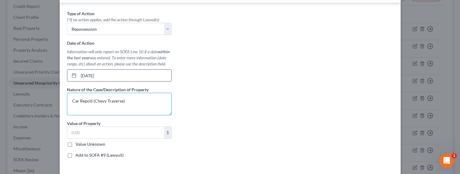
type textarea "Car Repo'd (Chevy Traverse)"
click at [82, 74] on input "07/15/2025" at bounding box center [124, 76] width 93 height 12
type input "06/15/2025"
click at [91, 143] on label "Value Unknown" at bounding box center [90, 144] width 30 height 6
click at [82, 143] on input "Value Unknown" at bounding box center [80, 143] width 4 height 4
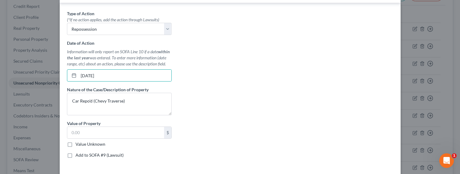
checkbox input "true"
type input "0.00"
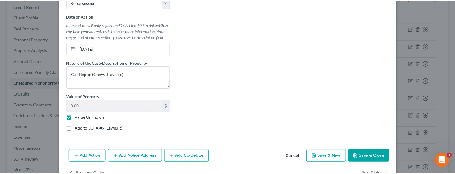
scroll to position [232, 0]
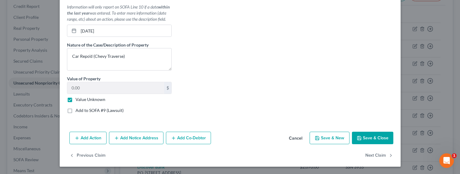
click at [390, 139] on button "Save & Close" at bounding box center [372, 138] width 41 height 13
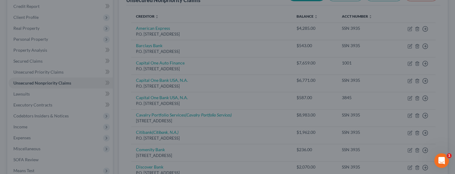
scroll to position [0, 0]
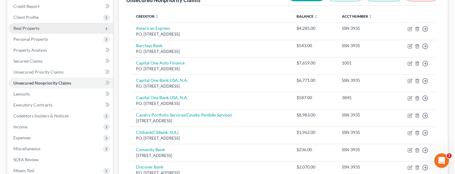
click at [27, 26] on span "Real Property" at bounding box center [26, 28] width 26 height 5
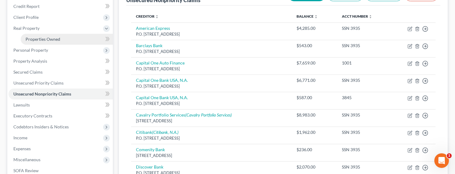
click at [34, 38] on span "Properties Owned" at bounding box center [43, 39] width 35 height 5
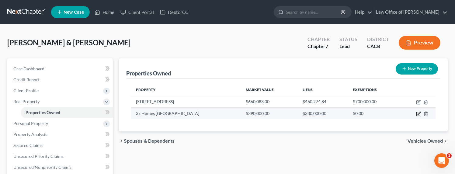
click at [420, 114] on icon "button" at bounding box center [418, 113] width 5 height 5
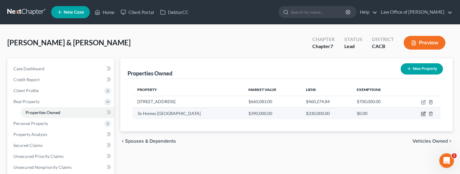
select select "4"
select select "1"
select select "0"
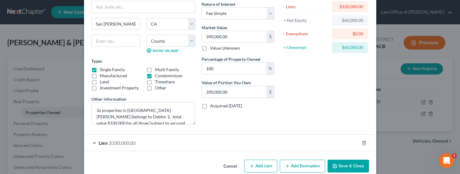
scroll to position [61, 0]
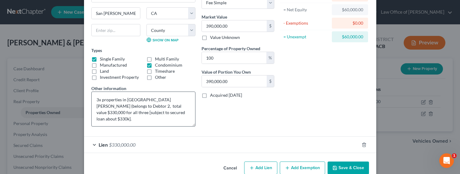
drag, startPoint x: 192, startPoint y: 112, endPoint x: 192, endPoint y: 124, distance: 12.5
click at [192, 124] on textarea "3x properties in San Juan Alontengo (belongs to Debtor 2, total value $330,000 …" at bounding box center [143, 109] width 104 height 35
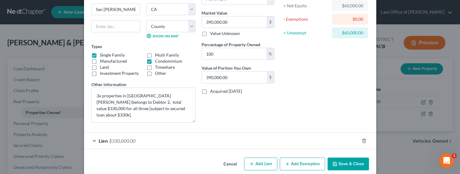
scroll to position [74, 0]
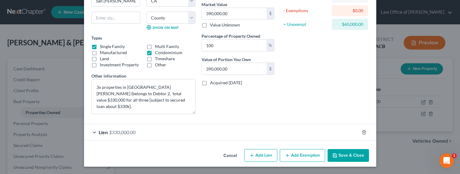
click at [349, 155] on button "Save & Close" at bounding box center [347, 155] width 41 height 13
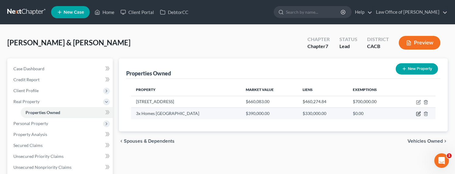
click at [419, 114] on icon "button" at bounding box center [418, 113] width 5 height 5
select select "4"
select select "1"
select select "0"
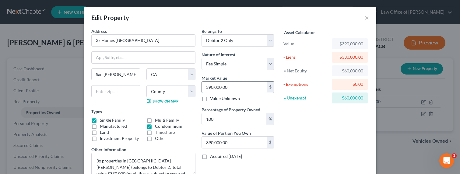
click at [207, 87] on input "390,000.00" at bounding box center [234, 88] width 65 height 12
click at [207, 88] on input "390,000.00" at bounding box center [234, 88] width 65 height 12
click at [206, 88] on input "390,000.00" at bounding box center [234, 88] width 65 height 12
type input "360,000.00"
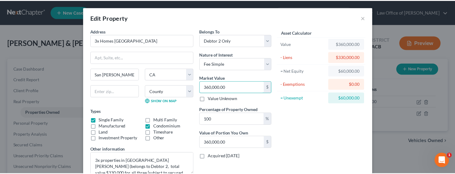
scroll to position [61, 0]
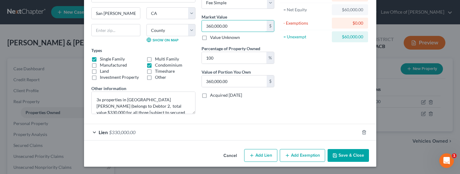
type input "360,000.00"
click at [343, 155] on button "Save & Close" at bounding box center [347, 155] width 41 height 13
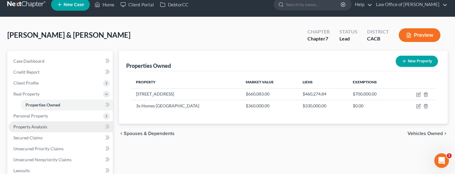
scroll to position [11, 0]
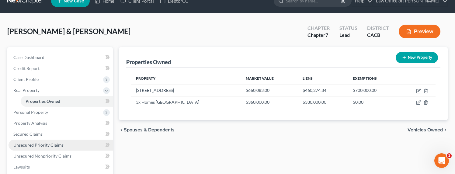
click at [40, 143] on span "Unsecured Priority Claims" at bounding box center [38, 144] width 50 height 5
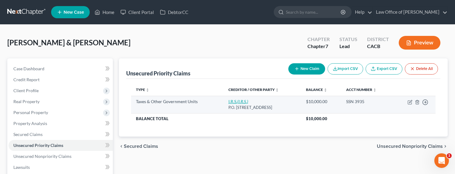
click at [228, 101] on link "I.R.S. (I.R.S.)" at bounding box center [238, 101] width 20 height 5
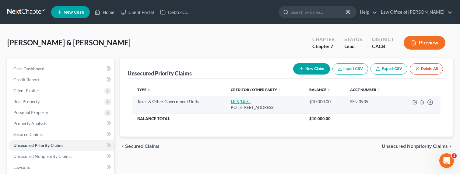
select select "0"
select select "39"
select select "0"
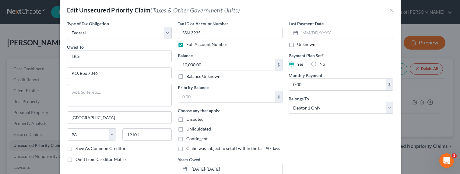
scroll to position [11, 0]
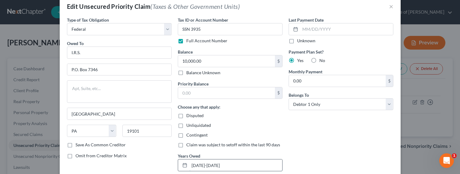
drag, startPoint x: 218, startPoint y: 166, endPoint x: 190, endPoint y: 165, distance: 28.3
click at [190, 165] on input "2020-2025" at bounding box center [235, 165] width 93 height 12
type input "2023-2024"
click at [187, 95] on input "text" at bounding box center [226, 93] width 97 height 12
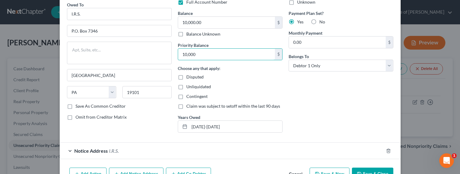
scroll to position [73, 0]
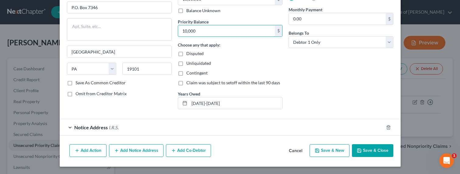
type input "10,000"
click at [366, 155] on button "Save & Close" at bounding box center [372, 150] width 41 height 13
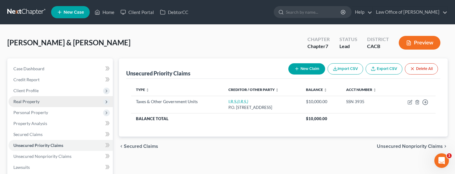
click at [35, 102] on span "Real Property" at bounding box center [26, 101] width 26 height 5
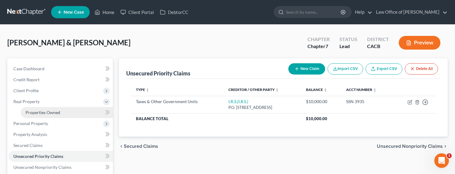
click at [40, 113] on span "Properties Owned" at bounding box center [43, 112] width 35 height 5
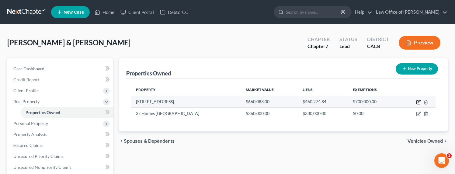
click at [418, 101] on icon "button" at bounding box center [418, 102] width 5 height 5
select select "4"
select select "18"
select select "2"
select select "1"
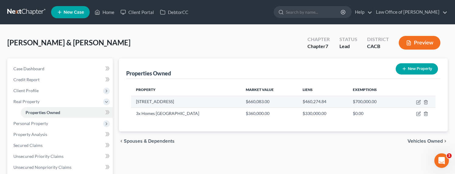
select select "4"
select select "0"
select select "2"
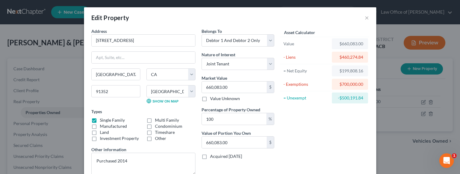
scroll to position [94, 0]
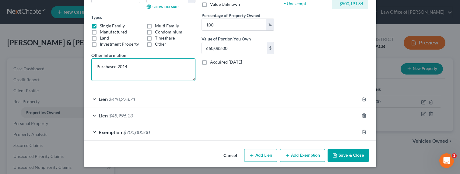
click at [130, 66] on textarea "Purchased 2014" at bounding box center [143, 69] width 104 height 23
click at [125, 116] on span "$49,996.13" at bounding box center [121, 116] width 24 height 6
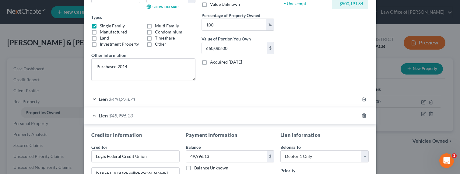
click at [122, 104] on div "Lien $410,278.71" at bounding box center [221, 99] width 275 height 16
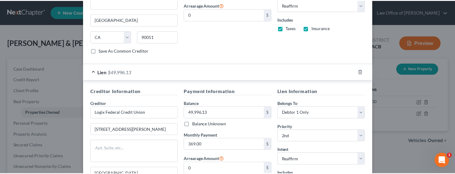
scroll to position [369, 0]
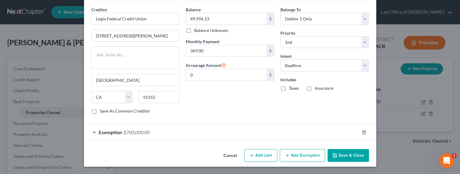
click at [350, 153] on button "Save & Close" at bounding box center [347, 155] width 41 height 13
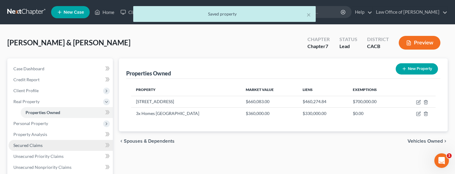
click at [30, 145] on span "Secured Claims" at bounding box center [27, 145] width 29 height 5
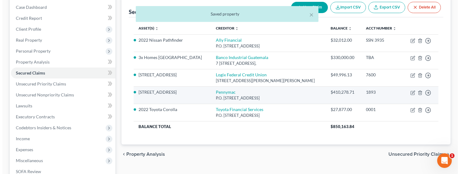
scroll to position [76, 0]
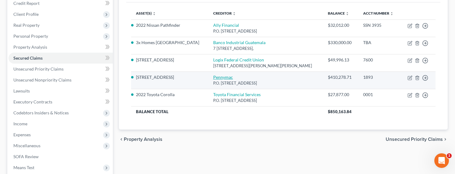
click at [213, 80] on link "Pennymac" at bounding box center [223, 77] width 20 height 5
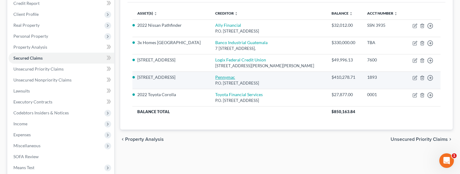
select select "4"
select select "2"
select select "0"
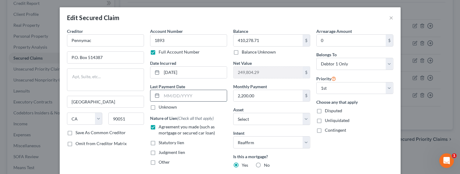
click at [176, 97] on input "text" at bounding box center [194, 96] width 65 height 12
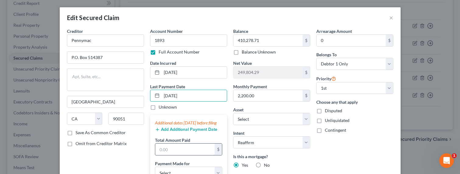
type input "09/01/2025"
click at [172, 155] on input "text" at bounding box center [184, 150] width 59 height 12
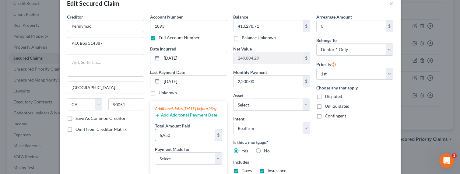
scroll to position [15, 0]
type input "6,950"
click at [177, 124] on div "Additional dates within 90 days before filing Add Additional Payment Date Total…" at bounding box center [188, 137] width 77 height 74
click at [177, 117] on button "Add Additional Payment Date" at bounding box center [186, 115] width 62 height 5
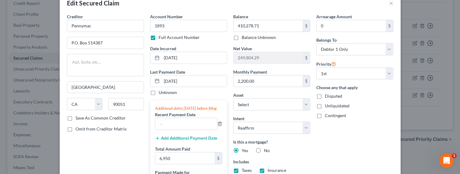
click at [169, 136] on div "Additional dates within 90 days before filing Recent Payment Date Add Additiona…" at bounding box center [188, 148] width 77 height 97
click at [169, 130] on input "text" at bounding box center [186, 124] width 62 height 12
type input "08/2025"
click at [168, 141] on button "Add Additional Payment Date" at bounding box center [186, 138] width 62 height 5
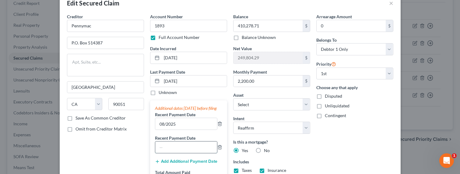
click at [167, 153] on input "text" at bounding box center [186, 147] width 62 height 12
type input "07/2025"
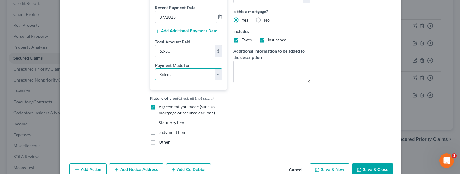
click at [170, 81] on select "Select Car Credit Card Loan Repayment Mortgage Other Suppliers Or Vendors" at bounding box center [188, 74] width 67 height 12
select select "3"
click at [155, 74] on select "Select Car Credit Card Loan Repayment Mortgage Other Suppliers Or Vendors" at bounding box center [188, 74] width 67 height 12
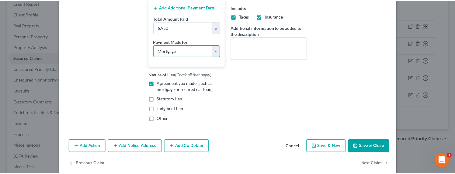
scroll to position [183, 0]
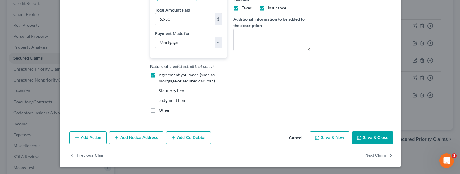
click at [363, 136] on button "Save & Close" at bounding box center [372, 137] width 41 height 13
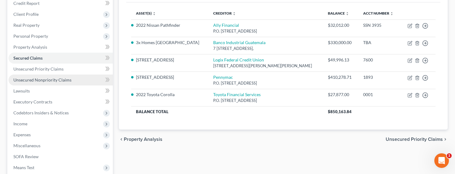
click at [54, 78] on span "Unsecured Nonpriority Claims" at bounding box center [42, 79] width 58 height 5
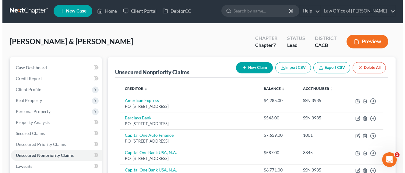
scroll to position [63, 0]
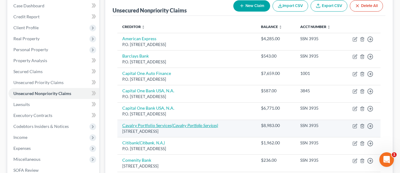
click at [156, 124] on link "Cavalry Portfolio Services (Cavalry Portfolio Services)" at bounding box center [170, 125] width 96 height 5
select select "6"
select select "1"
select select "0"
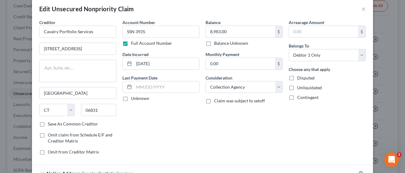
scroll to position [68, 0]
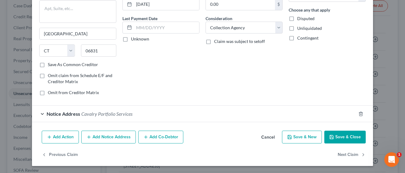
click at [111, 134] on button "Add Notice Address" at bounding box center [108, 137] width 54 height 13
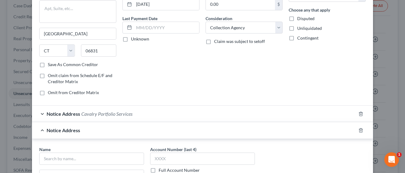
scroll to position [190, 0]
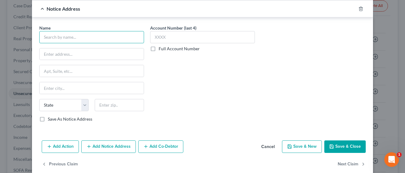
click at [78, 37] on input "text" at bounding box center [91, 37] width 105 height 12
type input "Cavarly SPV I LLC"
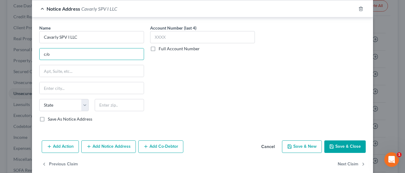
drag, startPoint x: 92, startPoint y: 54, endPoint x: 22, endPoint y: 50, distance: 70.4
click at [22, 50] on div "Edit Unsecured Nonpriority Claim × Creditor * Cavalry Portfolio Services 1 Amer…" at bounding box center [202, 86] width 405 height 173
drag, startPoint x: 59, startPoint y: 53, endPoint x: 22, endPoint y: 53, distance: 37.4
click at [22, 53] on div "Edit Unsecured Nonpriority Claim × Creditor * Cavalry Portfolio Services 1 Amer…" at bounding box center [202, 86] width 405 height 173
type input "c/o Mandarich Law Group"
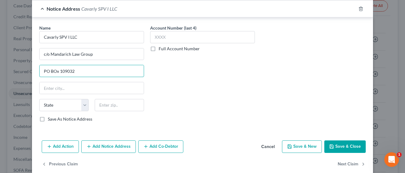
type input "PO BOx 109032"
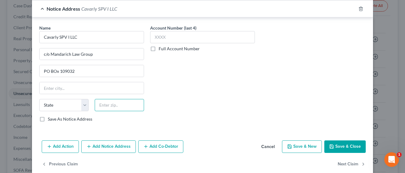
type input "0"
type input "60610"
type input "Chicago"
select select "14"
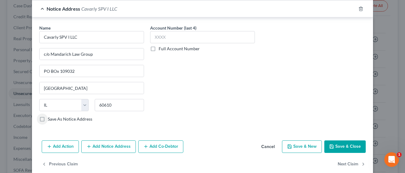
click at [172, 47] on label "Full Account Number" at bounding box center [178, 49] width 41 height 6
click at [165, 47] on input "Full Account Number" at bounding box center [163, 48] width 4 height 4
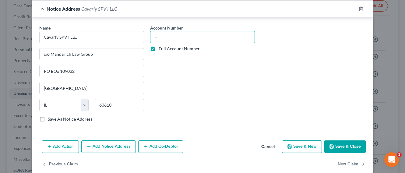
click at [171, 38] on input "text" at bounding box center [202, 37] width 105 height 12
paste input "24CHLC45089"
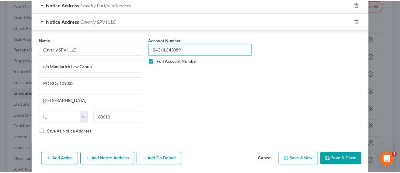
scroll to position [199, 0]
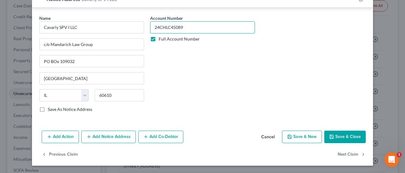
type input "24CHLC45089"
click at [343, 134] on button "Save & Close" at bounding box center [344, 137] width 41 height 13
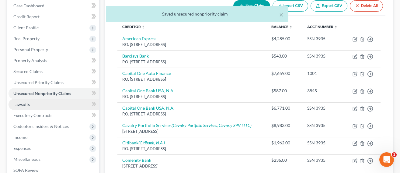
click at [18, 106] on span "Lawsuits" at bounding box center [21, 104] width 16 height 5
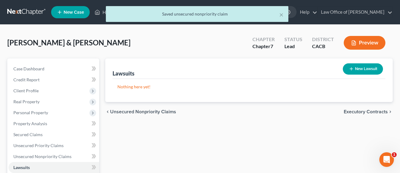
click at [350, 69] on icon "button" at bounding box center [351, 68] width 5 height 5
select select "0"
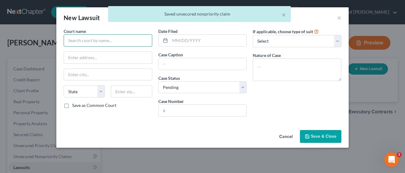
click at [111, 44] on input "text" at bounding box center [108, 40] width 89 height 12
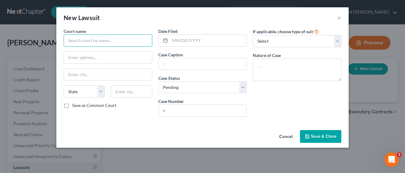
click at [86, 41] on input "text" at bounding box center [108, 40] width 89 height 12
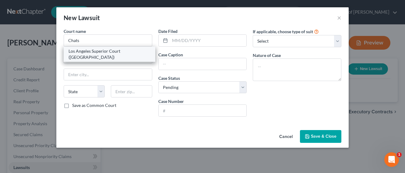
click at [89, 52] on div "Los Angeles Superior Court (Chatsworth Courthouse)" at bounding box center [109, 54] width 82 height 12
type input "Los Angeles Superior Court (Chatsworth Courthouse)"
type input "9425 Penfield Ave"
type input "Chatsworth"
select select "4"
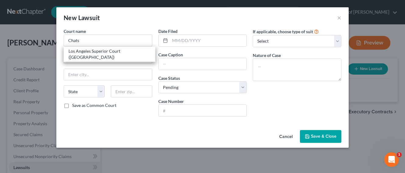
type input "91311"
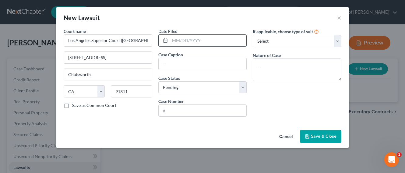
click at [200, 38] on input "text" at bounding box center [208, 41] width 77 height 12
type input "11/20/2024"
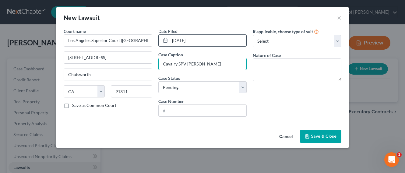
type input "Cavalry SPV v. Hernandez"
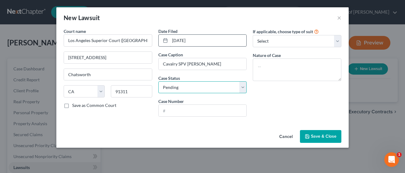
select select "2"
click at [158, 81] on select "Select Pending On Appeal Concluded" at bounding box center [202, 87] width 89 height 12
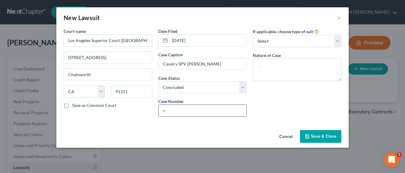
click at [176, 113] on input "text" at bounding box center [202, 111] width 88 height 12
type input "24CHLC45089"
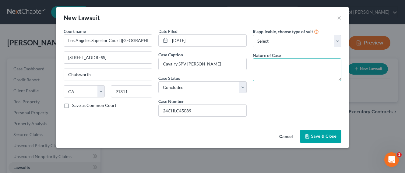
click at [281, 66] on textarea at bounding box center [297, 69] width 89 height 23
type textarea "Collection Case"
click at [324, 139] on button "Save & Close" at bounding box center [320, 136] width 41 height 13
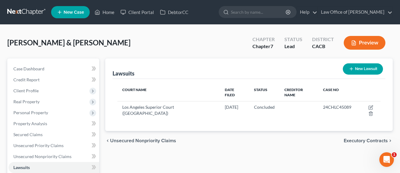
click at [357, 68] on button "New Lawsuit" at bounding box center [363, 68] width 40 height 11
select select "0"
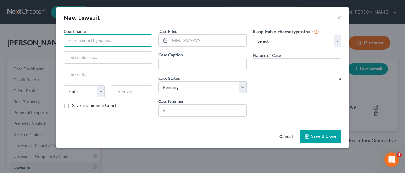
click at [120, 37] on input "text" at bounding box center [108, 40] width 89 height 12
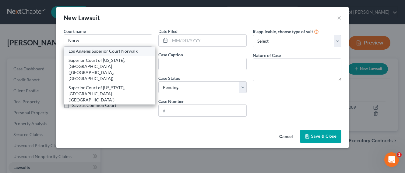
click at [114, 49] on div "Los Angeles Superior Court Norwalk" at bounding box center [109, 51] width 82 height 6
type input "Los Angeles Superior Court Norwalk"
type input "12720 Norwalk Boulevard"
type input "Norwalk"
select select "4"
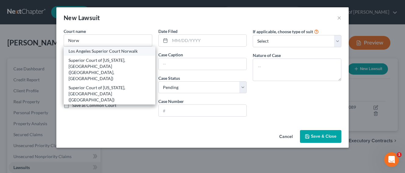
type input "90650"
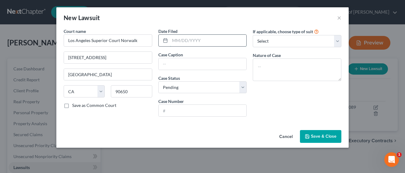
click at [185, 39] on input "text" at bounding box center [208, 41] width 77 height 12
type input "05/29/2025"
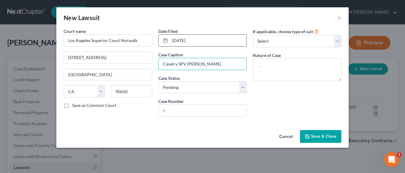
type input "Cavalry SPV v. Hernandez"
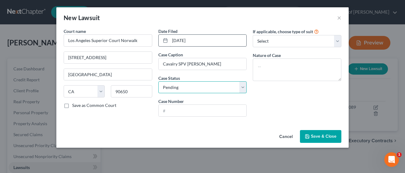
select select "2"
click at [158, 81] on select "Select Pending On Appeal Concluded" at bounding box center [202, 87] width 89 height 12
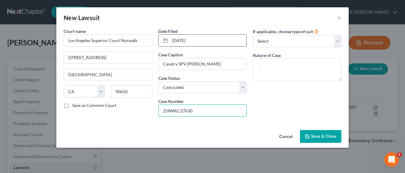
type input "25NWLC27630"
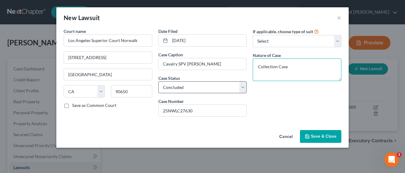
type textarea "Collection Case"
click at [193, 87] on select "Select Pending On Appeal Concluded" at bounding box center [202, 87] width 89 height 12
select select "0"
click at [158, 81] on select "Select Pending On Appeal Concluded" at bounding box center [202, 87] width 89 height 12
click at [311, 133] on button "Save & Close" at bounding box center [320, 136] width 41 height 13
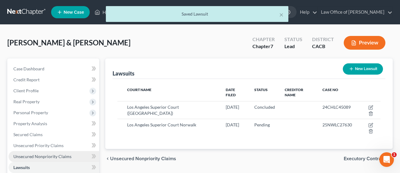
click at [50, 153] on link "Unsecured Nonpriority Claims" at bounding box center [54, 156] width 91 height 11
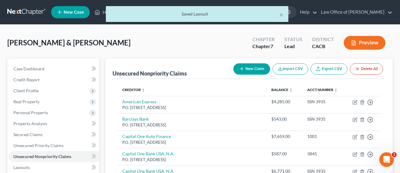
click at [252, 70] on button "New Claim" at bounding box center [251, 68] width 37 height 11
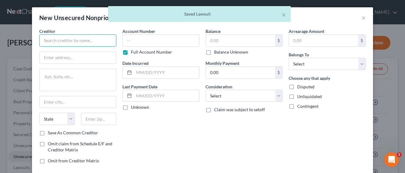
click at [89, 36] on input "text" at bounding box center [77, 40] width 77 height 12
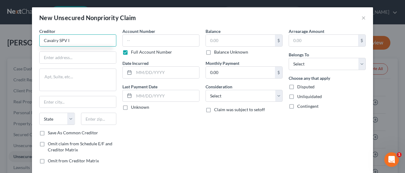
type input "Cavalry SPV I"
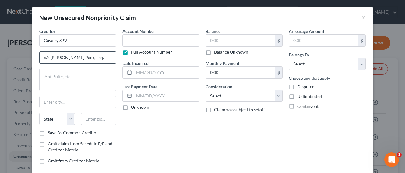
type input "c/o Tiffany Pack, Esq."
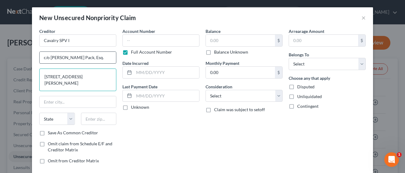
type textarea "1365 N. Van Ness Ave."
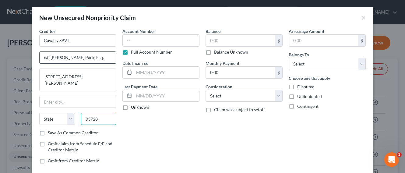
type input "93728"
type input "Fresno"
select select "4"
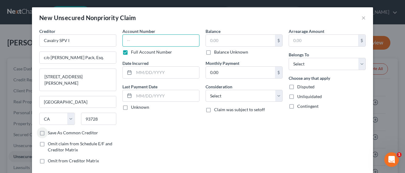
click at [141, 40] on input "text" at bounding box center [160, 40] width 77 height 12
paste input "25NWLC27630"
type input "25NWLC27630"
click at [137, 70] on input "text" at bounding box center [166, 73] width 65 height 12
type input "2024"
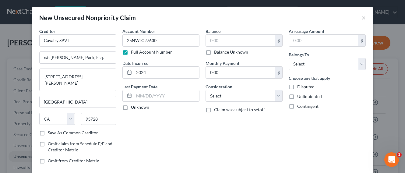
drag, startPoint x: 223, startPoint y: 49, endPoint x: 225, endPoint y: 57, distance: 7.5
click at [223, 50] on label "Balance Unknown" at bounding box center [231, 52] width 34 height 6
click at [220, 50] on input "Balance Unknown" at bounding box center [218, 51] width 4 height 4
checkbox input "true"
type input "0.00"
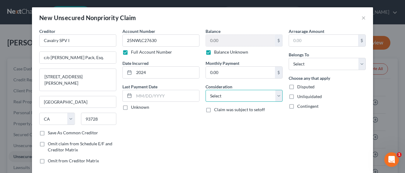
click at [226, 95] on select "Select Cable / Satellite Services Collection Agency Credit Card Debt Debt Couns…" at bounding box center [243, 96] width 77 height 12
select select "1"
click at [205, 90] on select "Select Cable / Satellite Services Collection Agency Credit Card Debt Debt Couns…" at bounding box center [243, 96] width 77 height 12
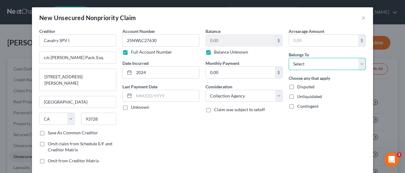
click at [305, 65] on select "Select Debtor 1 Only Debtor 2 Only Debtor 1 And Debtor 2 Only At Least One Of T…" at bounding box center [326, 64] width 77 height 12
select select "0"
click at [288, 58] on select "Select Debtor 1 Only Debtor 2 Only Debtor 1 And Debtor 2 Only At Least One Of T…" at bounding box center [326, 64] width 77 height 12
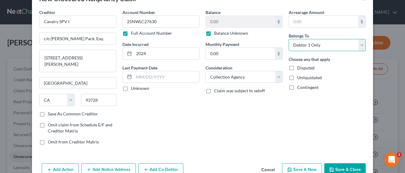
scroll to position [27, 0]
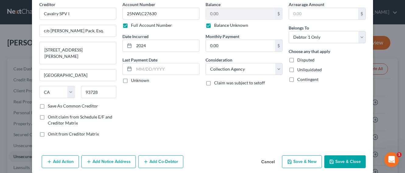
click at [297, 159] on button "Save & New" at bounding box center [302, 161] width 40 height 13
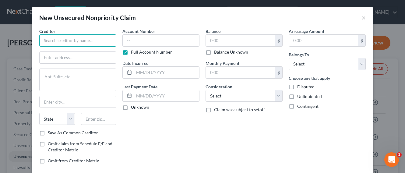
click at [82, 42] on input "text" at bounding box center [77, 40] width 77 height 12
type input "Citibank"
type input "c/o"
click at [163, 44] on input "text" at bounding box center [160, 40] width 77 height 12
paste input "24CHLC26783"
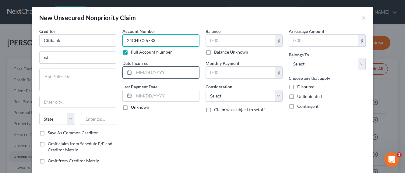
type input "24CHLC26783"
click at [151, 73] on input "text" at bounding box center [166, 73] width 65 height 12
type input "2022-2024"
click at [218, 50] on label "Balance Unknown" at bounding box center [231, 52] width 34 height 6
click at [218, 50] on input "Balance Unknown" at bounding box center [218, 51] width 4 height 4
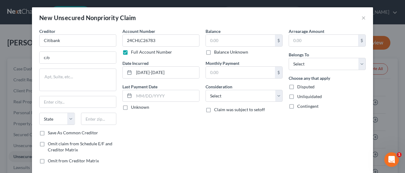
checkbox input "true"
type input "0.00"
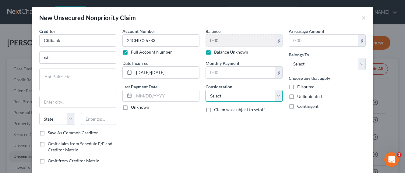
click at [236, 91] on select "Select Cable / Satellite Services Collection Agency Credit Card Debt Debt Couns…" at bounding box center [243, 96] width 77 height 12
select select "2"
click at [205, 90] on select "Select Cable / Satellite Services Collection Agency Credit Card Debt Debt Couns…" at bounding box center [243, 96] width 77 height 12
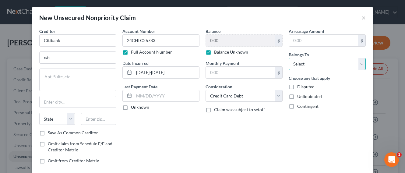
click at [294, 62] on select "Select Debtor 1 Only Debtor 2 Only Debtor 1 And Debtor 2 Only At Least One Of T…" at bounding box center [326, 64] width 77 height 12
select select "0"
click at [288, 58] on select "Select Debtor 1 Only Debtor 2 Only Debtor 1 And Debtor 2 Only At Least One Of T…" at bounding box center [326, 64] width 77 height 12
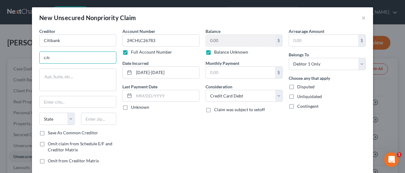
drag, startPoint x: 78, startPoint y: 57, endPoint x: 20, endPoint y: 57, distance: 57.5
click at [20, 57] on div "New Unsecured Nonpriority Claim × Creditor * Citibank c/o State AL AK AR AZ CA …" at bounding box center [202, 86] width 405 height 173
drag, startPoint x: 58, startPoint y: 56, endPoint x: 38, endPoint y: 51, distance: 21.2
click at [33, 55] on div "Creditor * Citibank Sutt State AL AK AR AZ CA CO CT DE DC FL GA GU HI ID IL IN …" at bounding box center [202, 104] width 341 height 152
type input "Sutt"
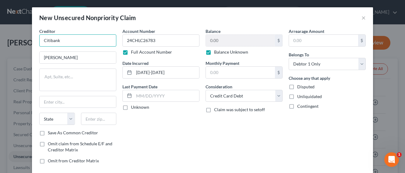
drag, startPoint x: 64, startPoint y: 40, endPoint x: 31, endPoint y: 40, distance: 32.2
click at [32, 40] on div "Creditor * Citibank Sutt State AL AK AR AZ CA CO CT DE DC FL GA GU HI ID IL IN …" at bounding box center [202, 104] width 341 height 152
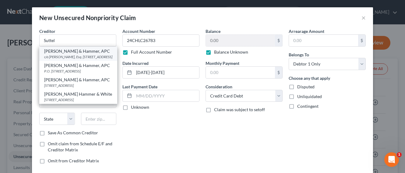
click at [71, 56] on div "c/o Hootan Atefyekta, Esq. 10900 NE 8th St., Ste. 605, Bellevue, WA 98004" at bounding box center [78, 56] width 68 height 5
type input "Suttell & Hammer, APC"
type input "c/o Hootan Atefyekta, Esq."
type textarea "10900 NE 8th St., Ste. 605"
type input "Bellevue"
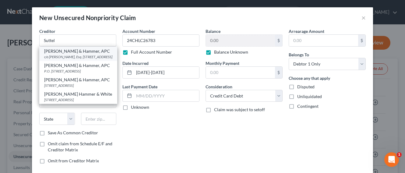
select select "50"
type input "98004"
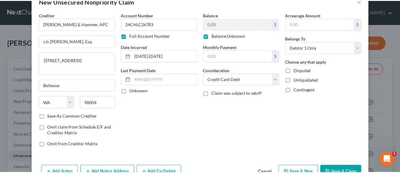
scroll to position [34, 0]
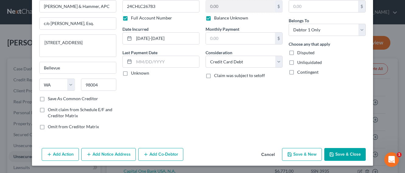
click at [342, 154] on button "Save & Close" at bounding box center [344, 154] width 41 height 13
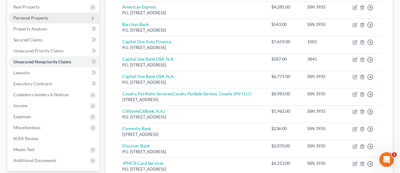
scroll to position [131, 0]
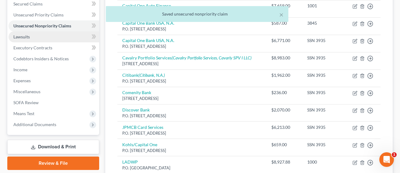
click at [23, 37] on span "Lawsuits" at bounding box center [21, 36] width 16 height 5
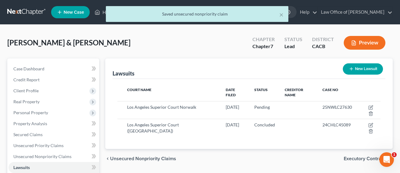
click at [348, 67] on button "New Lawsuit" at bounding box center [363, 68] width 40 height 11
select select "0"
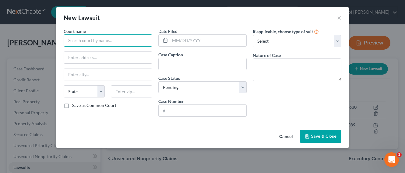
click at [115, 41] on input "text" at bounding box center [108, 40] width 89 height 12
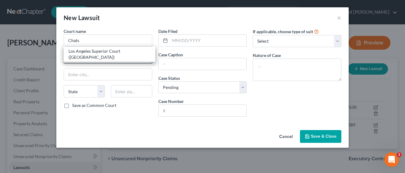
drag, startPoint x: 95, startPoint y: 51, endPoint x: 136, endPoint y: 52, distance: 41.7
click at [95, 51] on div "Los Angeles Superior Court (Chatsworth Courthouse)" at bounding box center [109, 54] width 82 height 12
type input "Los Angeles Superior Court (Chatsworth Courthouse)"
type input "9425 Penfield Ave"
type input "Chatsworth"
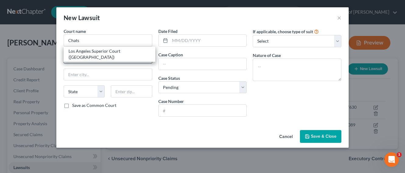
select select "4"
type input "91311"
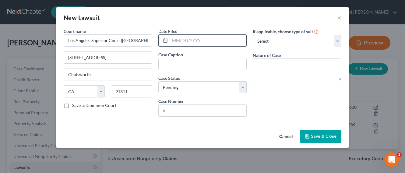
click at [205, 40] on input "text" at bounding box center [208, 41] width 77 height 12
type input "07/09/2024"
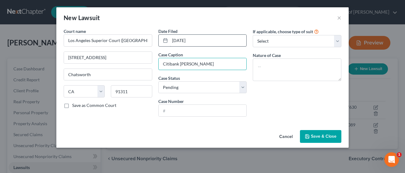
type input "Citibank v. Hernandez"
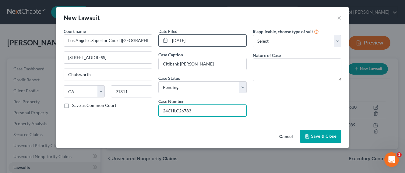
type input "24CHLC26783"
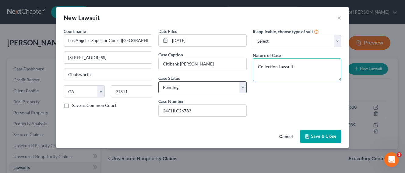
type textarea "Collection Lawsuit"
click at [182, 88] on select "Select Pending On Appeal Concluded" at bounding box center [202, 87] width 89 height 12
select select "2"
click at [158, 81] on select "Select Pending On Appeal Concluded" at bounding box center [202, 87] width 89 height 12
click at [330, 138] on span "Save & Close" at bounding box center [324, 136] width 26 height 5
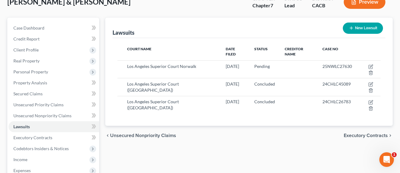
scroll to position [62, 0]
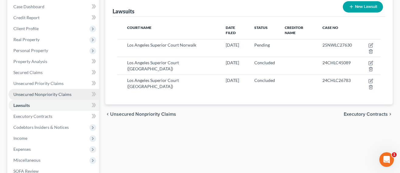
click at [42, 94] on span "Unsecured Nonpriority Claims" at bounding box center [42, 94] width 58 height 5
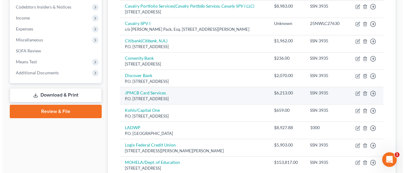
scroll to position [252, 0]
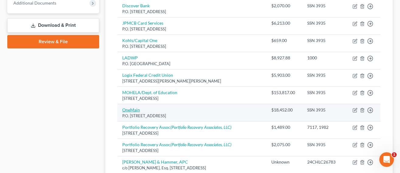
click at [127, 110] on link "OneMain" at bounding box center [131, 109] width 18 height 5
select select "15"
select select "10"
select select "0"
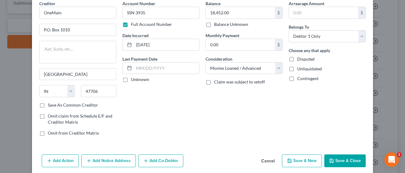
scroll to position [51, 0]
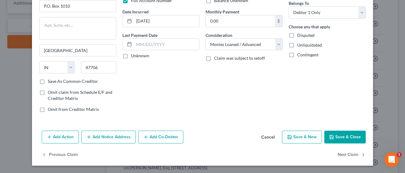
click at [120, 137] on button "Add Notice Address" at bounding box center [108, 137] width 54 height 13
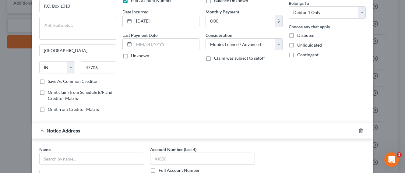
click at [178, 169] on label "Full Account Number" at bounding box center [178, 170] width 41 height 6
click at [165, 169] on input "Full Account Number" at bounding box center [163, 169] width 4 height 4
click at [176, 162] on input "text" at bounding box center [202, 158] width 105 height 12
paste input "25CHLC10764"
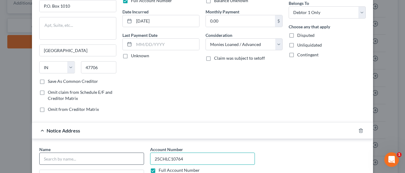
type input "25CHLC10764"
click at [98, 157] on input "text" at bounding box center [91, 158] width 105 height 12
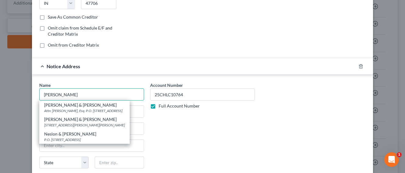
scroll to position [127, 0]
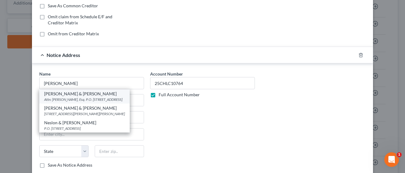
click at [83, 102] on div "Attn: Robert S. Kennard, Esq. P.O. Box 13807, Sacramento, CA 95853" at bounding box center [84, 99] width 81 height 5
type input "Nelson & Kennard"
type input "Attn: Robert S. Kennard, Esq."
type input "P.O. Box 13807"
type input "Sacramento"
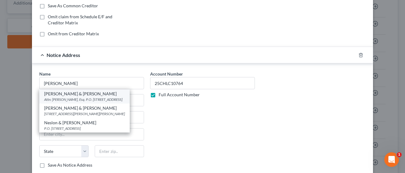
select select "4"
type input "95853"
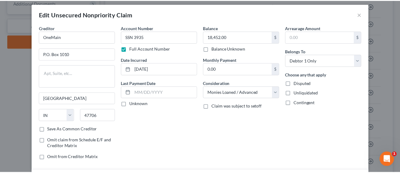
scroll to position [183, 0]
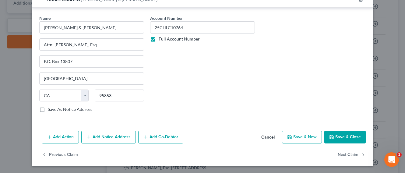
click at [336, 136] on button "Save & Close" at bounding box center [344, 137] width 41 height 13
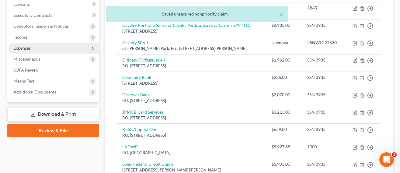
scroll to position [155, 0]
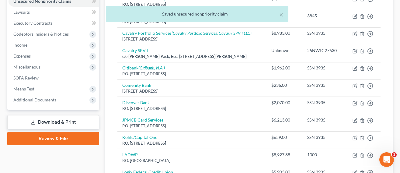
click at [22, 12] on div "× Saved unsecured nonpriority claim" at bounding box center [197, 15] width 400 height 19
click at [24, 13] on div "× Saved unsecured nonpriority claim" at bounding box center [197, 15] width 400 height 19
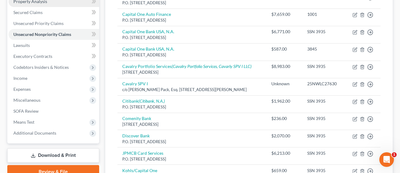
scroll to position [92, 0]
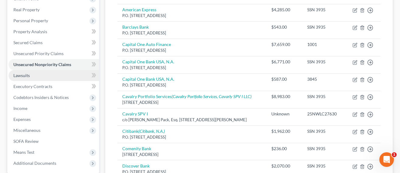
click at [25, 76] on span "Lawsuits" at bounding box center [21, 75] width 16 height 5
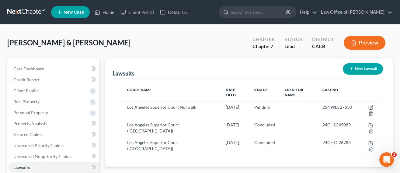
click at [349, 68] on icon "button" at bounding box center [351, 68] width 5 height 5
select select "0"
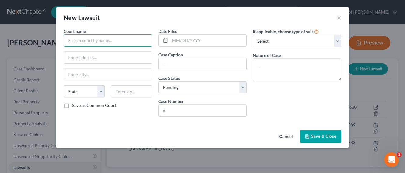
click at [98, 38] on input "text" at bounding box center [108, 40] width 89 height 12
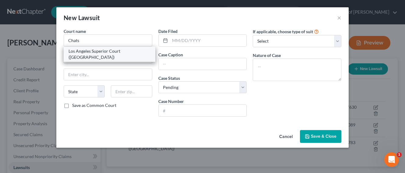
click at [99, 56] on div "Los Angeles Superior Court (Chatsworth Courthouse)" at bounding box center [109, 54] width 82 height 12
type input "Los Angeles Superior Court (Chatsworth Courthouse)"
type input "9425 Penfield Ave"
type input "Chatsworth"
select select "4"
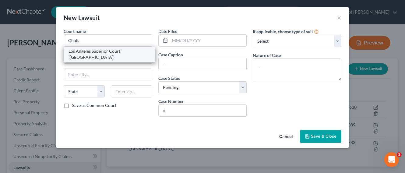
type input "91311"
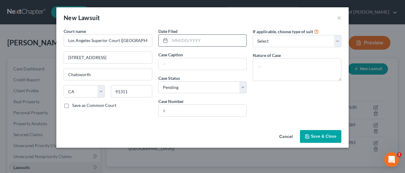
click at [198, 46] on div at bounding box center [202, 40] width 89 height 12
click at [200, 44] on input "text" at bounding box center [208, 41] width 77 height 12
type input "03/12/2025"
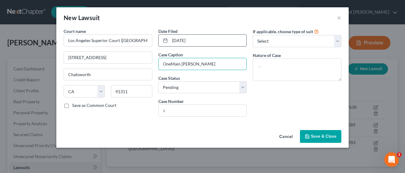
type input "OneMain v. Peraza"
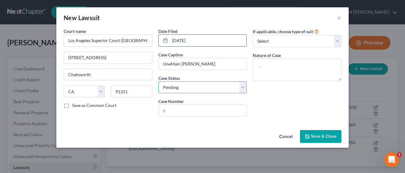
select select "2"
click at [158, 81] on select "Select Pending On Appeal Concluded" at bounding box center [202, 87] width 89 height 12
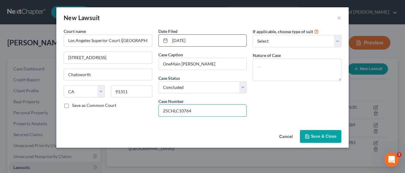
type input "25CHLC10764"
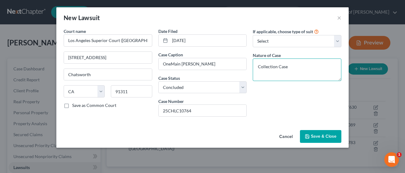
type textarea "Collection Case"
click at [320, 136] on span "Save & Close" at bounding box center [324, 136] width 26 height 5
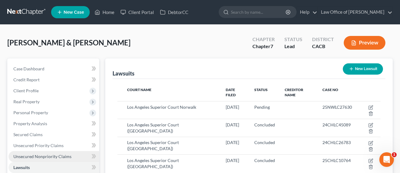
click at [39, 157] on span "Unsecured Nonpriority Claims" at bounding box center [42, 156] width 58 height 5
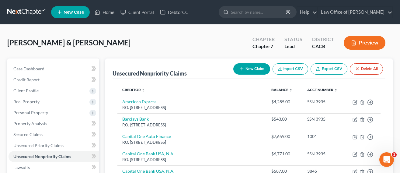
click at [239, 70] on icon "button" at bounding box center [241, 68] width 5 height 5
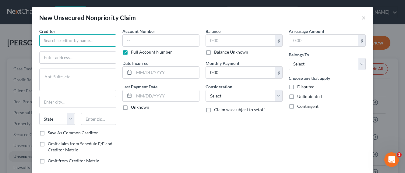
click at [90, 40] on input "text" at bounding box center [77, 40] width 77 height 12
type input "Cavalry SPV"
type input "c/o Nelson Kennard"
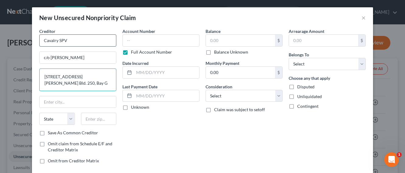
type textarea "5011 Dudley Blvd. Bld. 250, Bay G"
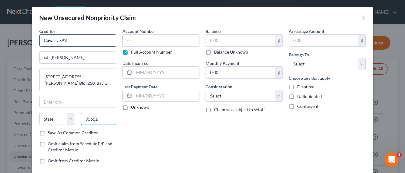
type input "95652"
type input "Mcclellan AFB"
select select "4"
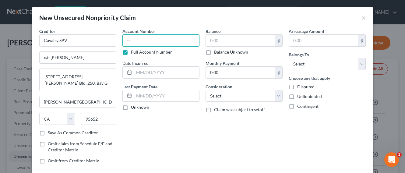
click at [152, 41] on input "text" at bounding box center [160, 40] width 77 height 12
type input "25CHLC25757"
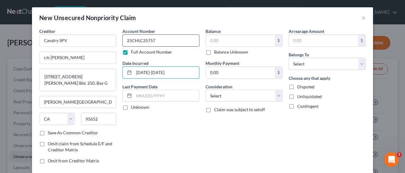
type input "2024-2025"
click at [227, 50] on label "Balance Unknown" at bounding box center [231, 52] width 34 height 6
click at [220, 50] on input "Balance Unknown" at bounding box center [218, 51] width 4 height 4
checkbox input "true"
type input "0.00"
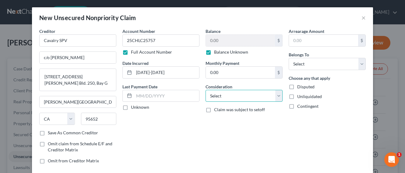
click at [229, 93] on select "Select Cable / Satellite Services Collection Agency Credit Card Debt Debt Couns…" at bounding box center [243, 96] width 77 height 12
select select "2"
click at [205, 90] on select "Select Cable / Satellite Services Collection Agency Credit Card Debt Debt Couns…" at bounding box center [243, 96] width 77 height 12
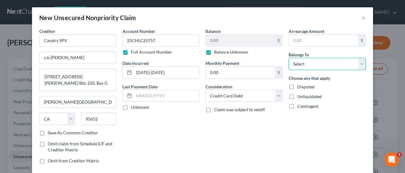
click at [317, 61] on select "Select Debtor 1 Only Debtor 2 Only Debtor 1 And Debtor 2 Only At Least One Of T…" at bounding box center [326, 64] width 77 height 12
select select "0"
click at [288, 58] on select "Select Debtor 1 Only Debtor 2 Only Debtor 1 And Debtor 2 Only At Least One Of T…" at bounding box center [326, 64] width 77 height 12
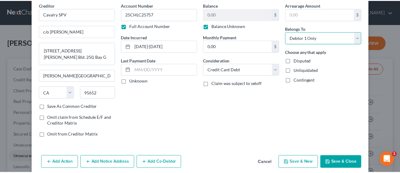
scroll to position [34, 0]
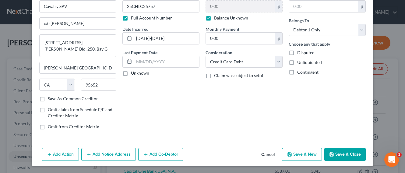
click at [338, 156] on button "Save & Close" at bounding box center [344, 154] width 41 height 13
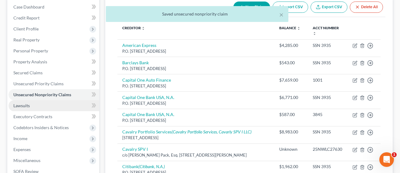
click at [19, 103] on span "Lawsuits" at bounding box center [21, 105] width 16 height 5
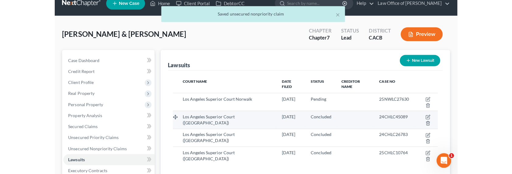
scroll to position [13, 0]
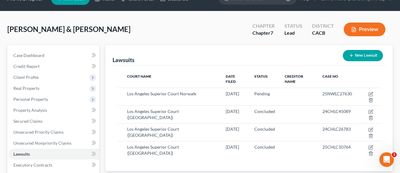
click at [360, 56] on button "New Lawsuit" at bounding box center [363, 55] width 40 height 11
select select "0"
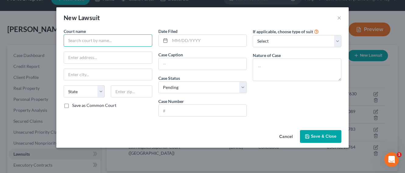
click at [117, 42] on input "text" at bounding box center [108, 40] width 89 height 12
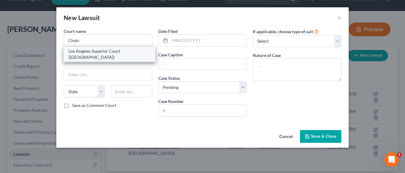
click at [86, 55] on div "Los Angeles Superior Court (Chatsworth Courthouse)" at bounding box center [109, 54] width 82 height 12
type input "Los Angeles Superior Court (Chatsworth Courthouse)"
type input "9425 Penfield Ave"
type input "Chatsworth"
select select "4"
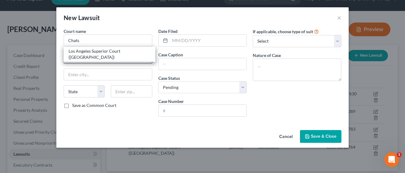
type input "91311"
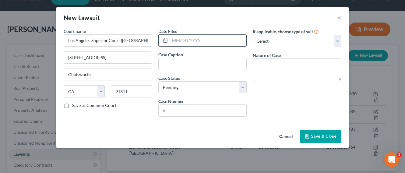
click at [192, 39] on input "text" at bounding box center [208, 41] width 77 height 12
type input "06/06/2025"
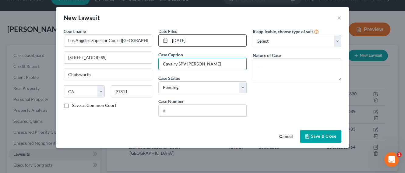
type input "Cavalry SPV v. Peraza"
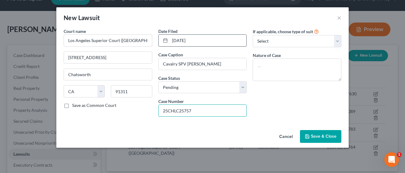
type input "25CHLC25757"
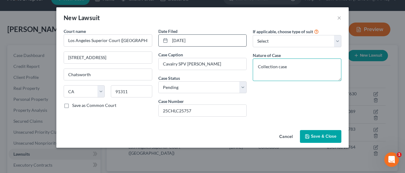
type textarea "Collection case"
click at [310, 131] on button "Save & Close" at bounding box center [320, 136] width 41 height 13
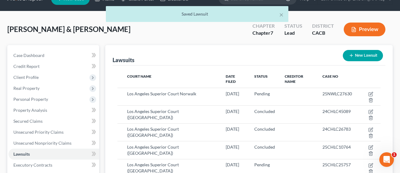
click at [228, 48] on div "Lawsuits New Lawsuit" at bounding box center [249, 55] width 273 height 20
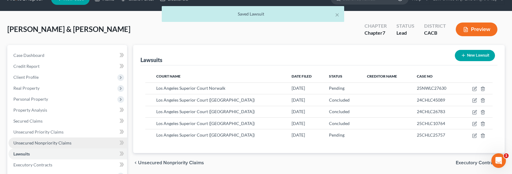
click at [33, 145] on span "Unsecured Nonpriority Claims" at bounding box center [42, 142] width 58 height 5
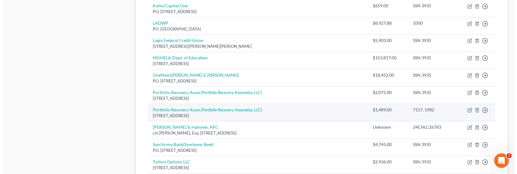
scroll to position [326, 0]
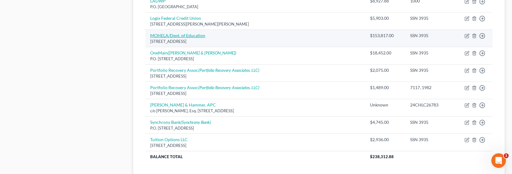
click at [178, 36] on link "MOHELA/Dept. of Education" at bounding box center [177, 35] width 55 height 5
select select "26"
select select "17"
select select "0"
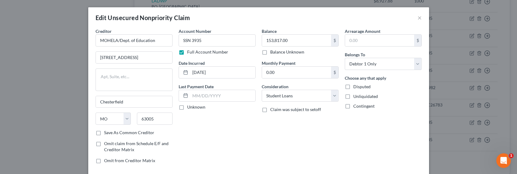
click at [277, 53] on label "Balance Unknown" at bounding box center [287, 52] width 34 height 6
click at [277, 53] on input "Balance Unknown" at bounding box center [275, 51] width 4 height 4
checkbox input "true"
type input "0.00"
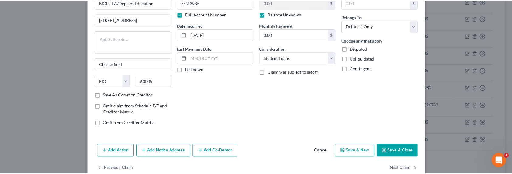
scroll to position [50, 0]
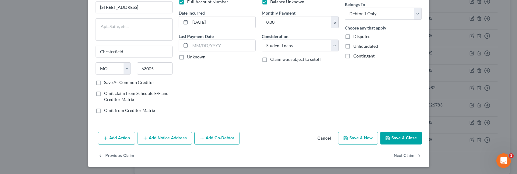
click at [412, 139] on button "Save & Close" at bounding box center [400, 138] width 41 height 13
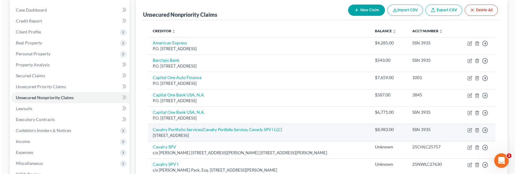
scroll to position [10, 0]
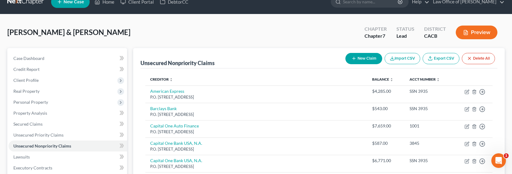
click at [360, 63] on button "New Claim" at bounding box center [364, 58] width 37 height 11
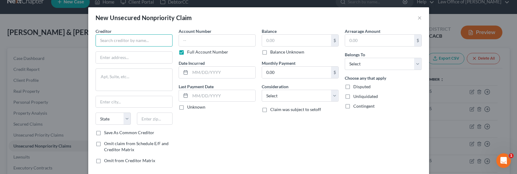
click at [154, 39] on input "text" at bounding box center [134, 40] width 77 height 12
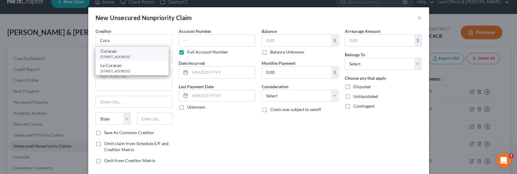
click at [124, 55] on div "1605 W. Olympic Blvd., Los Angeles, CA 90015" at bounding box center [131, 56] width 63 height 5
type input "Curacao"
type input "1605 W. Olympic Blvd."
type input "Los Angeles"
select select "4"
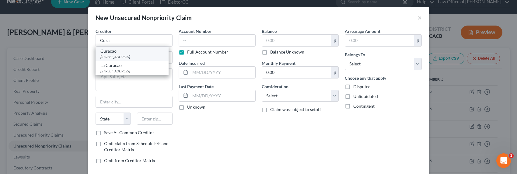
type input "90015"
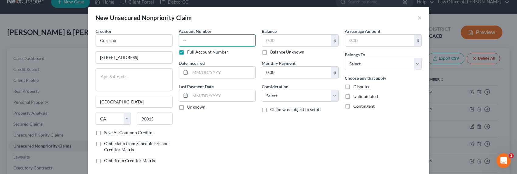
click at [192, 43] on input "text" at bounding box center [217, 40] width 77 height 12
type input "SSN 6821"
type input "2022-2025"
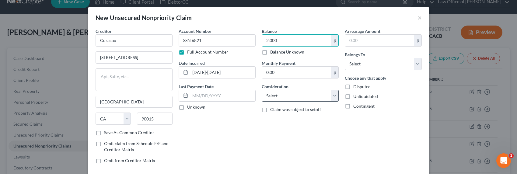
type input "2,000"
click at [291, 98] on select "Select Cable / Satellite Services Collection Agency Credit Card Debt Debt Couns…" at bounding box center [300, 96] width 77 height 12
select select "2"
click at [262, 90] on select "Select Cable / Satellite Services Collection Agency Credit Card Debt Debt Couns…" at bounding box center [300, 96] width 77 height 12
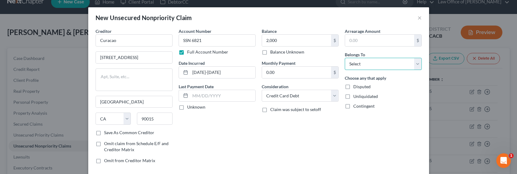
click at [364, 67] on select "Select Debtor 1 Only Debtor 2 Only Debtor 1 And Debtor 2 Only At Least One Of T…" at bounding box center [383, 64] width 77 height 12
select select "0"
click at [345, 58] on select "Select Debtor 1 Only Debtor 2 Only Debtor 1 And Debtor 2 Only At Least One Of T…" at bounding box center [383, 64] width 77 height 12
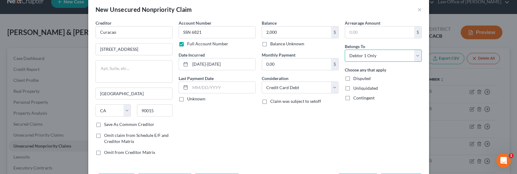
scroll to position [33, 0]
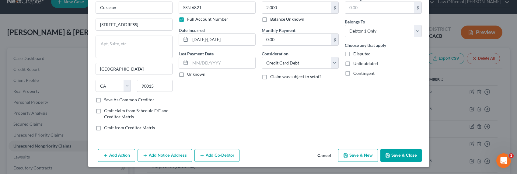
click at [156, 154] on button "Add Notice Address" at bounding box center [165, 155] width 54 height 13
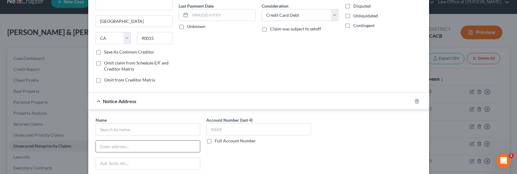
scroll to position [90, 0]
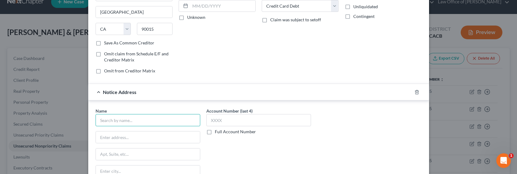
click at [141, 120] on input "text" at bounding box center [148, 120] width 105 height 12
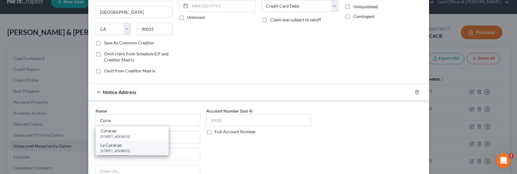
click at [125, 144] on div "La Curacao" at bounding box center [131, 145] width 63 height 6
type input "La Curacao"
type input "1605 W. Olympic Blvd., #520"
type input "Los Angeles"
select select "4"
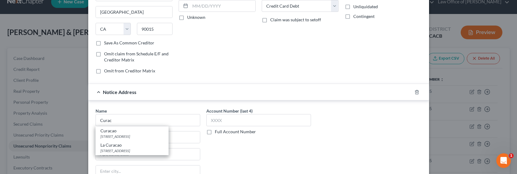
type input "90015"
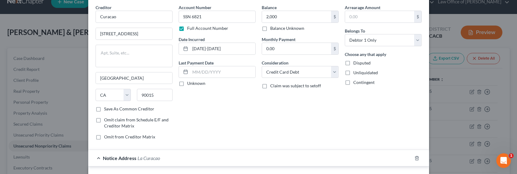
scroll to position [0, 0]
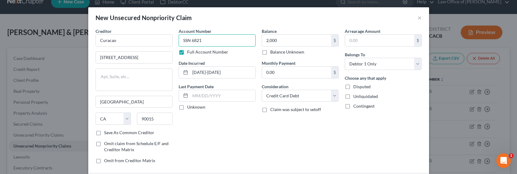
drag, startPoint x: 207, startPoint y: 39, endPoint x: 176, endPoint y: 38, distance: 30.4
click at [179, 38] on input "SSN 6821" at bounding box center [217, 40] width 77 height 12
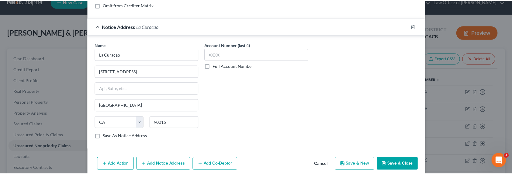
scroll to position [164, 0]
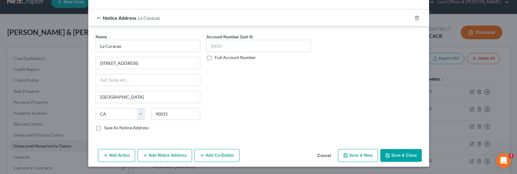
click at [228, 57] on label "Full Account Number" at bounding box center [235, 57] width 41 height 6
click at [221, 57] on input "Full Account Number" at bounding box center [219, 56] width 4 height 4
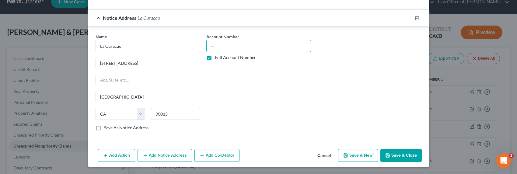
click at [227, 48] on input "text" at bounding box center [258, 46] width 105 height 12
paste input "SSN 6821"
type input "SSN 6821"
drag, startPoint x: 409, startPoint y: 164, endPoint x: 406, endPoint y: 161, distance: 3.2
click at [408, 163] on div "Add Action Add Notice Address Add Co-Debtor Cancel Save & New Save & Close" at bounding box center [258, 157] width 341 height 20
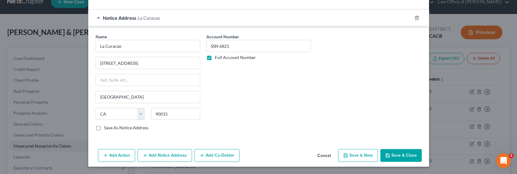
click at [405, 158] on button "Save & Close" at bounding box center [400, 155] width 41 height 13
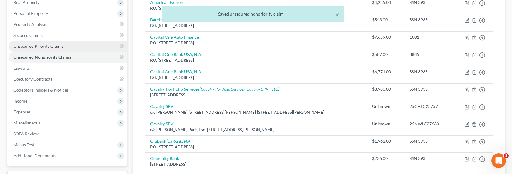
scroll to position [94, 0]
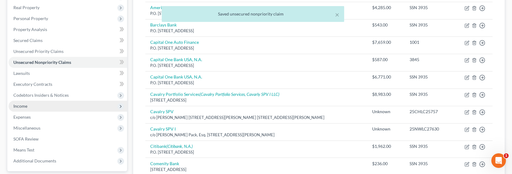
click at [19, 105] on span "Income" at bounding box center [20, 105] width 14 height 5
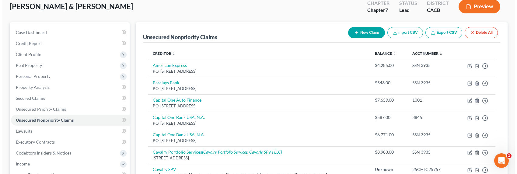
scroll to position [0, 0]
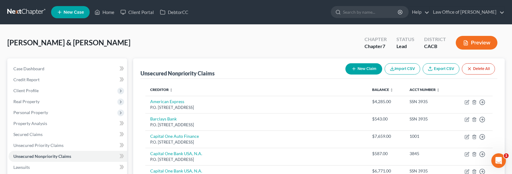
click at [360, 70] on button "New Claim" at bounding box center [364, 68] width 37 height 11
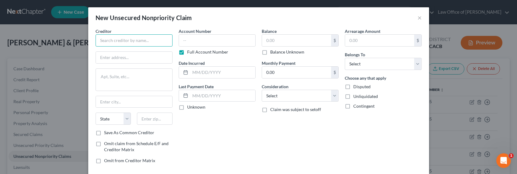
click at [142, 35] on input "text" at bounding box center [134, 40] width 77 height 12
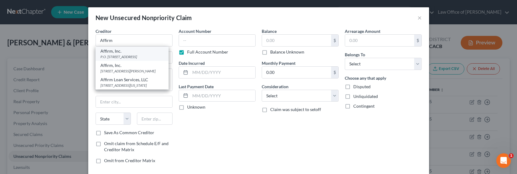
click at [124, 54] on div "Affirm, Inc." at bounding box center [131, 51] width 63 height 6
type input "Affirm, Inc."
type input "P.O. Box 720"
type input "San Francisco"
select select "4"
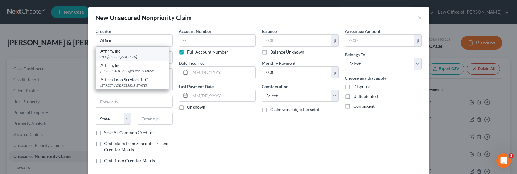
type input "94104"
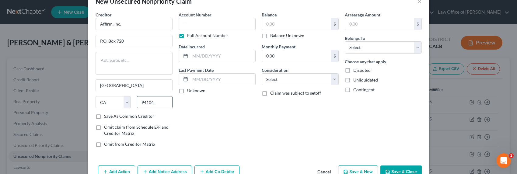
scroll to position [33, 0]
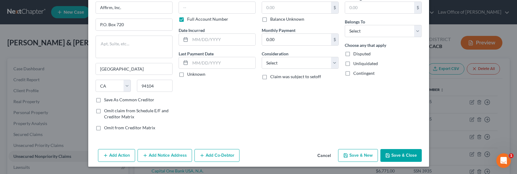
click at [160, 155] on button "Add Notice Address" at bounding box center [165, 155] width 54 height 13
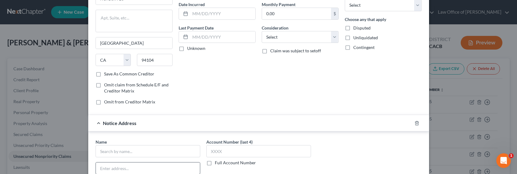
scroll to position [97, 0]
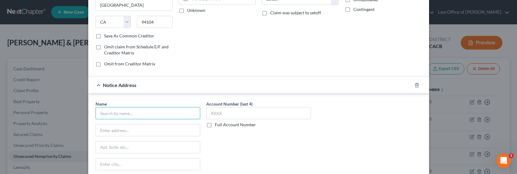
click at [133, 115] on input "text" at bounding box center [148, 113] width 105 height 12
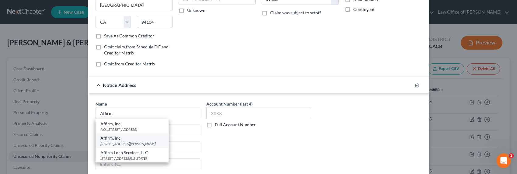
click at [129, 142] on div "30 Isabella Street, Floor 4, Pittsburgh, PA 15212" at bounding box center [131, 143] width 63 height 5
type input "Affirm, Inc."
type input "30 Isabella Street, Floor 4"
type input "Pittsburgh"
select select "39"
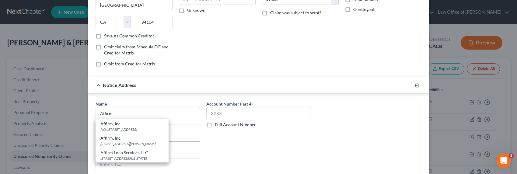
type input "15212"
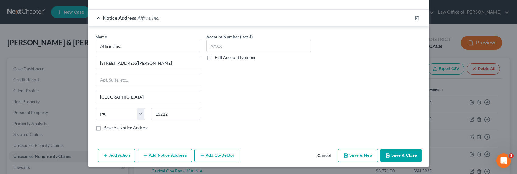
click at [163, 156] on button "Add Notice Address" at bounding box center [165, 155] width 54 height 13
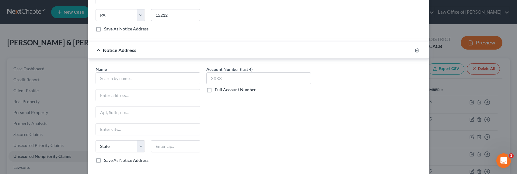
scroll to position [282, 0]
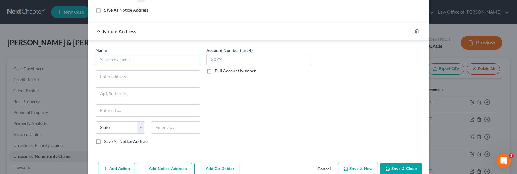
click at [125, 61] on input "text" at bounding box center [148, 60] width 105 height 12
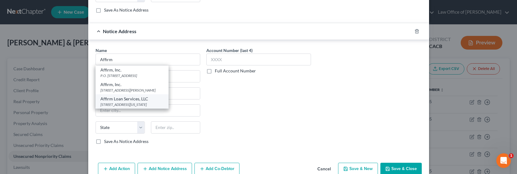
click at [125, 101] on div "Affirm Loan Services, LLC" at bounding box center [131, 99] width 63 height 6
type input "Affirm Loan Services, LLC"
type input "650 California Street., 12th Floor"
type input "San Francisco"
select select "4"
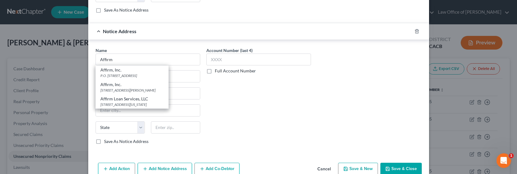
type input "94108"
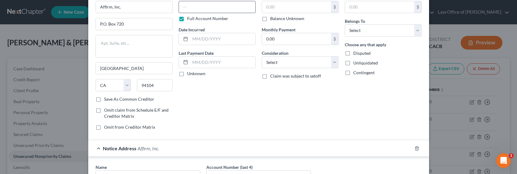
scroll to position [0, 0]
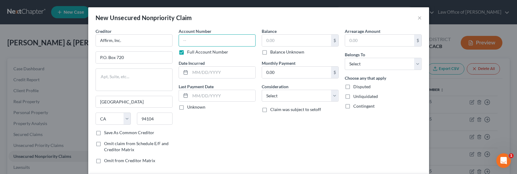
click at [221, 40] on input "text" at bounding box center [217, 40] width 77 height 12
type input "SSN 6821"
type input "2021"
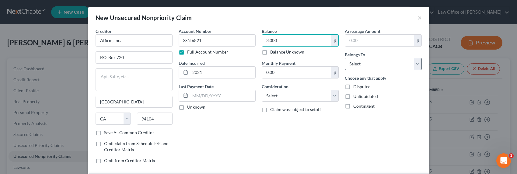
type input "3,000"
click at [364, 69] on select "Select Debtor 1 Only Debtor 2 Only Debtor 1 And Debtor 2 Only At Least One Of T…" at bounding box center [383, 64] width 77 height 12
select select "2"
click at [345, 58] on select "Select Debtor 1 Only Debtor 2 Only Debtor 1 And Debtor 2 Only At Least One Of T…" at bounding box center [383, 64] width 77 height 12
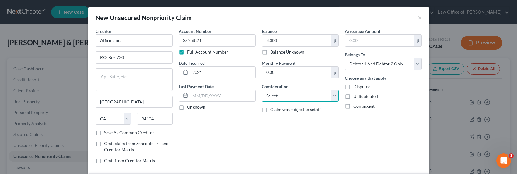
click at [294, 95] on select "Select Cable / Satellite Services Collection Agency Credit Card Debt Debt Couns…" at bounding box center [300, 96] width 77 height 12
select select "10"
click at [262, 90] on select "Select Cable / Satellite Services Collection Agency Credit Card Debt Debt Couns…" at bounding box center [300, 96] width 77 height 12
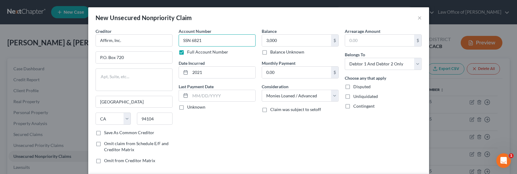
drag, startPoint x: 228, startPoint y: 44, endPoint x: 178, endPoint y: 39, distance: 50.2
click at [179, 38] on input "SSN 6821" at bounding box center [217, 40] width 77 height 12
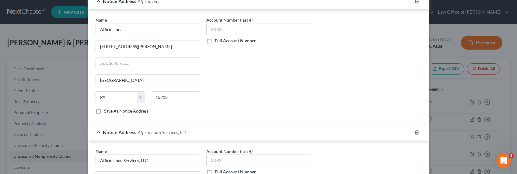
scroll to position [226, 0]
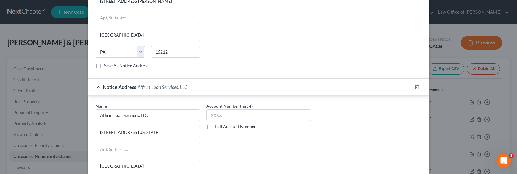
click at [220, 128] on label "Full Account Number" at bounding box center [235, 127] width 41 height 6
click at [220, 127] on input "Full Account Number" at bounding box center [219, 126] width 4 height 4
click at [221, 116] on input "text" at bounding box center [258, 115] width 105 height 12
paste input "SSN 6821"
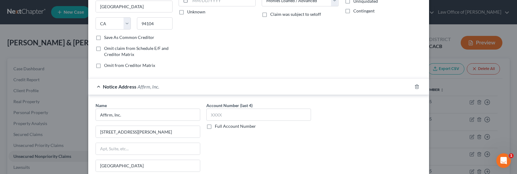
scroll to position [95, 0]
type input "SSN 6821"
click at [219, 126] on label "Full Account Number" at bounding box center [235, 127] width 41 height 6
click at [219, 126] on input "Full Account Number" at bounding box center [219, 126] width 4 height 4
click at [220, 113] on input "text" at bounding box center [258, 115] width 105 height 12
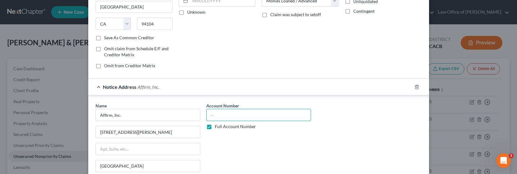
paste input "SSN 6821"
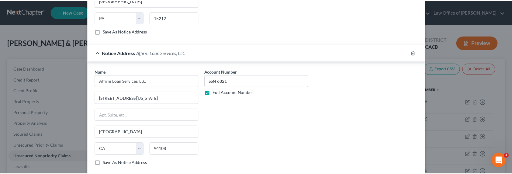
scroll to position [295, 0]
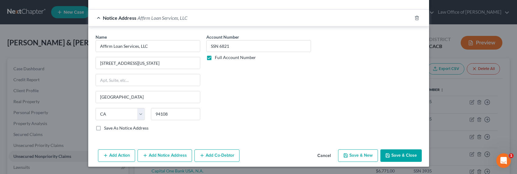
click at [387, 155] on icon "button" at bounding box center [388, 156] width 4 height 4
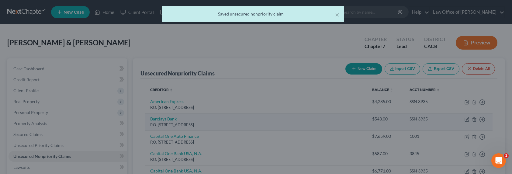
scroll to position [0, 0]
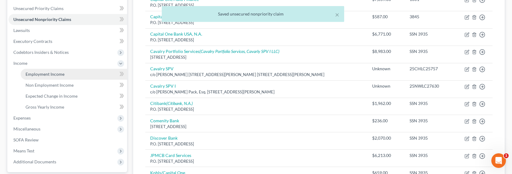
click at [30, 74] on span "Employment Income" at bounding box center [45, 73] width 39 height 5
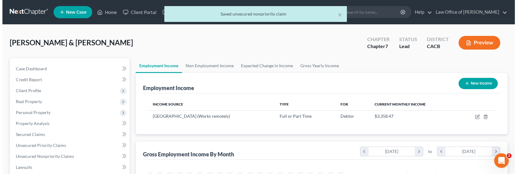
scroll to position [109, 210]
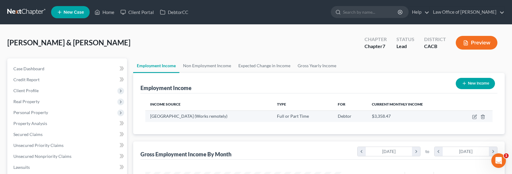
click at [472, 116] on td at bounding box center [474, 116] width 37 height 12
click at [475, 116] on icon "button" at bounding box center [474, 116] width 5 height 5
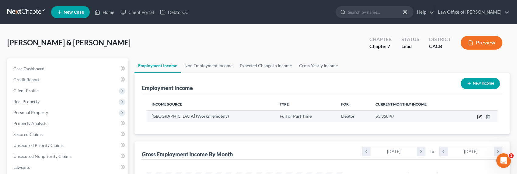
scroll to position [109, 212]
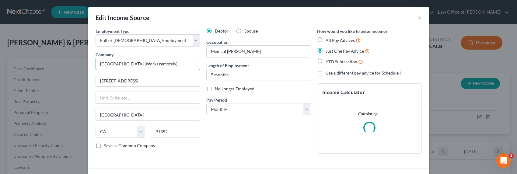
drag, startPoint x: 179, startPoint y: 62, endPoint x: 139, endPoint y: 63, distance: 40.2
click at [139, 63] on input "UCLA Medical Center (Works remotely)" at bounding box center [148, 64] width 105 height 12
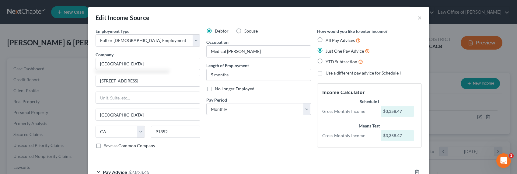
click at [334, 73] on span "Use a different pay advice for Schedule I" at bounding box center [363, 72] width 75 height 5
click at [332, 73] on input "Use a different pay advice for Schedule I" at bounding box center [330, 72] width 4 height 4
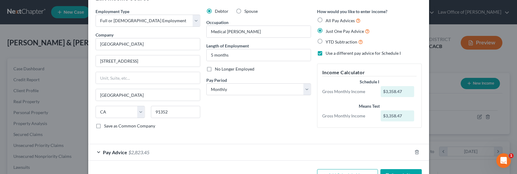
scroll to position [40, 0]
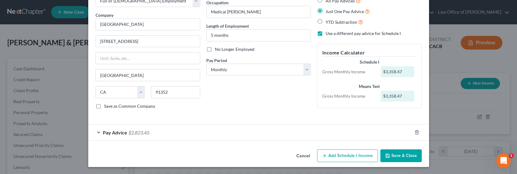
click at [347, 157] on button "Add Schedule I Income" at bounding box center [347, 155] width 61 height 13
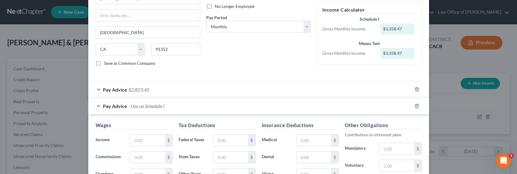
scroll to position [108, 0]
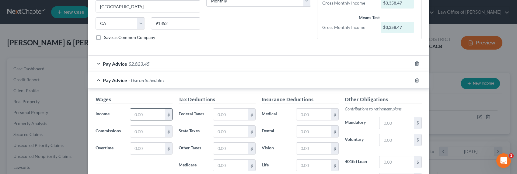
click at [148, 113] on input "text" at bounding box center [147, 115] width 34 height 12
click at [317, 66] on div "Pay Advice $2,823.45" at bounding box center [250, 64] width 324 height 16
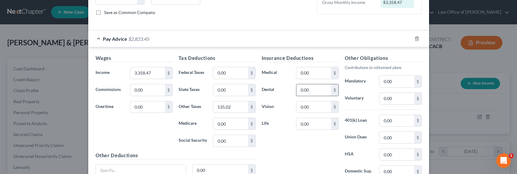
scroll to position [270, 0]
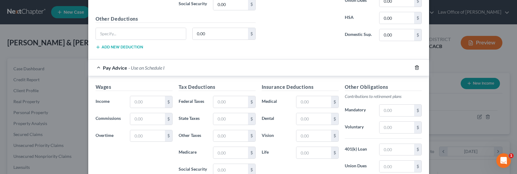
click at [414, 67] on icon "button" at bounding box center [416, 67] width 5 height 5
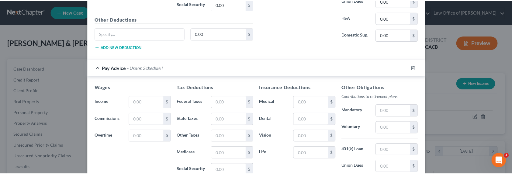
scroll to position [188, 0]
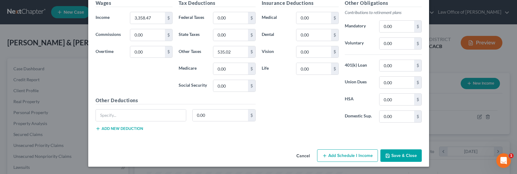
click at [397, 154] on button "Save & Close" at bounding box center [400, 155] width 41 height 13
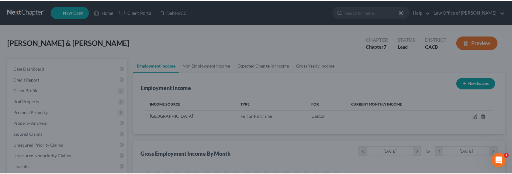
scroll to position [304110, 304009]
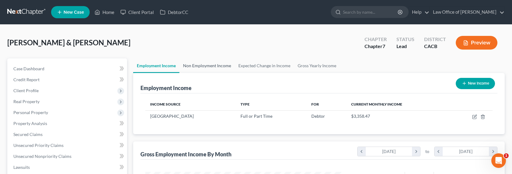
click at [221, 63] on link "Non Employment Income" at bounding box center [206, 65] width 55 height 15
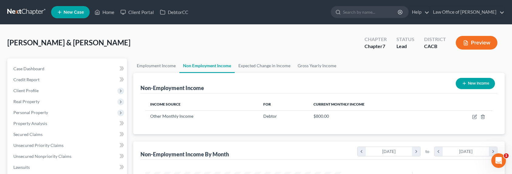
scroll to position [109, 210]
click at [269, 63] on link "Expected Change in Income" at bounding box center [264, 65] width 59 height 15
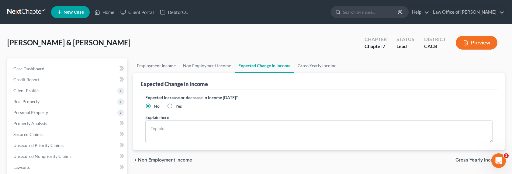
click at [176, 104] on label "Yes" at bounding box center [179, 106] width 6 height 6
click at [178, 104] on input "Yes" at bounding box center [180, 105] width 4 height 4
click at [176, 126] on textarea at bounding box center [318, 131] width 347 height 23
click at [307, 65] on link "Gross Yearly Income" at bounding box center [317, 65] width 46 height 15
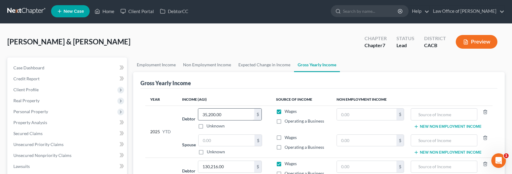
scroll to position [1, 0]
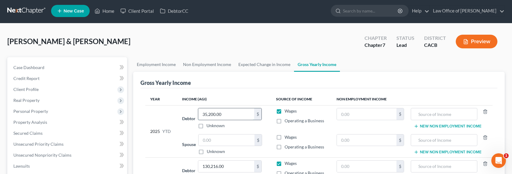
click at [228, 114] on input "35,200.00" at bounding box center [226, 114] width 56 height 12
drag, startPoint x: 235, startPoint y: 114, endPoint x: 190, endPoint y: 113, distance: 44.7
click at [190, 113] on div "Debtor 35,200.00 $ Unknown Balance Undetermined 35,200.00 $ Unknown" at bounding box center [224, 118] width 84 height 21
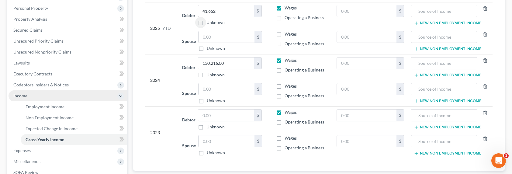
scroll to position [125, 0]
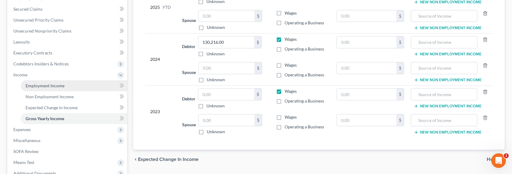
click at [53, 83] on span "Employment Income" at bounding box center [45, 85] width 39 height 5
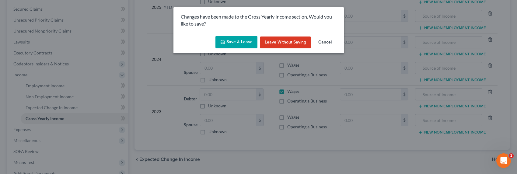
click at [230, 42] on button "Save & Leave" at bounding box center [236, 42] width 42 height 13
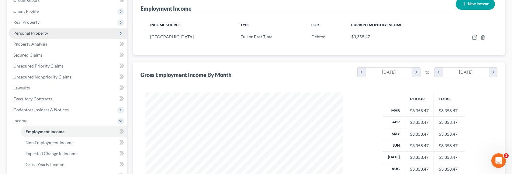
scroll to position [68, 0]
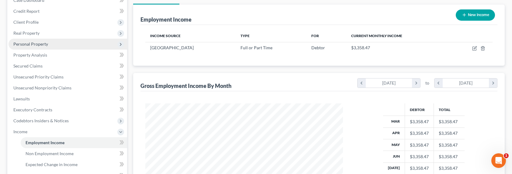
click at [26, 40] on span "Personal Property" at bounding box center [68, 44] width 119 height 11
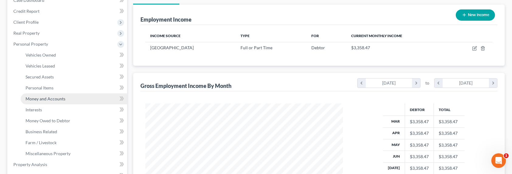
click at [40, 100] on span "Money and Accounts" at bounding box center [46, 98] width 40 height 5
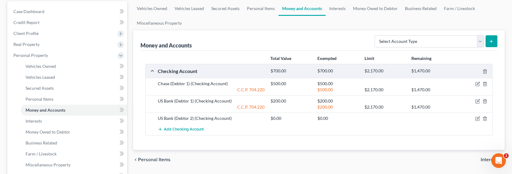
scroll to position [50, 0]
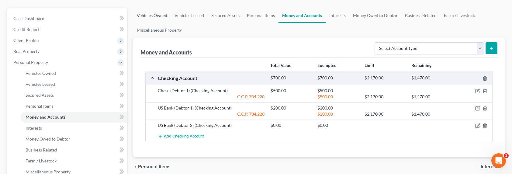
click at [161, 17] on link "Vehicles Owned" at bounding box center [152, 15] width 38 height 15
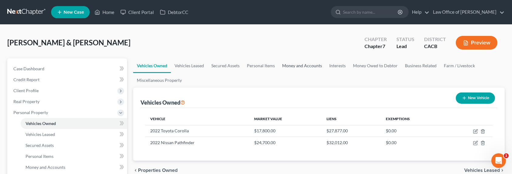
click at [304, 63] on link "Money and Accounts" at bounding box center [302, 65] width 47 height 15
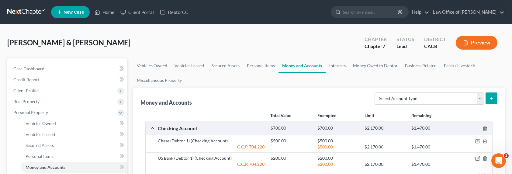
click at [330, 66] on link "Interests" at bounding box center [338, 65] width 24 height 15
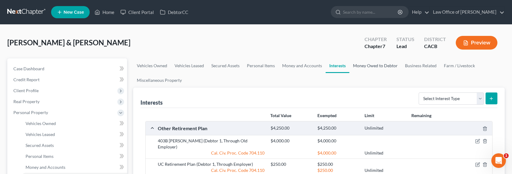
click at [355, 65] on link "Money Owed to Debtor" at bounding box center [376, 65] width 52 height 15
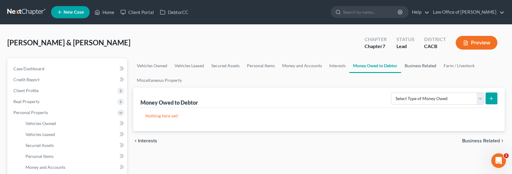
click at [412, 67] on link "Business Related" at bounding box center [420, 65] width 39 height 15
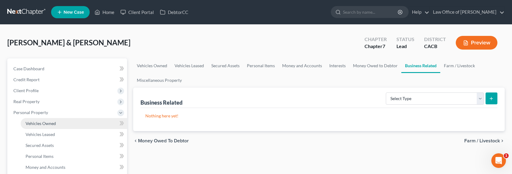
click at [30, 122] on span "Vehicles Owned" at bounding box center [41, 123] width 30 height 5
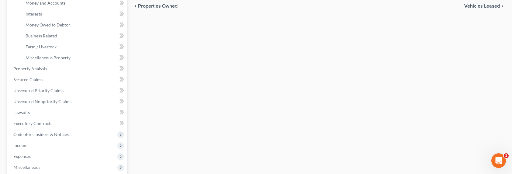
scroll to position [209, 0]
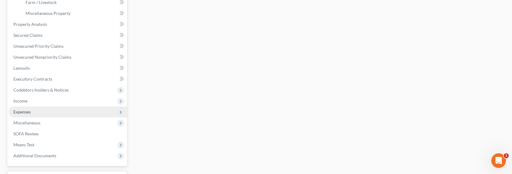
click at [24, 114] on span "Expenses" at bounding box center [68, 111] width 119 height 11
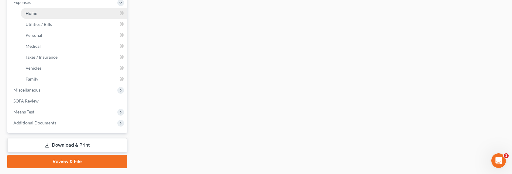
click at [32, 15] on span "Home" at bounding box center [32, 13] width 12 height 5
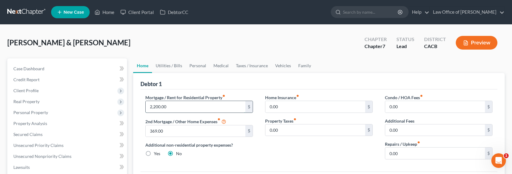
click at [179, 106] on input "2,200.00" at bounding box center [196, 107] width 100 height 12
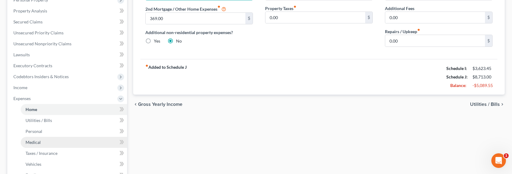
scroll to position [124, 0]
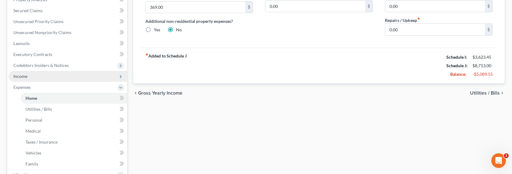
click at [18, 76] on span "Income" at bounding box center [20, 76] width 14 height 5
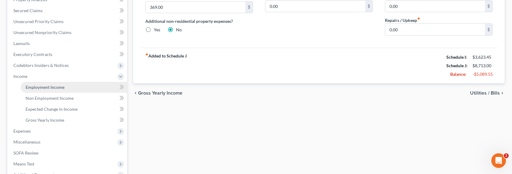
click at [35, 88] on span "Employment Income" at bounding box center [45, 87] width 39 height 5
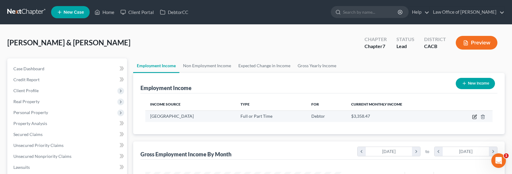
click at [475, 116] on icon "button" at bounding box center [474, 116] width 5 height 5
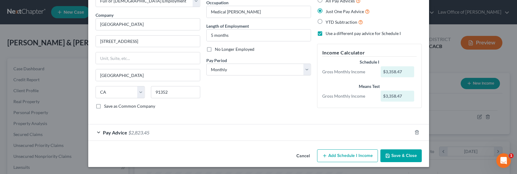
click at [344, 28] on div "How would you like to enter income? All Pay Advices Just One Pay Advice YTD Sub…" at bounding box center [369, 51] width 111 height 126
click at [344, 34] on span "Use a different pay advice for Schedule I" at bounding box center [363, 33] width 75 height 5
click at [332, 34] on input "Use a different pay advice for Schedule I" at bounding box center [330, 32] width 4 height 4
drag, startPoint x: 393, startPoint y: 156, endPoint x: 201, endPoint y: 153, distance: 192.0
click at [201, 153] on div "Cancel Save & Close" at bounding box center [258, 157] width 341 height 20
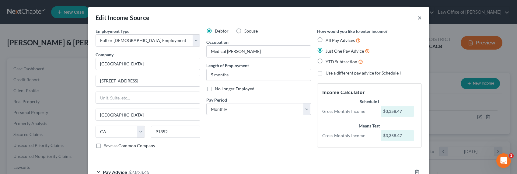
click at [417, 17] on button "×" at bounding box center [419, 17] width 4 height 7
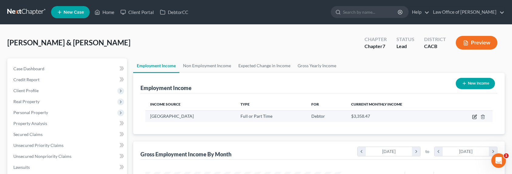
click at [476, 116] on icon "button" at bounding box center [475, 116] width 3 height 3
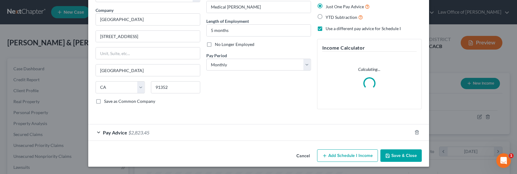
click at [342, 29] on span "Use a different pay advice for Schedule I" at bounding box center [363, 28] width 75 height 5
click at [332, 29] on input "Use a different pay advice for Schedule I" at bounding box center [330, 28] width 4 height 4
click at [399, 154] on button "Save & Close" at bounding box center [400, 155] width 41 height 13
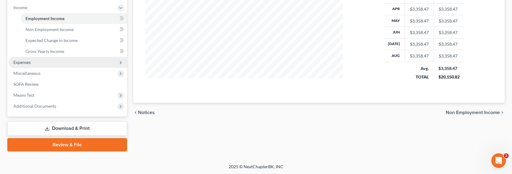
click at [24, 60] on span "Expenses" at bounding box center [21, 62] width 17 height 5
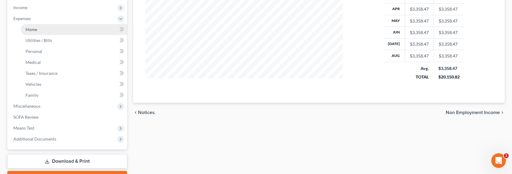
click at [34, 26] on link "Home" at bounding box center [74, 29] width 106 height 11
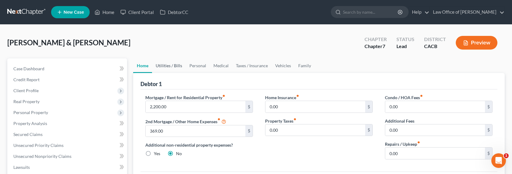
click at [181, 64] on link "Utilities / Bills" at bounding box center [169, 65] width 34 height 15
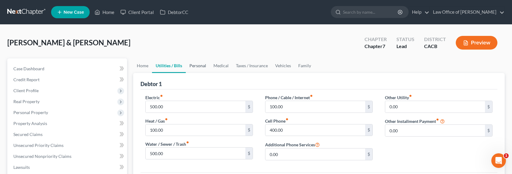
click at [199, 67] on link "Personal" at bounding box center [198, 65] width 24 height 15
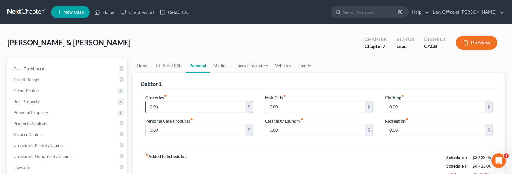
click at [165, 107] on input "0.00" at bounding box center [196, 107] width 100 height 12
click at [218, 65] on link "Medical" at bounding box center [221, 65] width 23 height 15
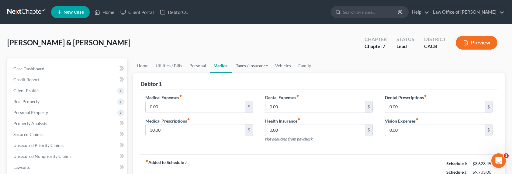
click at [249, 64] on link "Taxes / Insurance" at bounding box center [251, 65] width 39 height 15
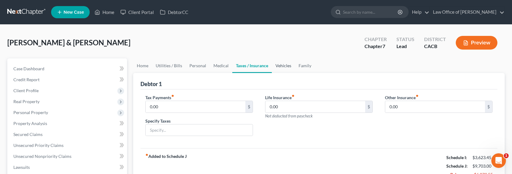
click at [286, 64] on link "Vehicles" at bounding box center [283, 65] width 23 height 15
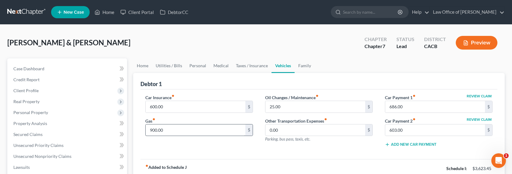
drag, startPoint x: 159, startPoint y: 121, endPoint x: 158, endPoint y: 127, distance: 5.7
click at [159, 122] on div "Gas fiber_manual_record 900.00 $" at bounding box center [199, 127] width 108 height 19
click at [157, 129] on input "900.00" at bounding box center [196, 130] width 100 height 12
click at [155, 130] on input "900.00" at bounding box center [196, 130] width 100 height 12
click at [152, 130] on input "900.00" at bounding box center [196, 130] width 100 height 12
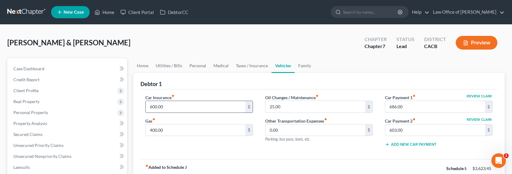
click at [152, 106] on input "600.00" at bounding box center [196, 107] width 100 height 12
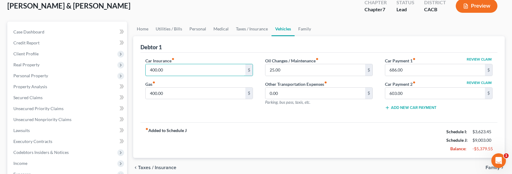
scroll to position [7, 0]
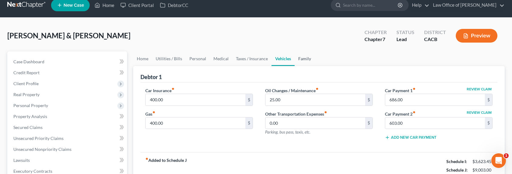
click at [297, 61] on link "Family" at bounding box center [305, 58] width 20 height 15
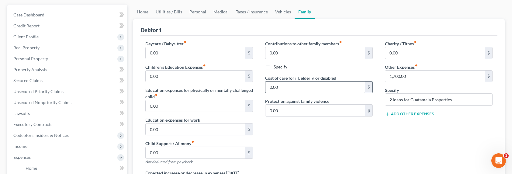
scroll to position [64, 0]
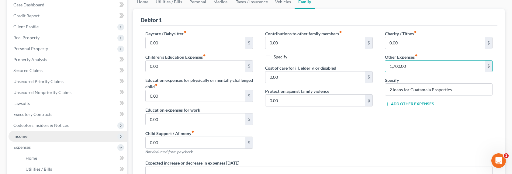
click at [27, 134] on span "Income" at bounding box center [68, 136] width 119 height 11
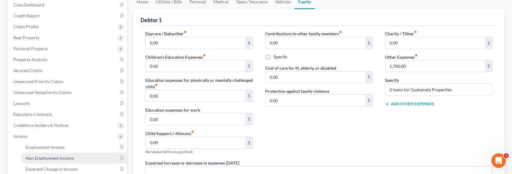
click at [49, 157] on span "Non Employment Income" at bounding box center [50, 157] width 48 height 5
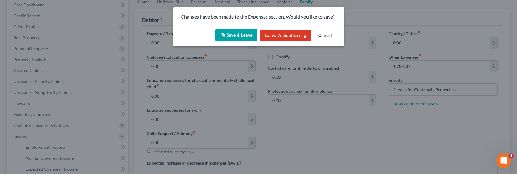
click at [225, 33] on icon "button" at bounding box center [222, 35] width 5 height 5
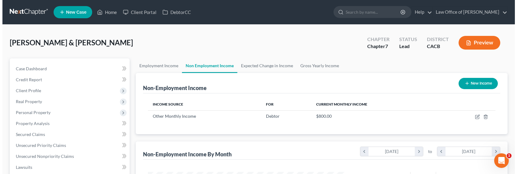
scroll to position [109, 210]
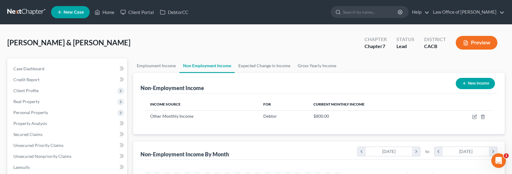
click at [460, 88] on button "New Income" at bounding box center [475, 83] width 39 height 11
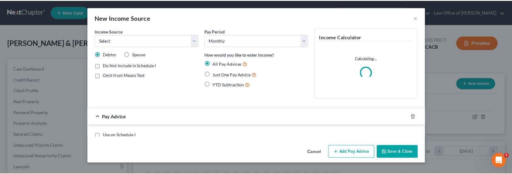
scroll to position [109, 212]
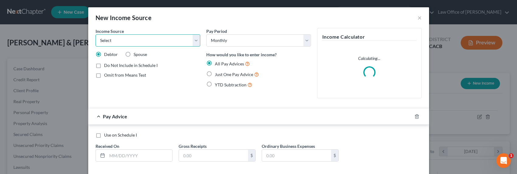
click at [153, 42] on select "Select Unemployment Disability (from employer) Pension Retirement Social Securi…" at bounding box center [148, 40] width 105 height 12
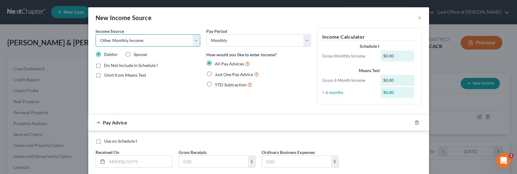
click at [96, 34] on select "Select Unemployment Disability (from employer) Pension Retirement Social Securi…" at bounding box center [148, 40] width 105 height 12
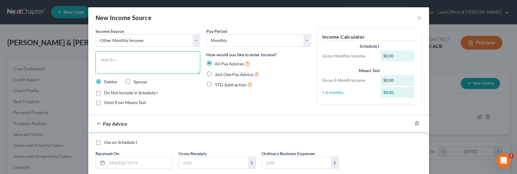
click at [110, 63] on textarea at bounding box center [148, 62] width 105 height 23
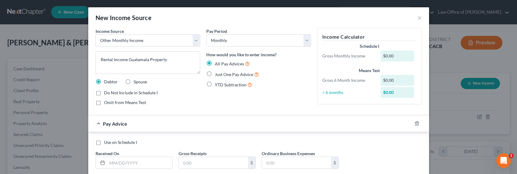
click at [230, 75] on span "Just One Pay Advice" at bounding box center [234, 74] width 38 height 5
click at [221, 75] on input "Just One Pay Advice" at bounding box center [219, 73] width 4 height 4
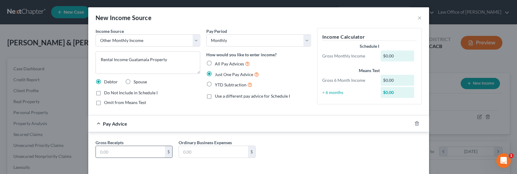
click at [132, 150] on input "text" at bounding box center [130, 152] width 69 height 12
click at [184, 88] on div "Income Source * Select Unemployment Disability (from employer) Pension Retireme…" at bounding box center [147, 69] width 111 height 82
click at [415, 124] on icon "button" at bounding box center [416, 124] width 3 height 4
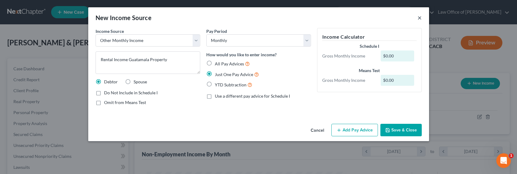
click at [420, 16] on button "×" at bounding box center [419, 17] width 4 height 7
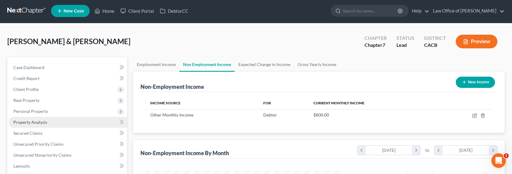
scroll to position [132, 0]
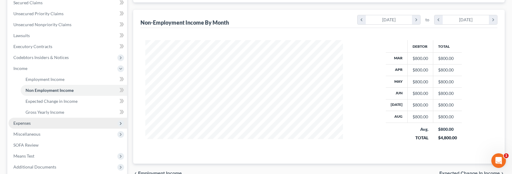
click at [25, 121] on span "Expenses" at bounding box center [21, 122] width 17 height 5
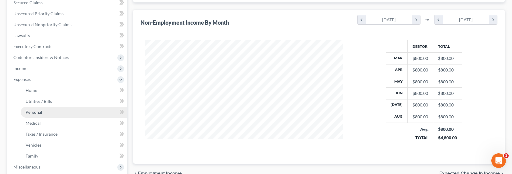
click at [36, 113] on span "Personal" at bounding box center [34, 112] width 17 height 5
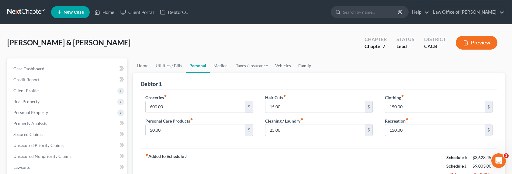
click at [302, 62] on link "Family" at bounding box center [305, 65] width 20 height 15
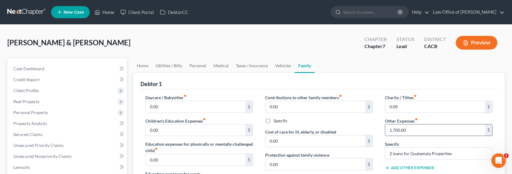
drag, startPoint x: 416, startPoint y: 129, endPoint x: 413, endPoint y: 129, distance: 3.1
click at [413, 129] on input "1,700.00" at bounding box center [435, 130] width 100 height 12
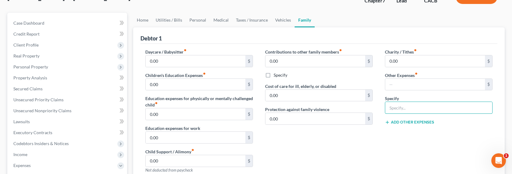
scroll to position [62, 0]
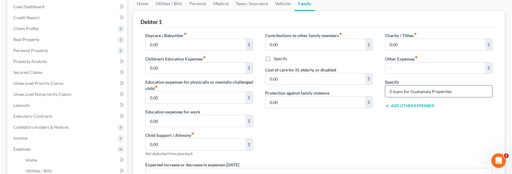
click at [425, 92] on input "2 loans for Guatamala Properties" at bounding box center [438, 91] width 107 height 12
drag, startPoint x: 435, startPoint y: 91, endPoint x: 382, endPoint y: 91, distance: 52.9
click at [382, 91] on div "Charity / Tithes fiber_manual_record 0.00 $ Other Expenses fiber_manual_record …" at bounding box center [439, 96] width 120 height 129
click at [397, 72] on input "text" at bounding box center [435, 68] width 100 height 12
drag, startPoint x: 387, startPoint y: 148, endPoint x: 382, endPoint y: 145, distance: 6.3
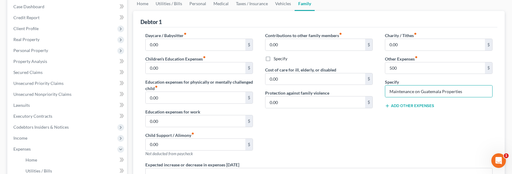
click at [385, 146] on div "Charity / Tithes fiber_manual_record 0.00 $ Other Expenses fiber_manual_record …" at bounding box center [439, 96] width 120 height 129
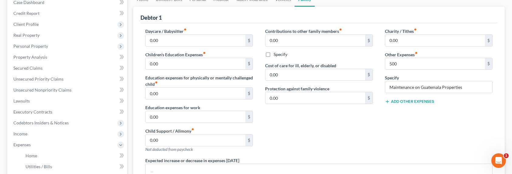
scroll to position [0, 0]
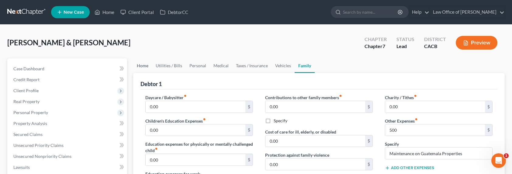
click at [143, 64] on link "Home" at bounding box center [142, 65] width 19 height 15
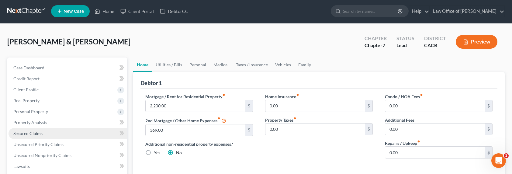
scroll to position [1, 0]
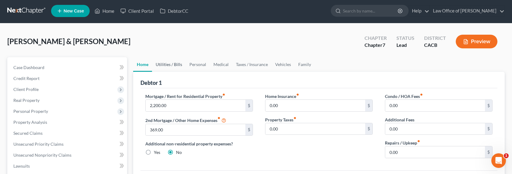
click at [167, 66] on link "Utilities / Bills" at bounding box center [169, 64] width 34 height 15
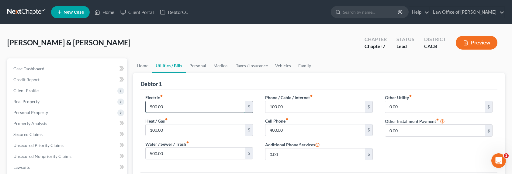
click at [152, 108] on input "500.00" at bounding box center [196, 107] width 100 height 12
click at [153, 107] on input "500.00" at bounding box center [196, 107] width 100 height 12
drag, startPoint x: 153, startPoint y: 107, endPoint x: 146, endPoint y: 106, distance: 6.4
click at [146, 106] on input "500.00" at bounding box center [196, 107] width 100 height 12
click at [270, 131] on input "400.00" at bounding box center [316, 130] width 100 height 12
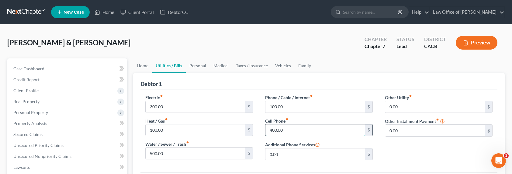
drag, startPoint x: 272, startPoint y: 130, endPoint x: 266, endPoint y: 132, distance: 6.2
click at [266, 132] on input "400.00" at bounding box center [316, 130] width 100 height 12
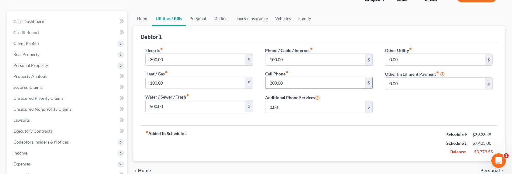
scroll to position [62, 0]
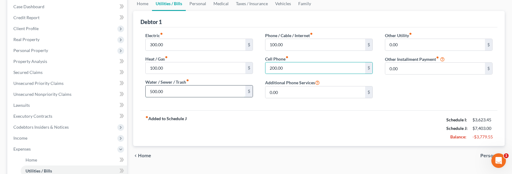
click at [152, 93] on input "500.00" at bounding box center [196, 91] width 100 height 12
click at [152, 92] on input "500.00" at bounding box center [196, 91] width 100 height 12
click at [150, 91] on input "500.00" at bounding box center [196, 91] width 100 height 12
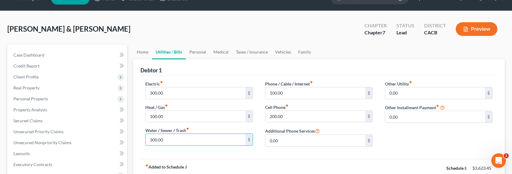
scroll to position [0, 0]
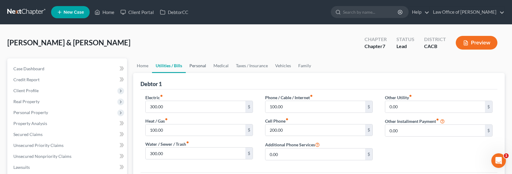
click at [198, 65] on link "Personal" at bounding box center [198, 65] width 24 height 15
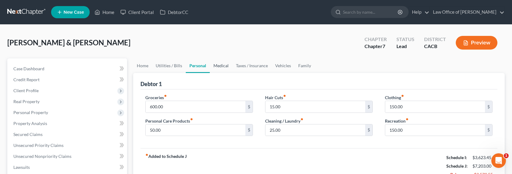
click at [212, 65] on link "Medical" at bounding box center [221, 65] width 23 height 15
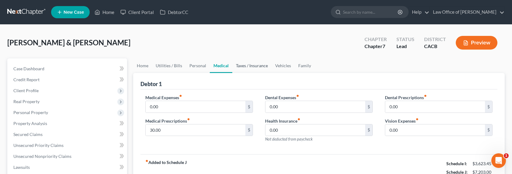
click at [247, 67] on link "Taxes / Insurance" at bounding box center [251, 65] width 39 height 15
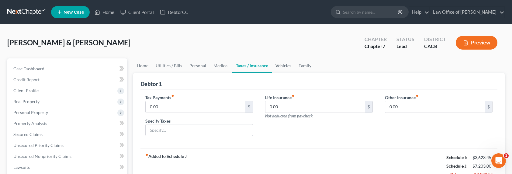
click at [284, 67] on link "Vehicles" at bounding box center [283, 65] width 23 height 15
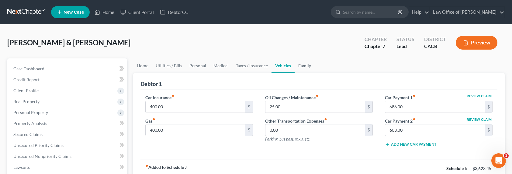
click at [302, 66] on link "Family" at bounding box center [305, 65] width 20 height 15
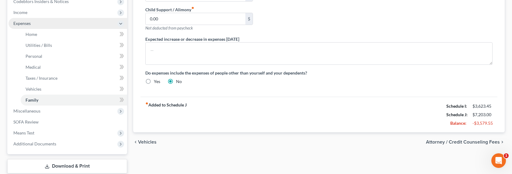
scroll to position [187, 0]
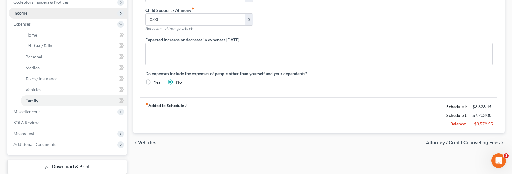
click at [25, 13] on span "Income" at bounding box center [20, 12] width 14 height 5
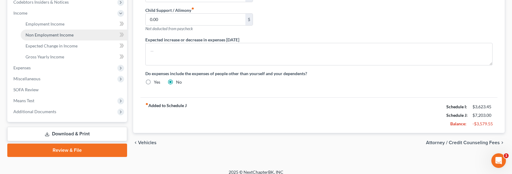
click at [39, 36] on span "Non Employment Income" at bounding box center [50, 34] width 48 height 5
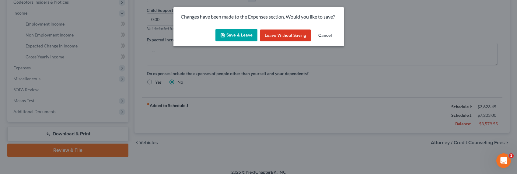
click at [241, 35] on button "Save & Leave" at bounding box center [236, 35] width 42 height 13
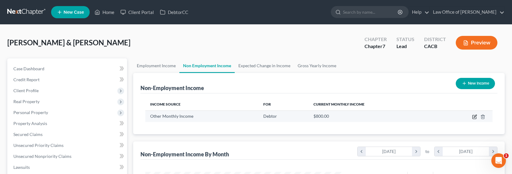
click at [475, 117] on icon "button" at bounding box center [474, 116] width 5 height 5
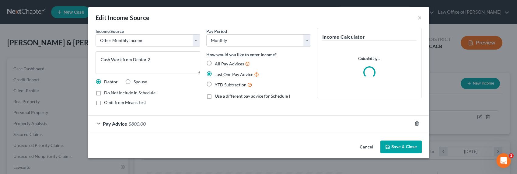
scroll to position [109, 212]
click at [127, 105] on span "Omit from Means Test" at bounding box center [125, 102] width 42 height 5
click at [110, 103] on input "Omit from Means Test" at bounding box center [108, 101] width 4 height 4
drag, startPoint x: 159, startPoint y: 61, endPoint x: 94, endPoint y: 59, distance: 64.8
click at [94, 59] on div "Income Source * Select Unemployment Disability (from employer) Pension Retireme…" at bounding box center [147, 69] width 111 height 82
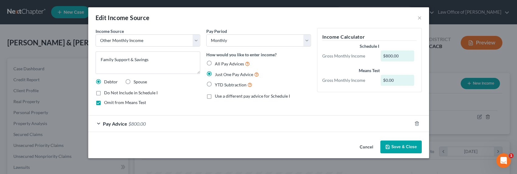
click at [140, 126] on span "$800.00" at bounding box center [136, 124] width 17 height 6
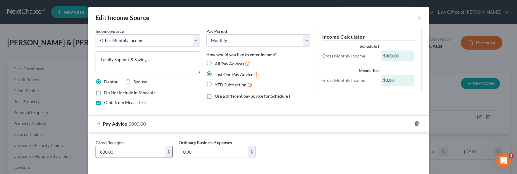
drag, startPoint x: 120, startPoint y: 151, endPoint x: 128, endPoint y: 153, distance: 8.1
click at [128, 153] on input "800.00" at bounding box center [130, 152] width 69 height 12
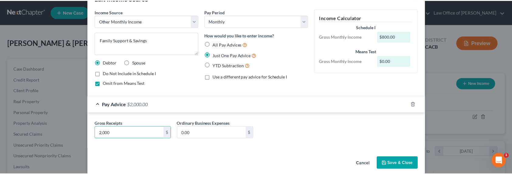
scroll to position [27, 0]
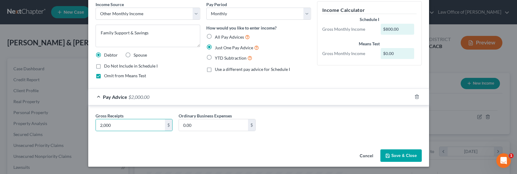
click at [399, 154] on button "Save & Close" at bounding box center [400, 155] width 41 height 13
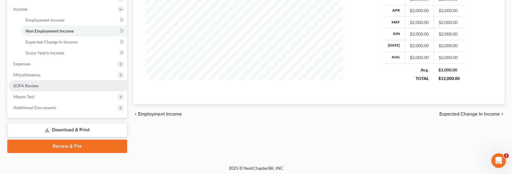
scroll to position [193, 0]
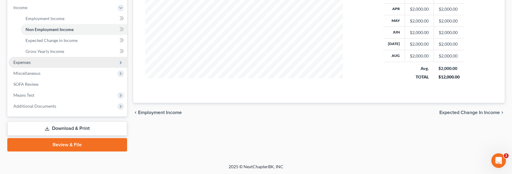
click at [23, 61] on span "Expenses" at bounding box center [21, 62] width 17 height 5
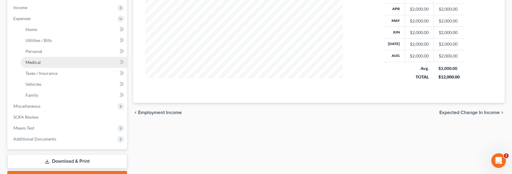
click at [32, 60] on span "Medical" at bounding box center [33, 62] width 15 height 5
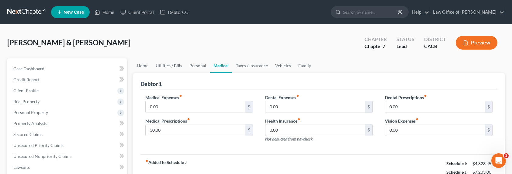
click at [169, 63] on link "Utilities / Bills" at bounding box center [169, 65] width 34 height 15
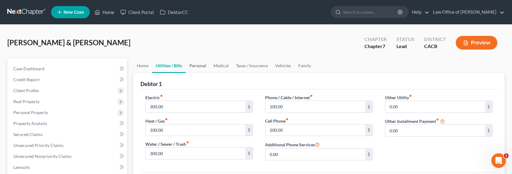
click at [192, 66] on link "Personal" at bounding box center [198, 65] width 24 height 15
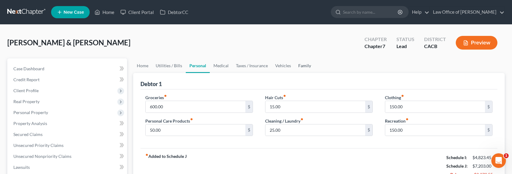
click at [305, 66] on link "Family" at bounding box center [305, 65] width 20 height 15
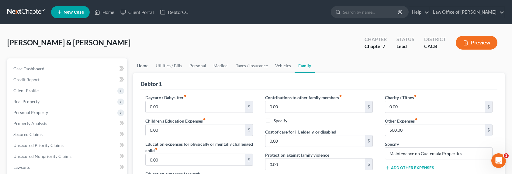
click at [148, 66] on link "Home" at bounding box center [142, 65] width 19 height 15
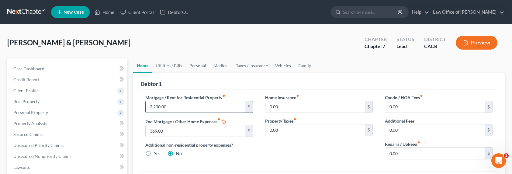
click at [175, 104] on input "2,200.00" at bounding box center [196, 107] width 100 height 12
click at [172, 63] on link "Utilities / Bills" at bounding box center [169, 65] width 34 height 15
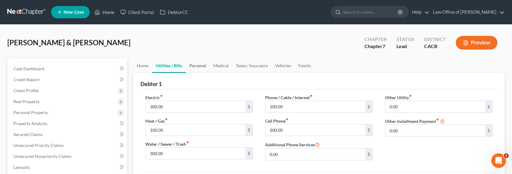
click at [193, 66] on link "Personal" at bounding box center [198, 65] width 24 height 15
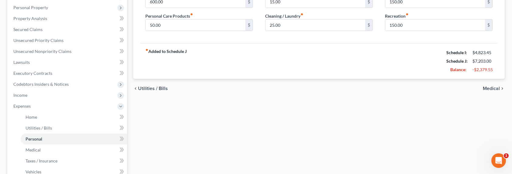
scroll to position [131, 0]
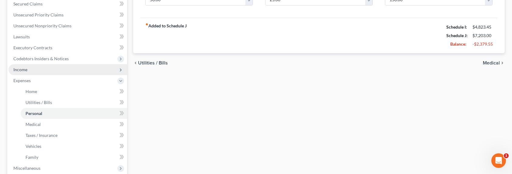
click at [22, 69] on span "Income" at bounding box center [20, 69] width 14 height 5
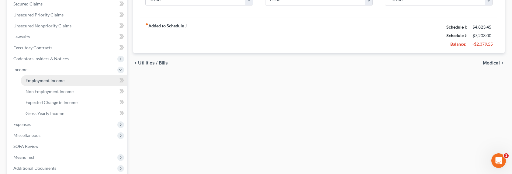
click at [47, 81] on span "Employment Income" at bounding box center [45, 80] width 39 height 5
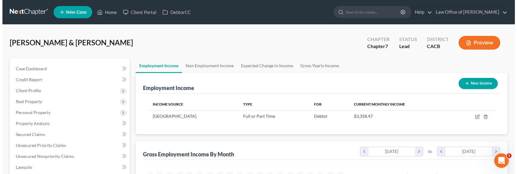
scroll to position [109, 210]
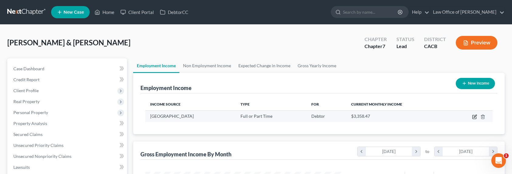
click at [475, 115] on icon "button" at bounding box center [474, 116] width 5 height 5
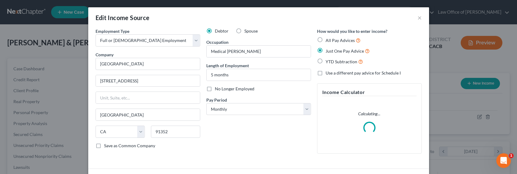
scroll to position [109, 212]
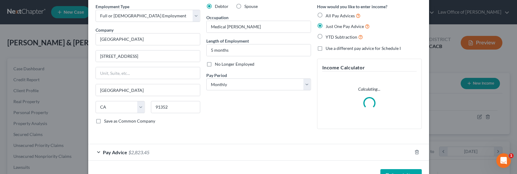
click at [151, 152] on div "Pay Advice $2,823.45" at bounding box center [250, 152] width 324 height 16
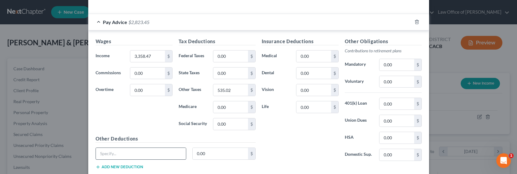
scroll to position [162, 0]
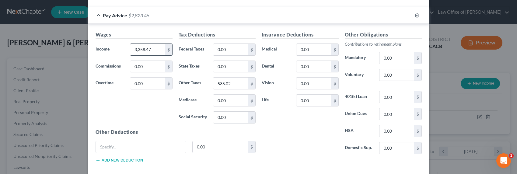
click at [130, 51] on div "3,358.47 $" at bounding box center [151, 50] width 42 height 12
click at [133, 50] on input "3,358.47" at bounding box center [147, 50] width 34 height 12
click at [137, 50] on input "3,358.47" at bounding box center [147, 50] width 34 height 12
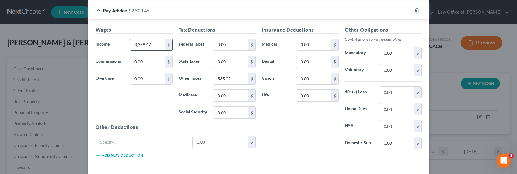
scroll to position [157, 0]
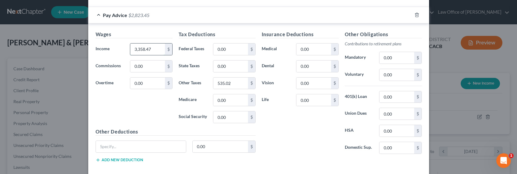
click at [132, 50] on input "3,358.47" at bounding box center [147, 50] width 34 height 12
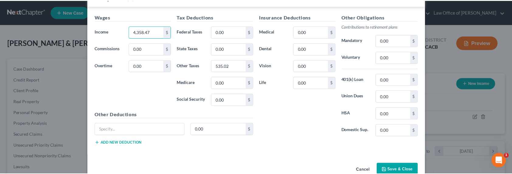
scroll to position [188, 0]
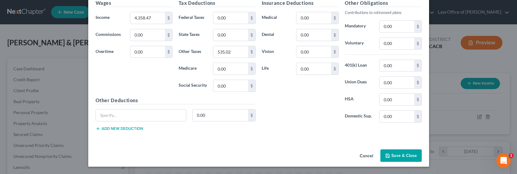
click at [389, 152] on button "Save & Close" at bounding box center [400, 155] width 41 height 13
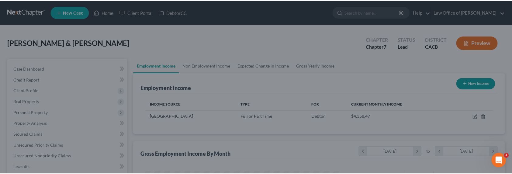
scroll to position [109, 210]
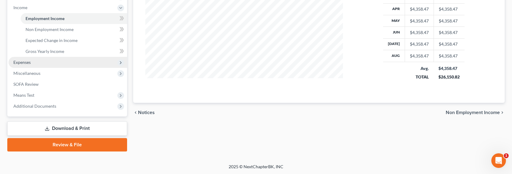
click at [23, 60] on span "Expenses" at bounding box center [21, 62] width 17 height 5
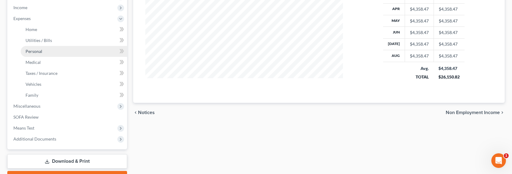
click at [32, 49] on span "Personal" at bounding box center [34, 51] width 17 height 5
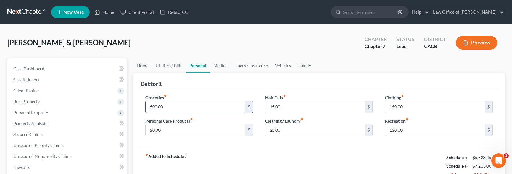
click at [156, 105] on input "600.00" at bounding box center [196, 107] width 100 height 12
click at [150, 109] on input "600.00" at bounding box center [196, 107] width 100 height 12
drag, startPoint x: 152, startPoint y: 107, endPoint x: 148, endPoint y: 107, distance: 4.6
click at [148, 107] on input "600.00" at bounding box center [196, 107] width 100 height 12
click at [161, 64] on link "Utilities / Bills" at bounding box center [169, 65] width 34 height 15
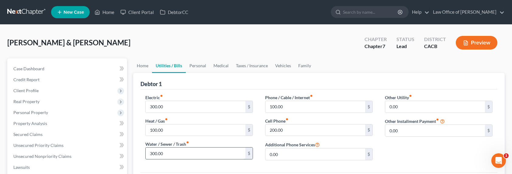
click at [152, 153] on input "300.00" at bounding box center [196, 154] width 100 height 12
click at [152, 154] on input "300.00" at bounding box center [196, 154] width 100 height 12
drag, startPoint x: 153, startPoint y: 154, endPoint x: 148, endPoint y: 152, distance: 5.2
click at [148, 152] on input "300.00" at bounding box center [196, 154] width 100 height 12
drag, startPoint x: 152, startPoint y: 105, endPoint x: 155, endPoint y: 106, distance: 3.3
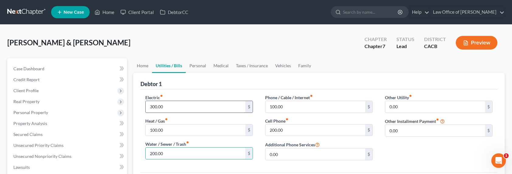
click at [152, 105] on input "300.00" at bounding box center [196, 107] width 100 height 12
click at [280, 67] on link "Vehicles" at bounding box center [283, 65] width 23 height 15
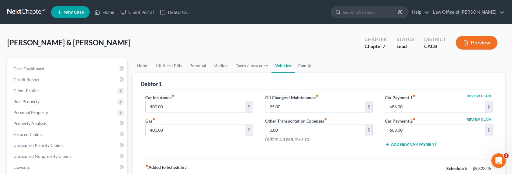
click at [303, 64] on link "Family" at bounding box center [305, 65] width 20 height 15
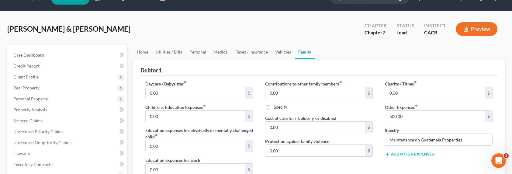
scroll to position [15, 0]
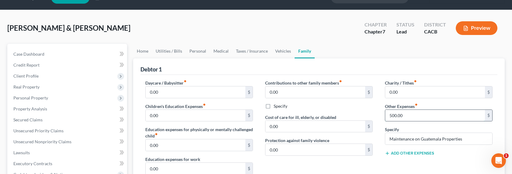
click at [393, 116] on input "500.00" at bounding box center [435, 116] width 100 height 12
click at [394, 117] on input "500.00" at bounding box center [435, 116] width 100 height 12
drag, startPoint x: 392, startPoint y: 116, endPoint x: 388, endPoint y: 114, distance: 4.2
click at [388, 114] on input "500.00" at bounding box center [435, 116] width 100 height 12
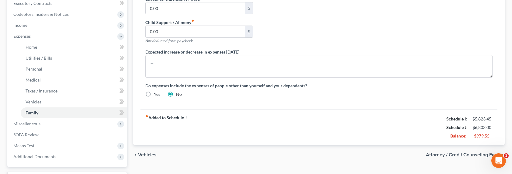
scroll to position [225, 0]
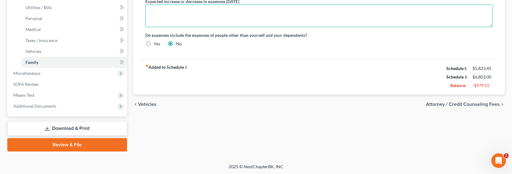
click at [173, 15] on textarea at bounding box center [318, 16] width 347 height 23
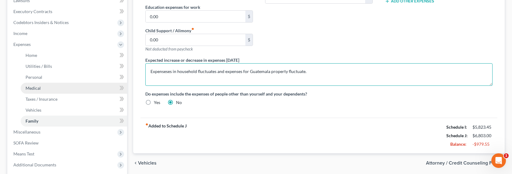
scroll to position [164, 0]
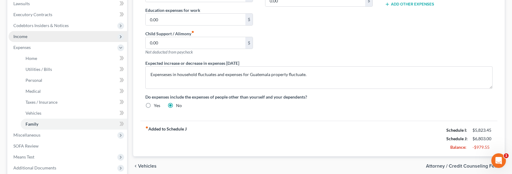
click at [22, 35] on span "Income" at bounding box center [20, 36] width 14 height 5
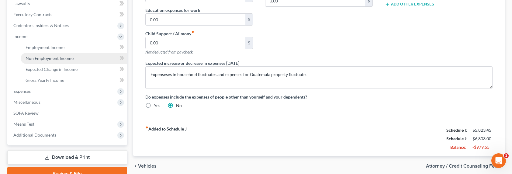
click at [37, 59] on span "Non Employment Income" at bounding box center [50, 58] width 48 height 5
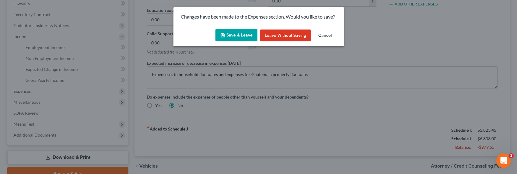
click at [232, 34] on button "Save & Leave" at bounding box center [236, 35] width 42 height 13
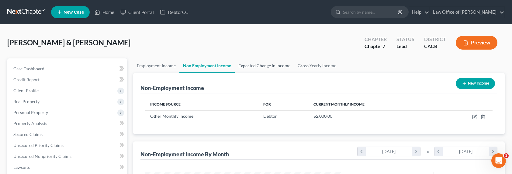
click at [244, 66] on link "Expected Change in Income" at bounding box center [264, 65] width 59 height 15
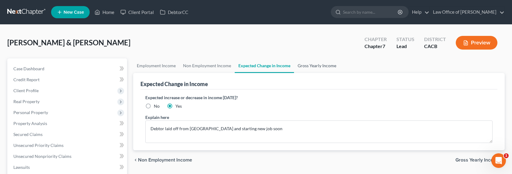
click at [301, 65] on link "Gross Yearly Income" at bounding box center [317, 65] width 46 height 15
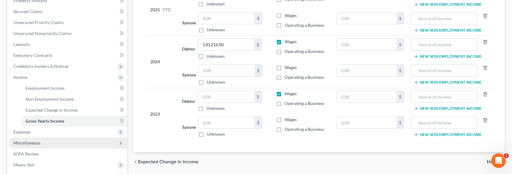
scroll to position [128, 0]
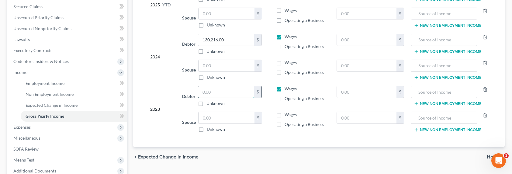
click at [219, 90] on input "text" at bounding box center [226, 92] width 56 height 12
click at [26, 129] on span "Expenses" at bounding box center [21, 126] width 17 height 5
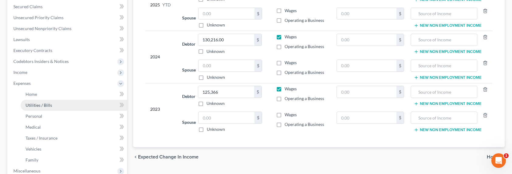
click at [34, 104] on span "Utilities / Bills" at bounding box center [39, 105] width 26 height 5
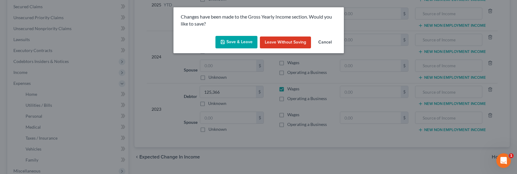
click at [233, 40] on button "Save & Leave" at bounding box center [236, 42] width 42 height 13
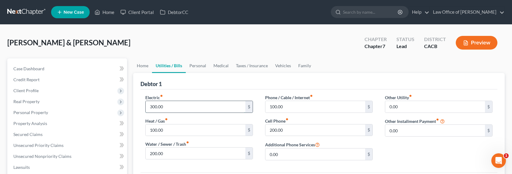
click at [149, 112] on input "300.00" at bounding box center [196, 107] width 100 height 12
click at [152, 109] on input "300.00" at bounding box center [196, 107] width 100 height 12
click at [149, 106] on input "300.00" at bounding box center [196, 107] width 100 height 12
click at [203, 63] on link "Personal" at bounding box center [198, 65] width 24 height 15
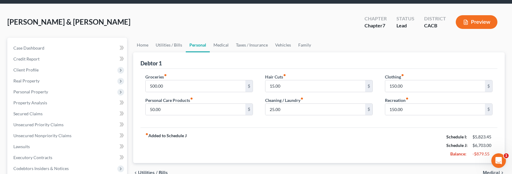
scroll to position [21, 0]
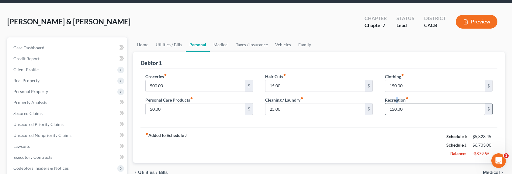
drag, startPoint x: 398, startPoint y: 99, endPoint x: 392, endPoint y: 104, distance: 7.8
click at [394, 99] on label "Recreation fiber_manual_record" at bounding box center [397, 100] width 24 height 6
click at [392, 109] on input "150.00" at bounding box center [435, 109] width 100 height 12
drag, startPoint x: 394, startPoint y: 109, endPoint x: 390, endPoint y: 109, distance: 4.3
click at [390, 109] on input "150.00" at bounding box center [435, 109] width 100 height 12
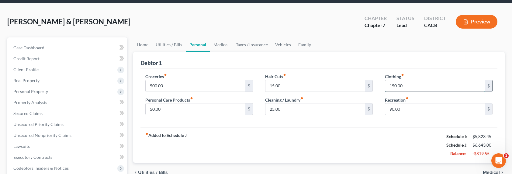
click at [392, 86] on input "150.00" at bounding box center [435, 86] width 100 height 12
drag, startPoint x: 395, startPoint y: 86, endPoint x: 379, endPoint y: 83, distance: 15.7
click at [379, 84] on div "Clothing fiber_manual_record 150.00 $ Recreation fiber_manual_record 90.00 $" at bounding box center [439, 96] width 120 height 47
click at [247, 47] on link "Taxes / Insurance" at bounding box center [251, 44] width 39 height 15
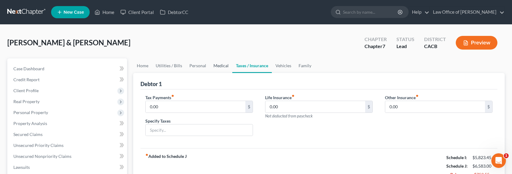
click at [218, 63] on link "Medical" at bounding box center [221, 65] width 23 height 15
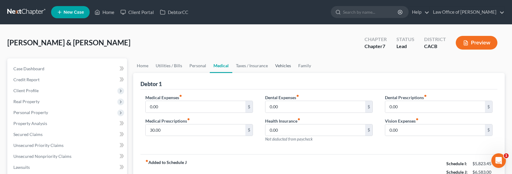
click at [273, 65] on link "Vehicles" at bounding box center [283, 65] width 23 height 15
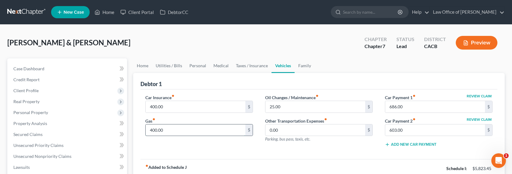
click at [154, 130] on input "400.00" at bounding box center [196, 130] width 100 height 12
click at [153, 130] on input "400.00" at bounding box center [196, 130] width 100 height 12
drag, startPoint x: 153, startPoint y: 130, endPoint x: 144, endPoint y: 129, distance: 9.0
click at [144, 129] on div "Car Insurance fiber_manual_record 400.00 $ Gas fiber_manual_record 400.00 $" at bounding box center [199, 123] width 120 height 58
drag, startPoint x: 179, startPoint y: 143, endPoint x: 170, endPoint y: 137, distance: 11.4
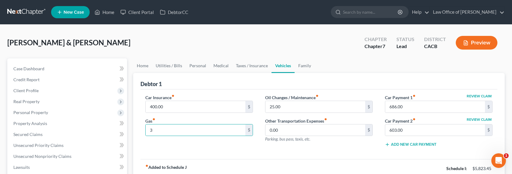
click at [180, 143] on div "Car Insurance fiber_manual_record 400.00 $ Gas fiber_manual_record 3 $" at bounding box center [199, 123] width 120 height 58
click at [167, 129] on input "3" at bounding box center [196, 130] width 100 height 12
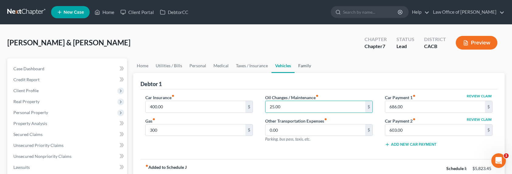
click at [308, 65] on link "Family" at bounding box center [305, 65] width 20 height 15
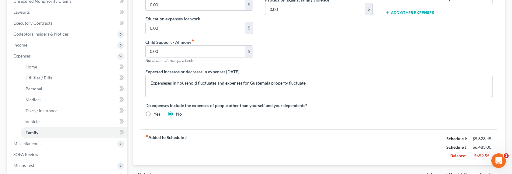
scroll to position [189, 0]
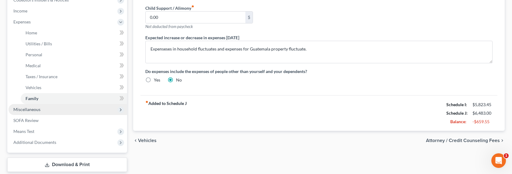
click at [20, 110] on span "Miscellaneous" at bounding box center [26, 109] width 27 height 5
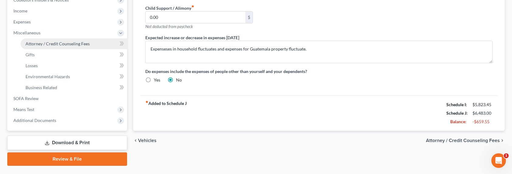
click at [34, 43] on span "Attorney / Credit Counseling Fees" at bounding box center [58, 43] width 64 height 5
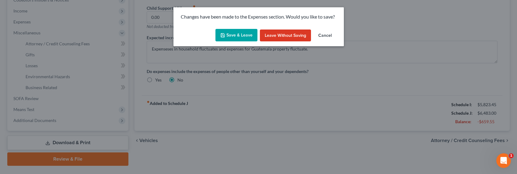
click at [225, 35] on icon "button" at bounding box center [222, 35] width 5 height 5
